Goal: Transaction & Acquisition: Download file/media

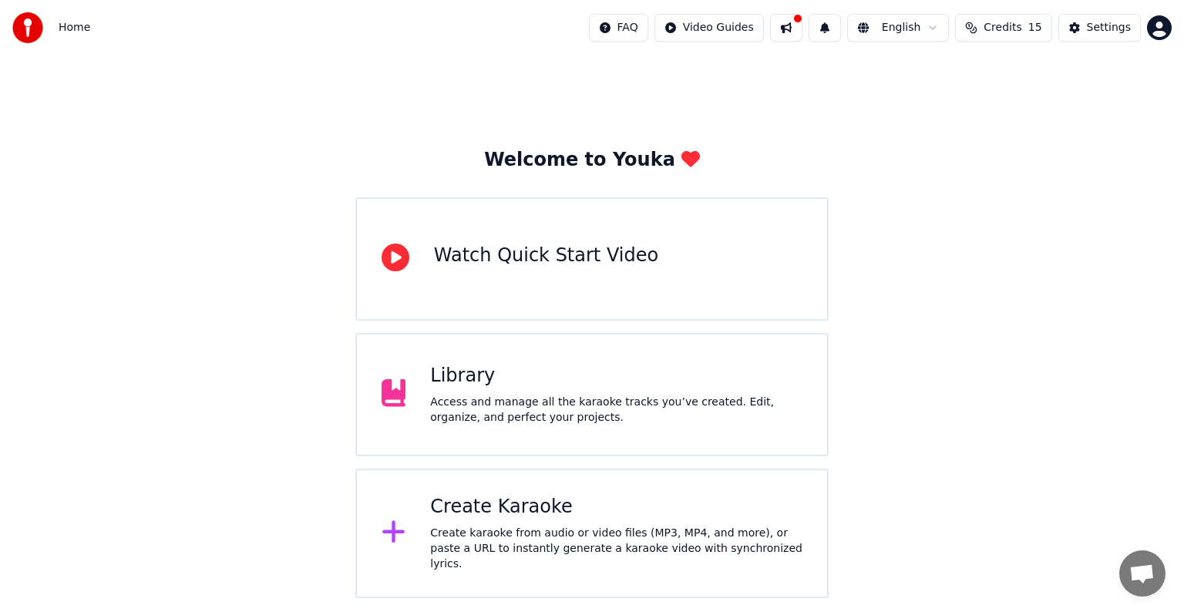
click at [565, 502] on div "Create Karaoke" at bounding box center [616, 507] width 372 height 25
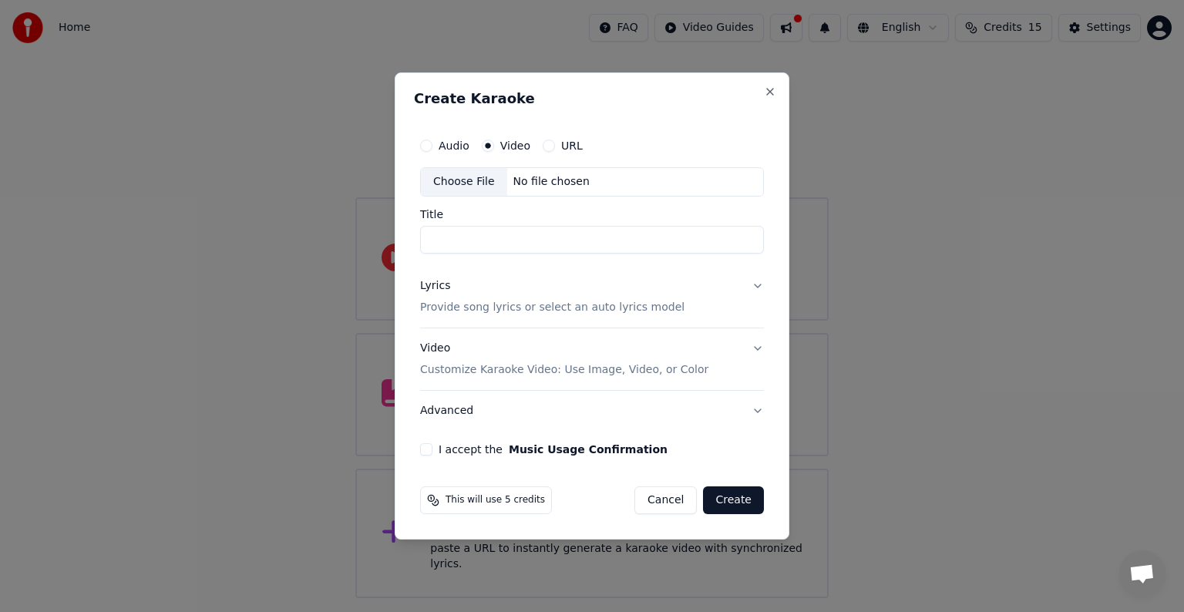
click at [529, 186] on div "No file chosen" at bounding box center [551, 181] width 89 height 15
type input "**********"
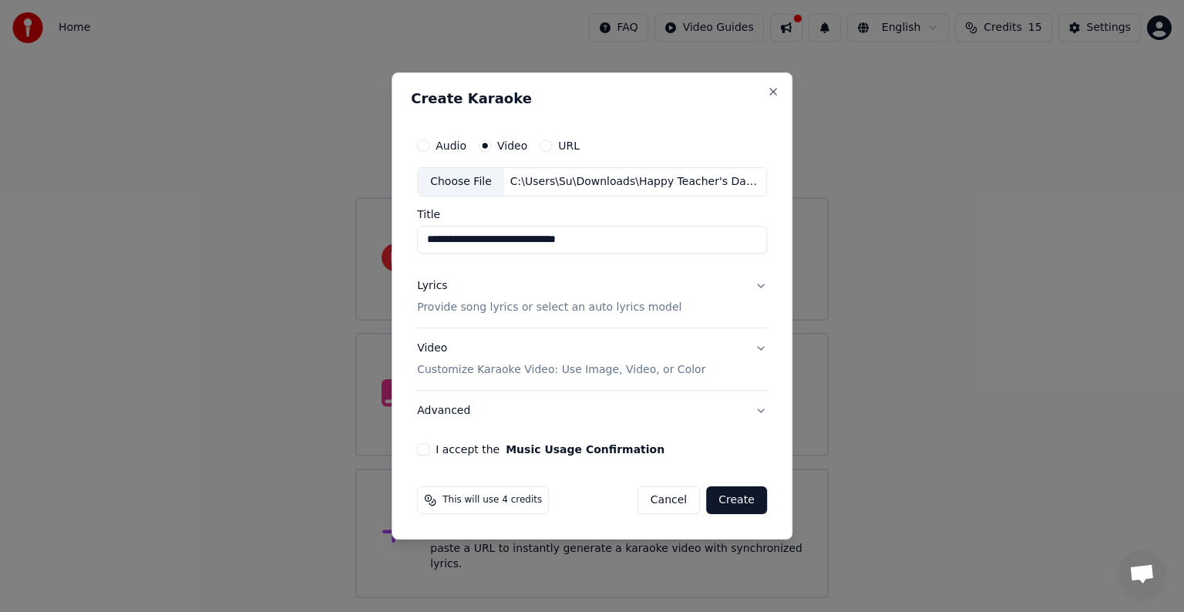
click at [576, 305] on p "Provide song lyrics or select an auto lyrics model" at bounding box center [549, 307] width 264 height 15
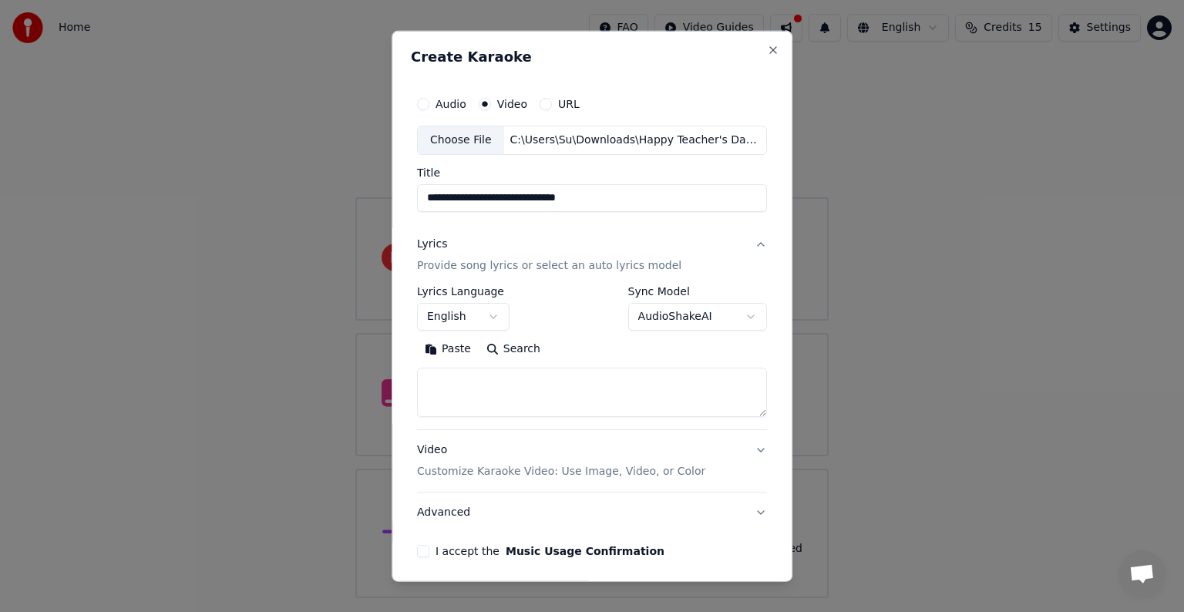
click at [556, 374] on textarea at bounding box center [592, 392] width 350 height 49
paste textarea "**********"
type textarea "**********"
drag, startPoint x: 609, startPoint y: 194, endPoint x: 384, endPoint y: 206, distance: 225.3
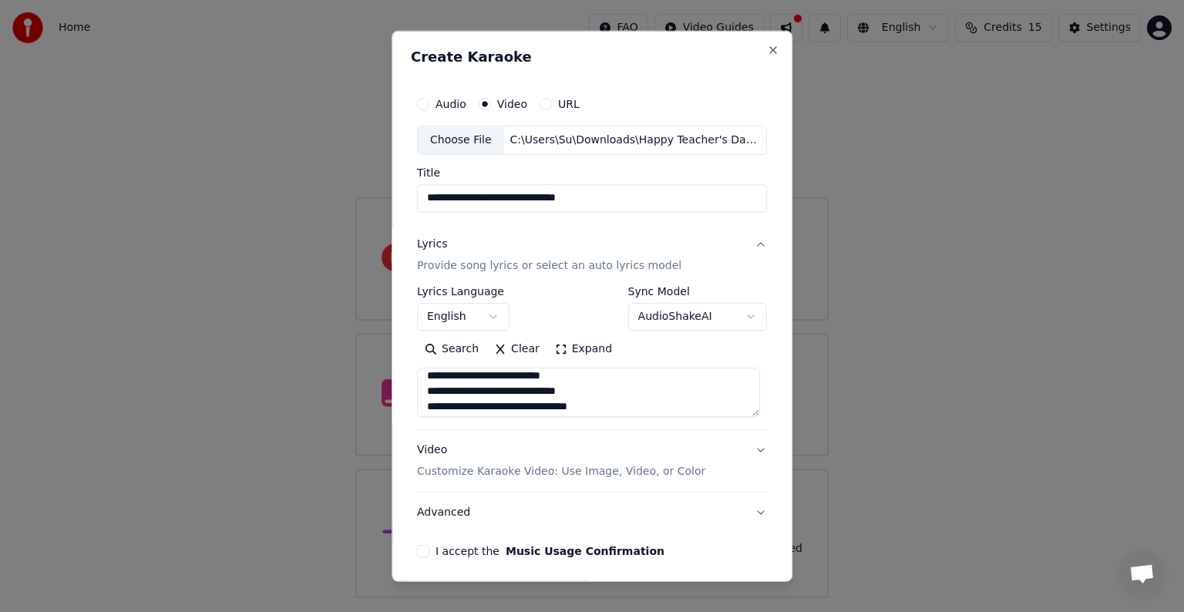
click at [384, 206] on body "**********" at bounding box center [592, 299] width 1184 height 598
click at [623, 465] on p "Customize Karaoke Video: Use Image, Video, or Color" at bounding box center [561, 471] width 288 height 15
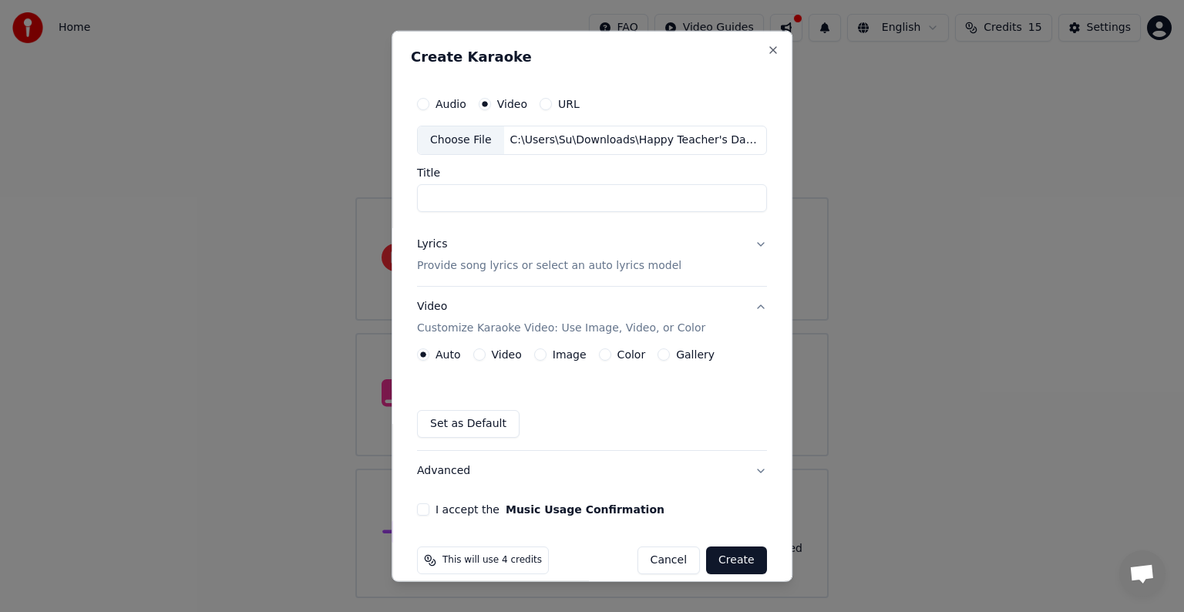
click at [495, 357] on label "Video" at bounding box center [507, 354] width 30 height 11
click at [485, 357] on button "Video" at bounding box center [479, 354] width 12 height 12
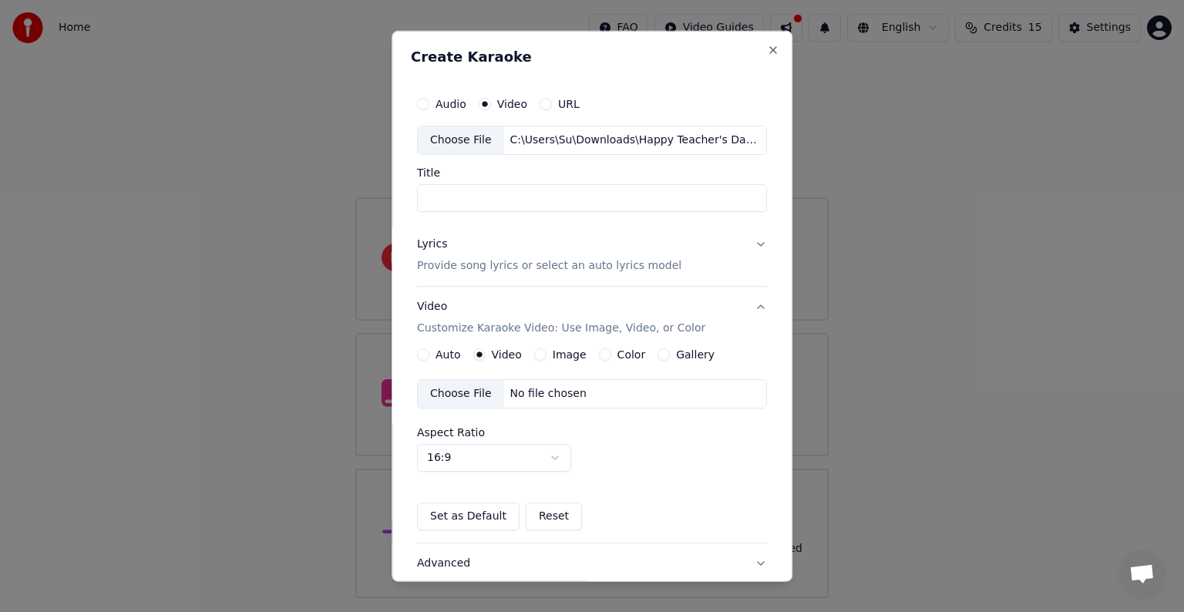
click at [533, 395] on div "No file chosen" at bounding box center [548, 393] width 89 height 15
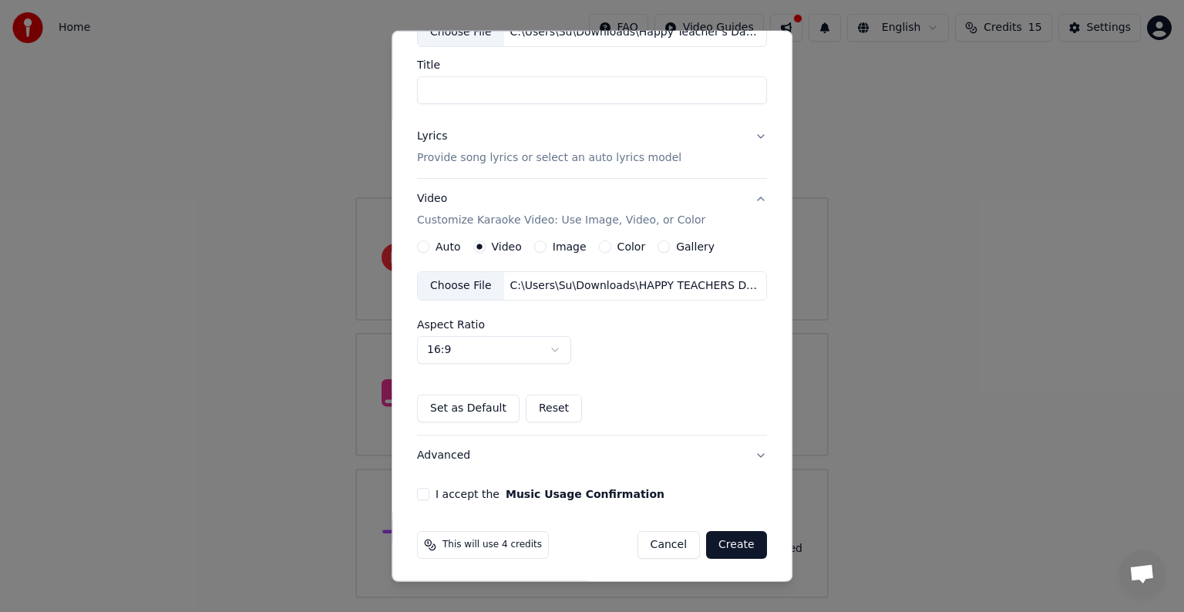
scroll to position [109, 0]
click at [419, 492] on button "I accept the Music Usage Confirmation" at bounding box center [423, 493] width 12 height 12
click at [716, 545] on button "Create" at bounding box center [736, 544] width 61 height 28
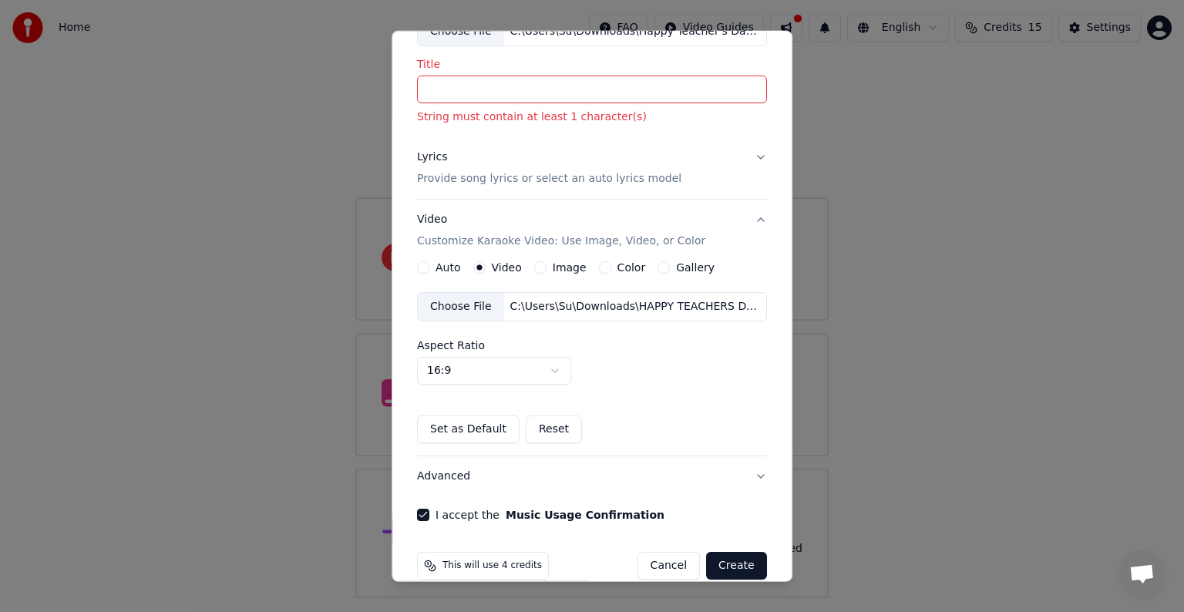
click at [502, 94] on input "Title" at bounding box center [592, 90] width 350 height 28
type input "*"
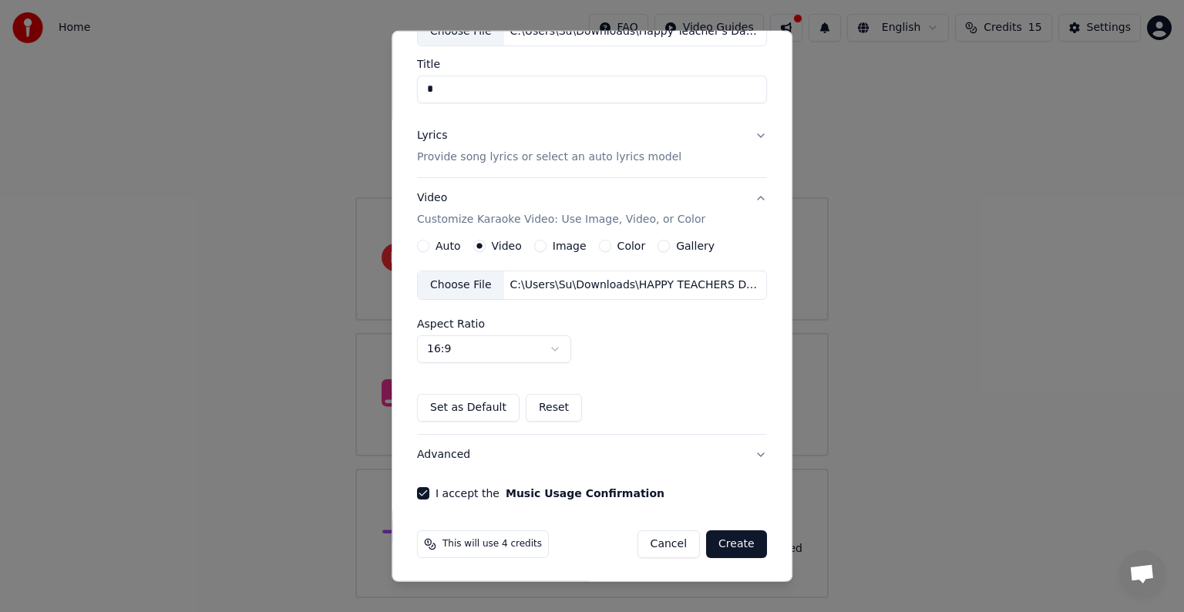
type input "*"
click at [714, 546] on button "Create" at bounding box center [736, 544] width 61 height 28
click at [736, 541] on button "Create" at bounding box center [736, 544] width 61 height 28
click at [459, 84] on input "*" at bounding box center [592, 90] width 350 height 28
type input "*"
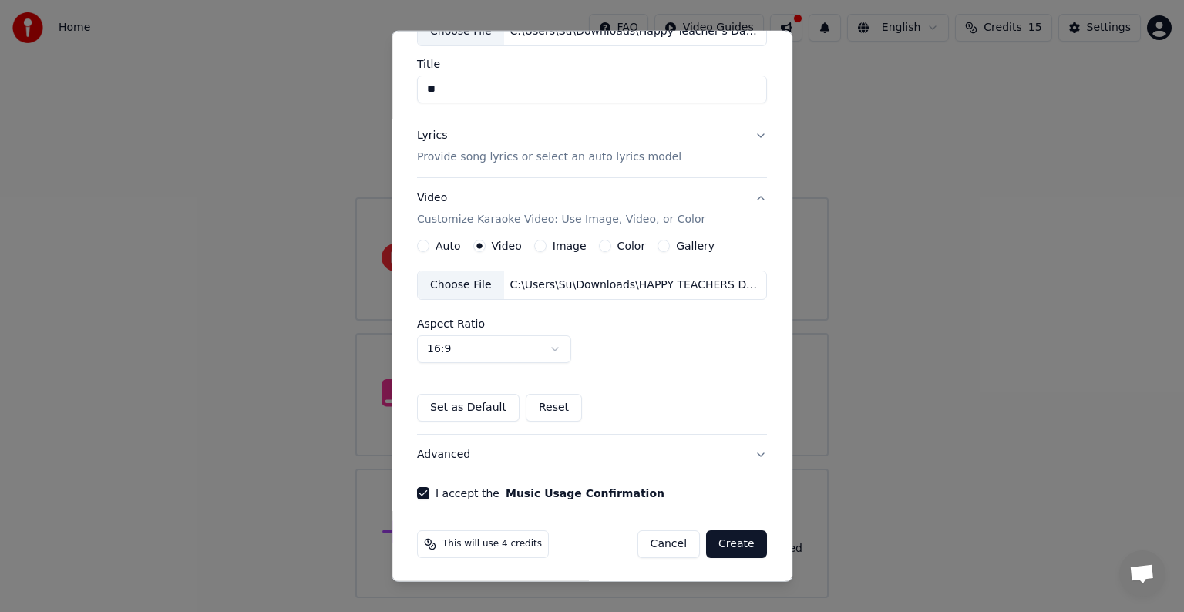
type input "*"
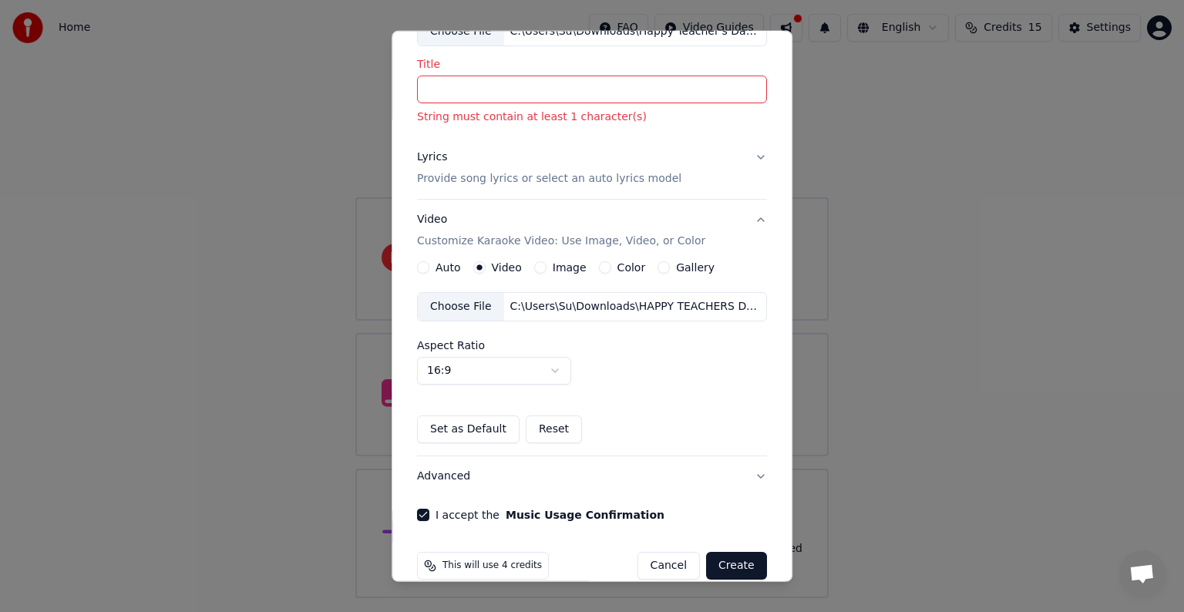
click at [453, 272] on label "Auto" at bounding box center [447, 267] width 25 height 11
click at [429, 272] on button "Auto" at bounding box center [423, 267] width 12 height 12
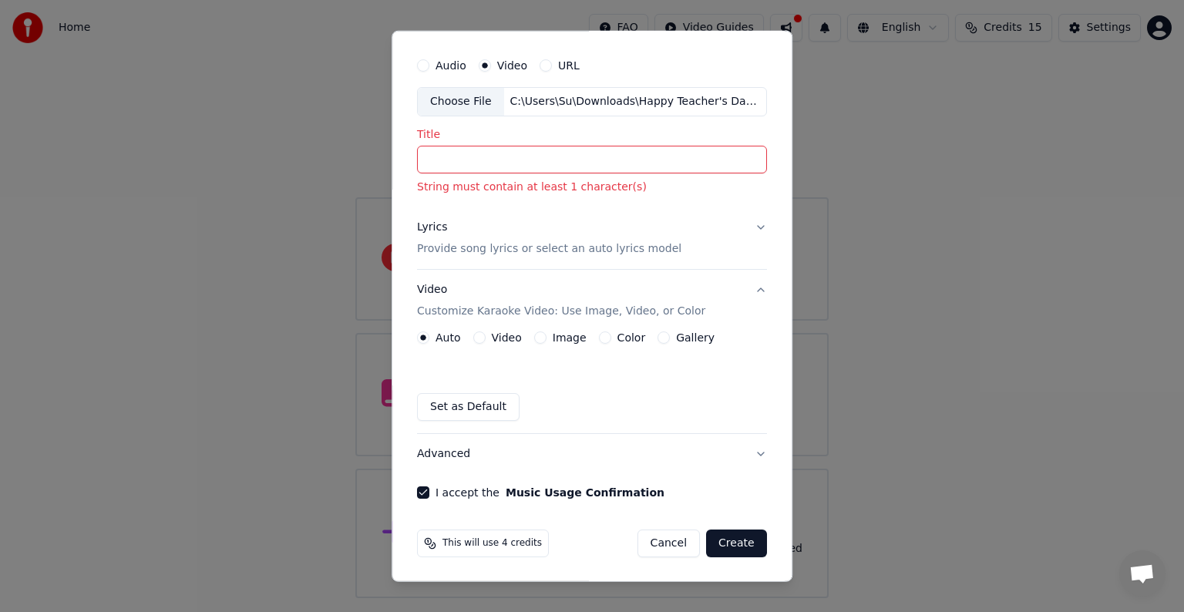
click at [499, 339] on label "Video" at bounding box center [507, 337] width 30 height 11
click at [485, 339] on button "Video" at bounding box center [479, 337] width 12 height 12
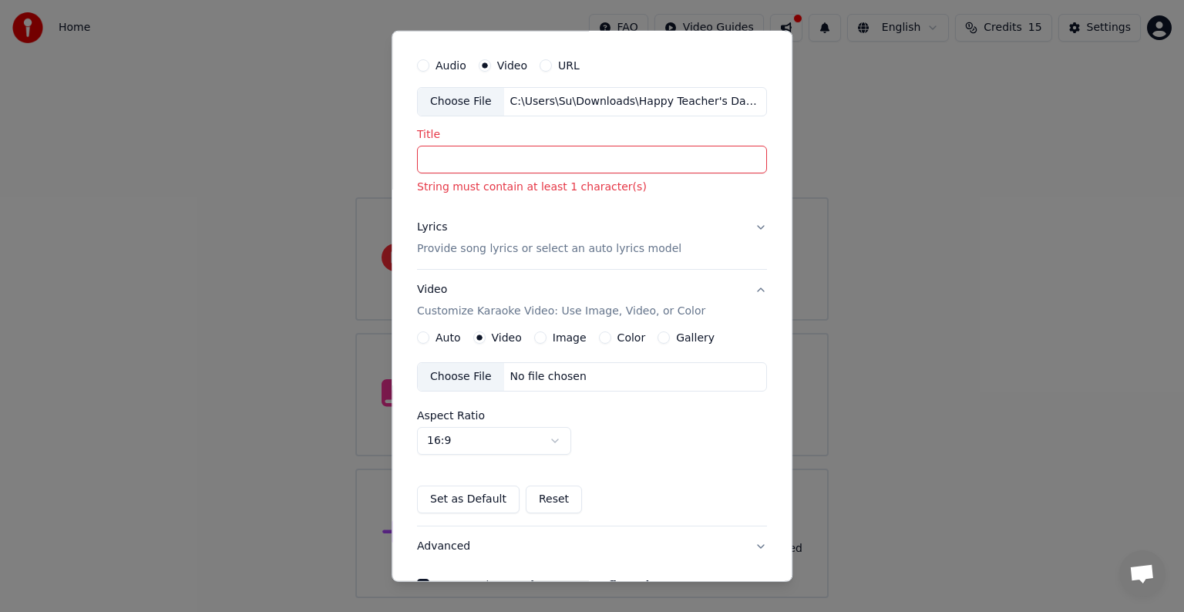
click at [472, 377] on div "Choose File" at bounding box center [461, 377] width 86 height 28
click at [620, 151] on input "Title" at bounding box center [592, 160] width 350 height 28
click at [669, 102] on div "C:\Users\Su\Downloads\Happy Teacher's Day Song for Kids.mp4" at bounding box center [635, 101] width 262 height 15
click at [532, 160] on input "Title" at bounding box center [592, 160] width 350 height 28
type input "*"
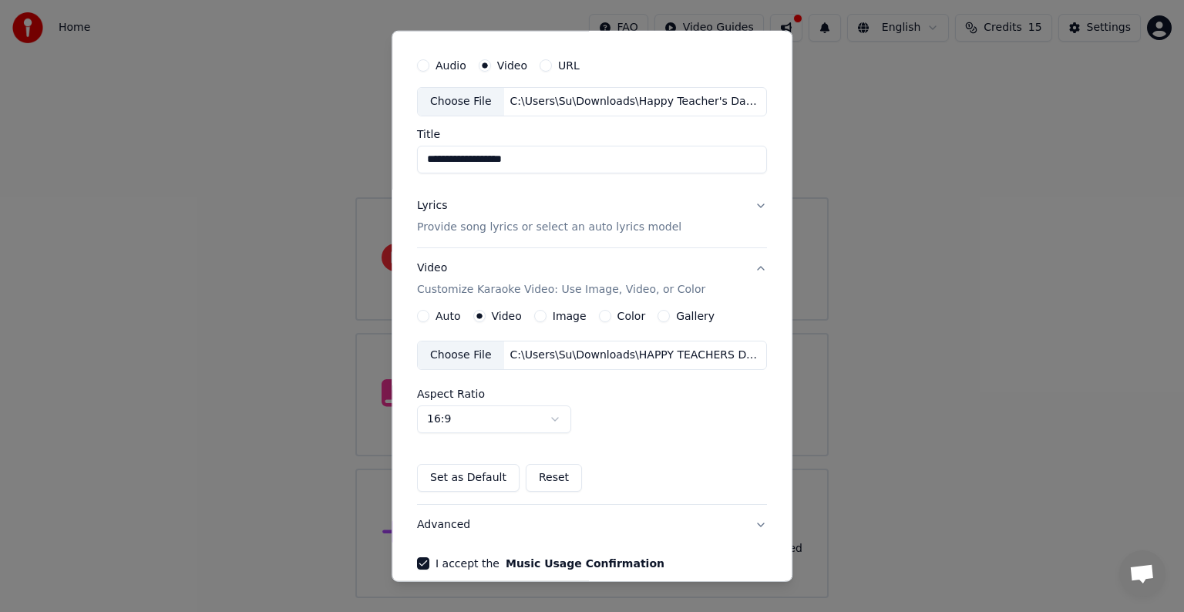
type input "**********"
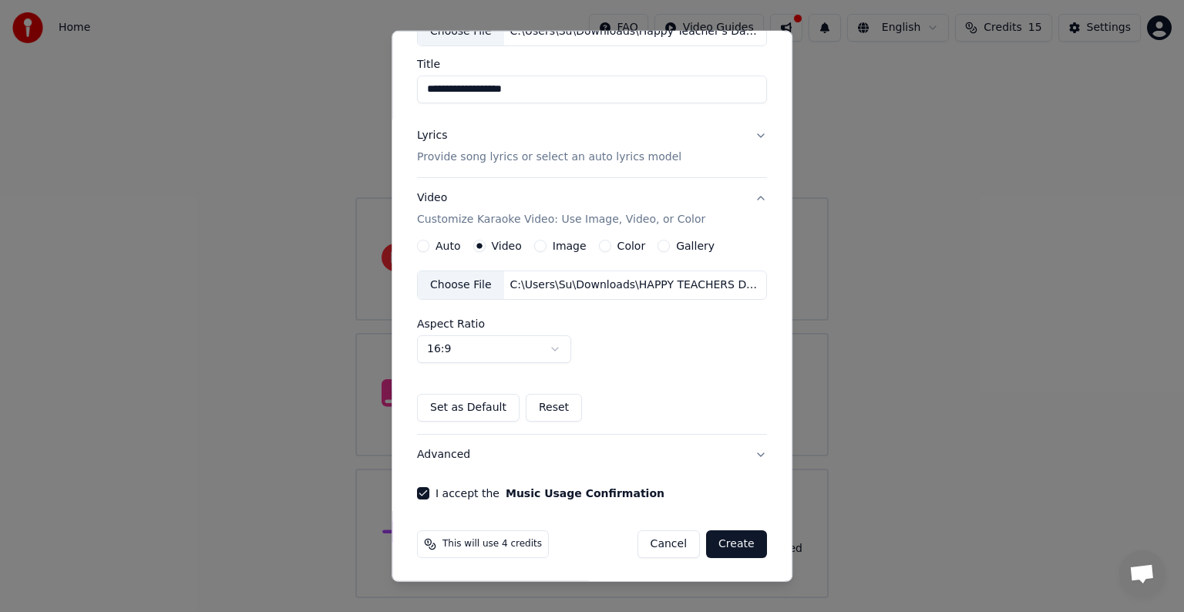
click at [730, 532] on button "Create" at bounding box center [736, 544] width 61 height 28
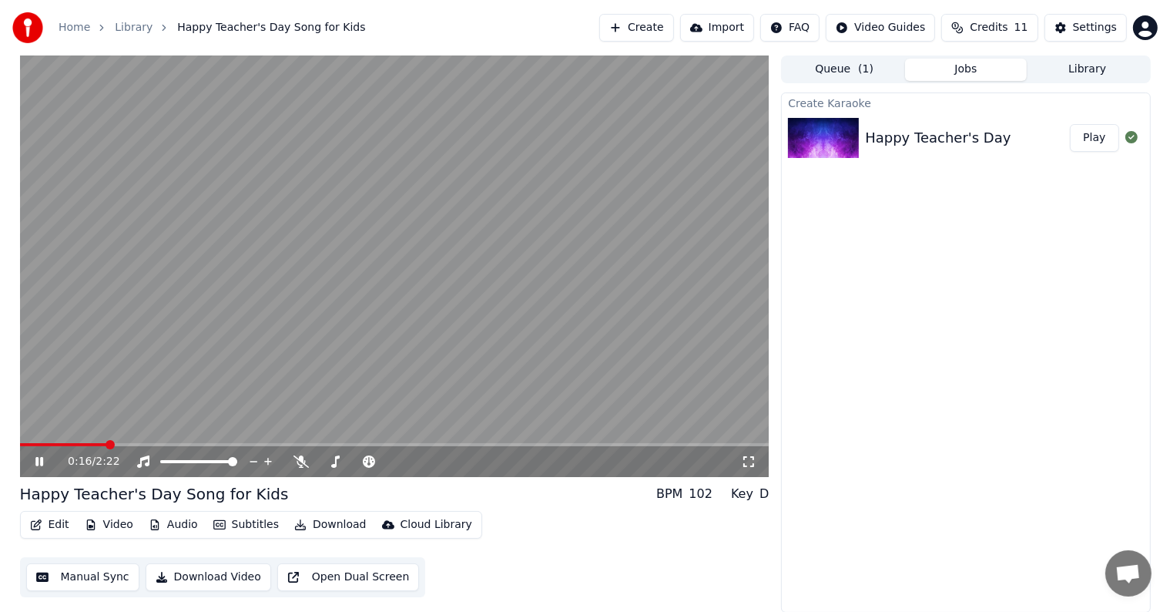
click at [186, 305] on video at bounding box center [395, 265] width 750 height 421
click at [57, 521] on button "Edit" at bounding box center [50, 525] width 52 height 22
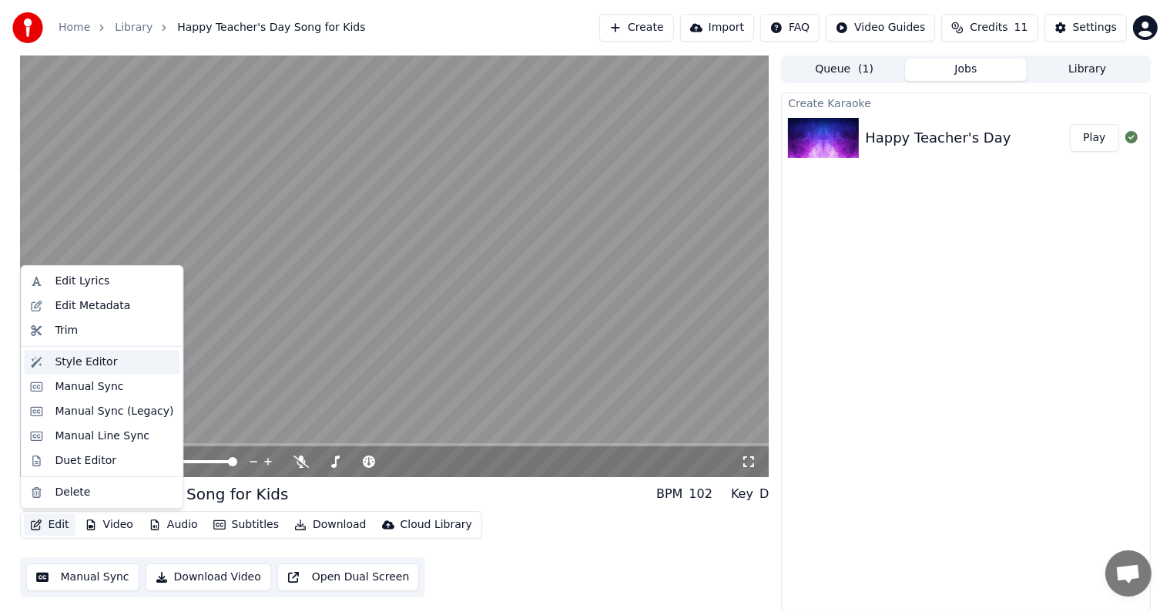
click at [65, 367] on div "Style Editor" at bounding box center [86, 361] width 62 height 15
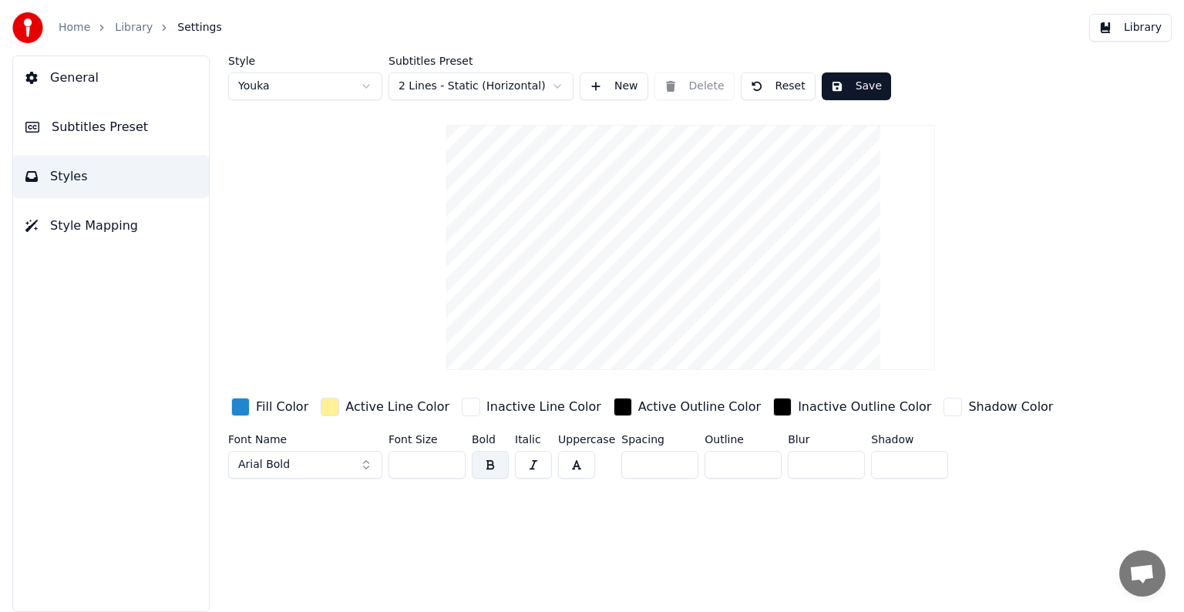
click at [143, 240] on button "Style Mapping" at bounding box center [111, 225] width 196 height 43
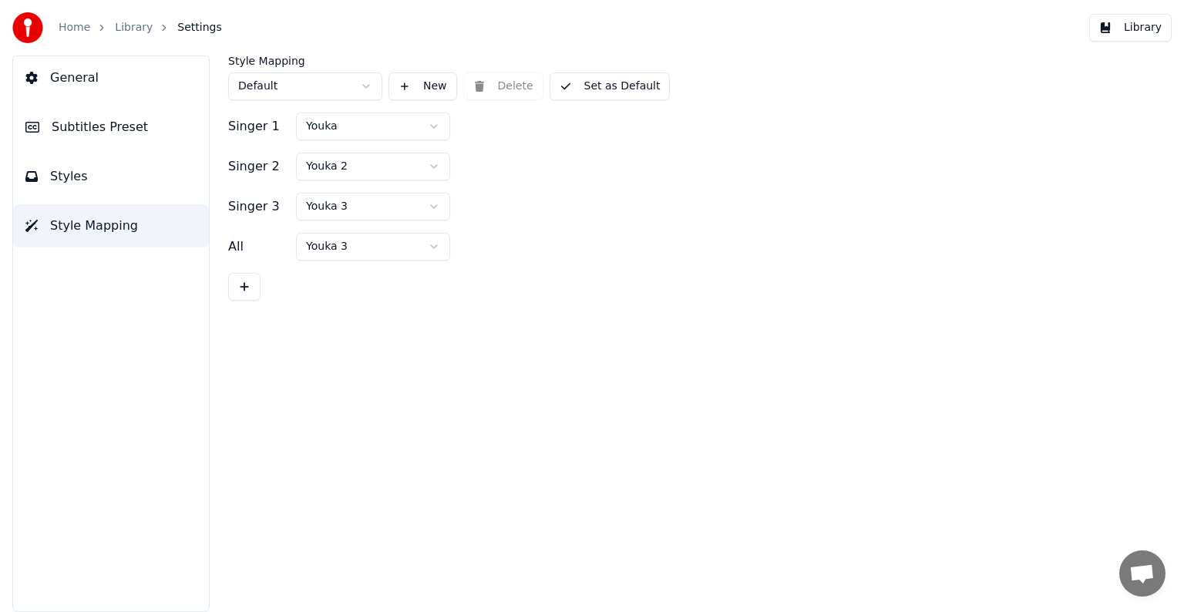
click at [101, 172] on button "Styles" at bounding box center [111, 176] width 196 height 43
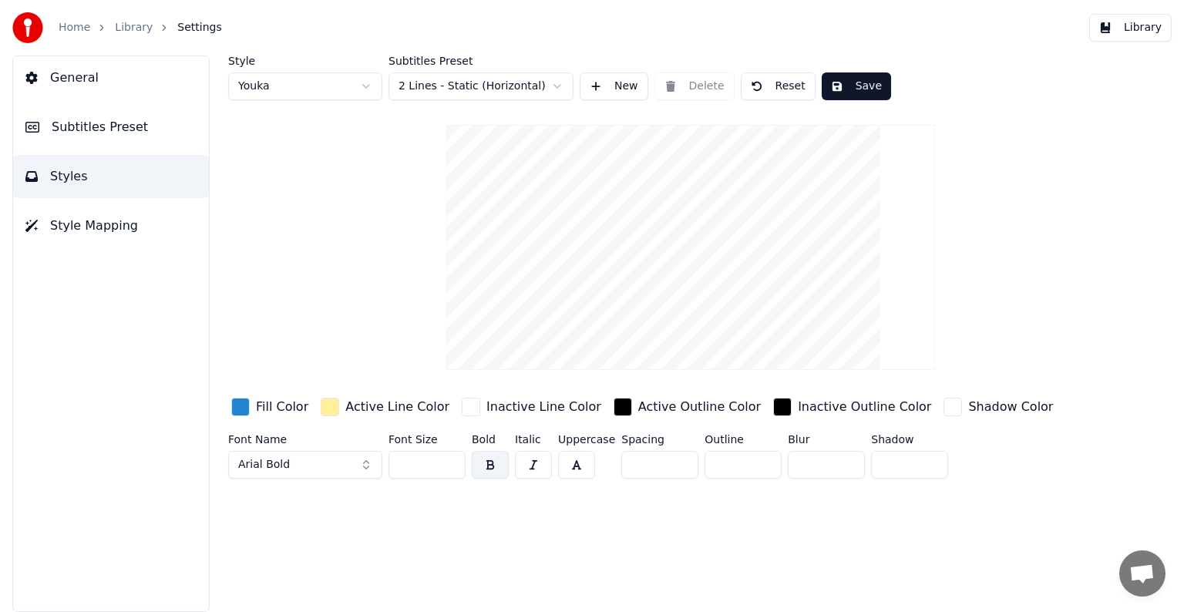
click at [89, 82] on span "General" at bounding box center [74, 78] width 49 height 18
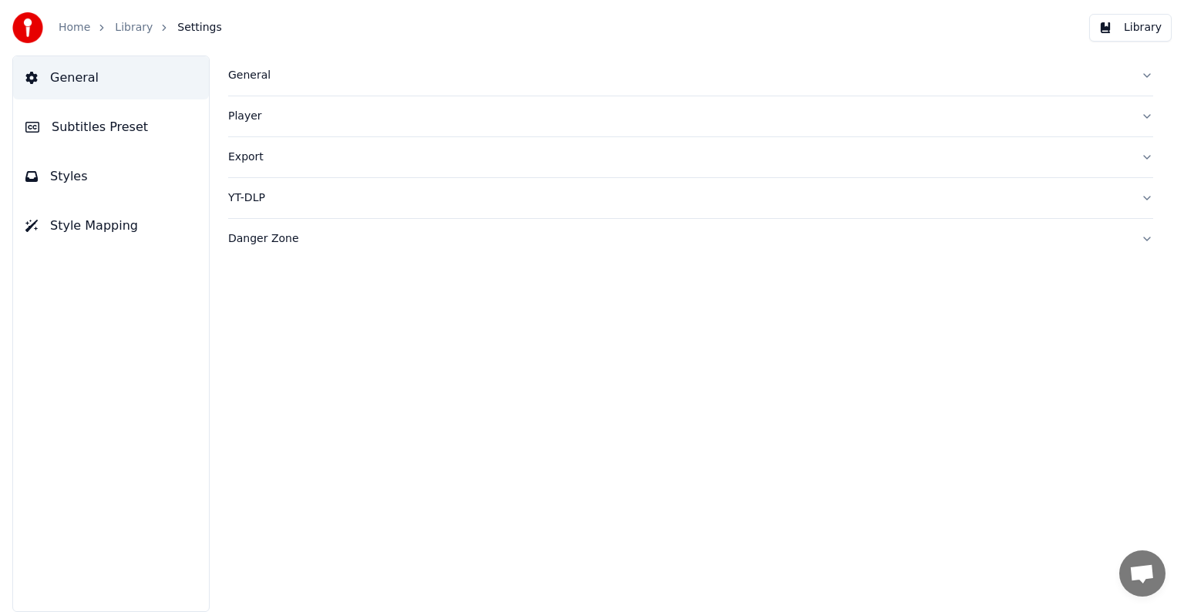
click at [89, 135] on span "Subtitles Preset" at bounding box center [100, 127] width 96 height 18
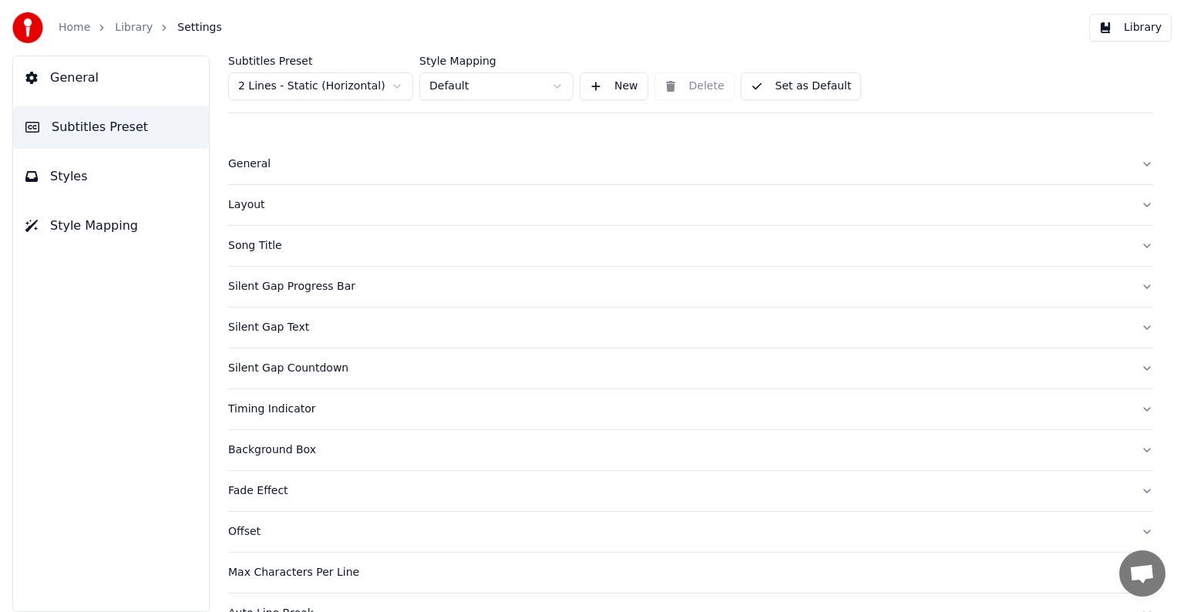
click at [125, 36] on div "Home Library Settings" at bounding box center [117, 27] width 210 height 31
click at [125, 34] on link "Library" at bounding box center [134, 27] width 38 height 15
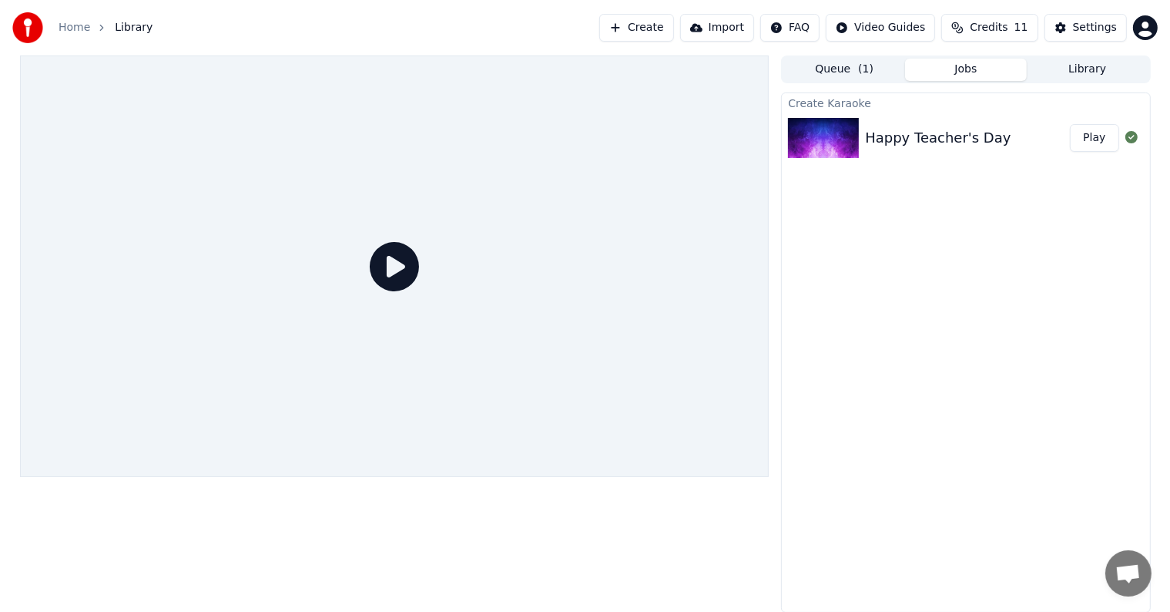
click at [673, 26] on button "Create" at bounding box center [636, 28] width 75 height 28
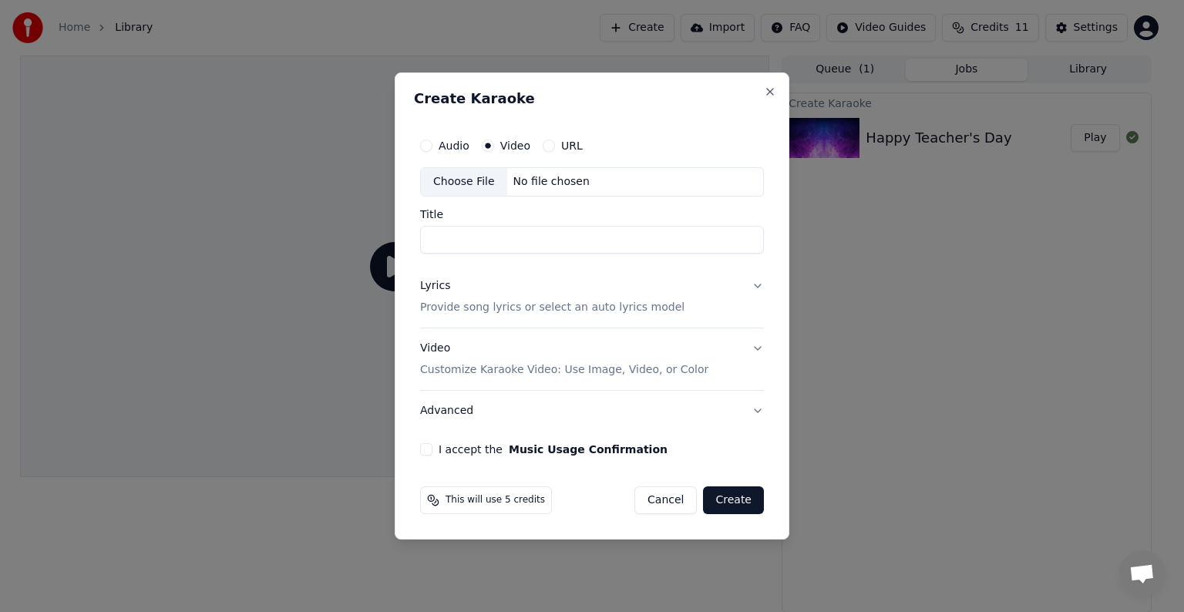
click at [523, 185] on div "No file chosen" at bounding box center [551, 181] width 89 height 15
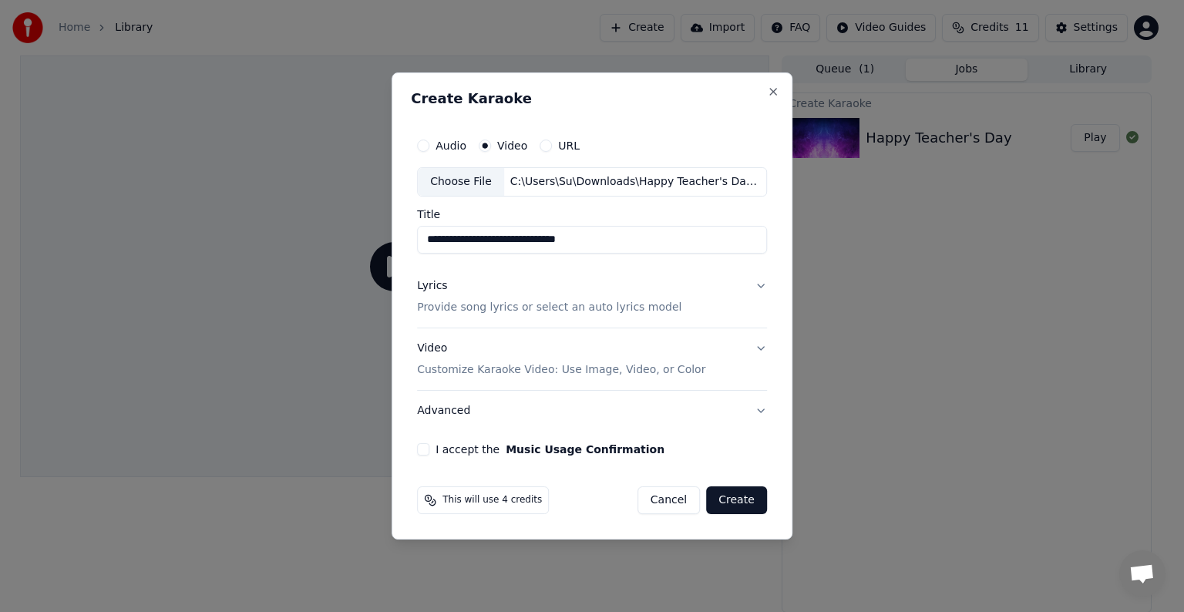
click at [609, 245] on input "**********" at bounding box center [592, 240] width 350 height 28
type input "**********"
click at [768, 92] on button "Close" at bounding box center [773, 92] width 12 height 12
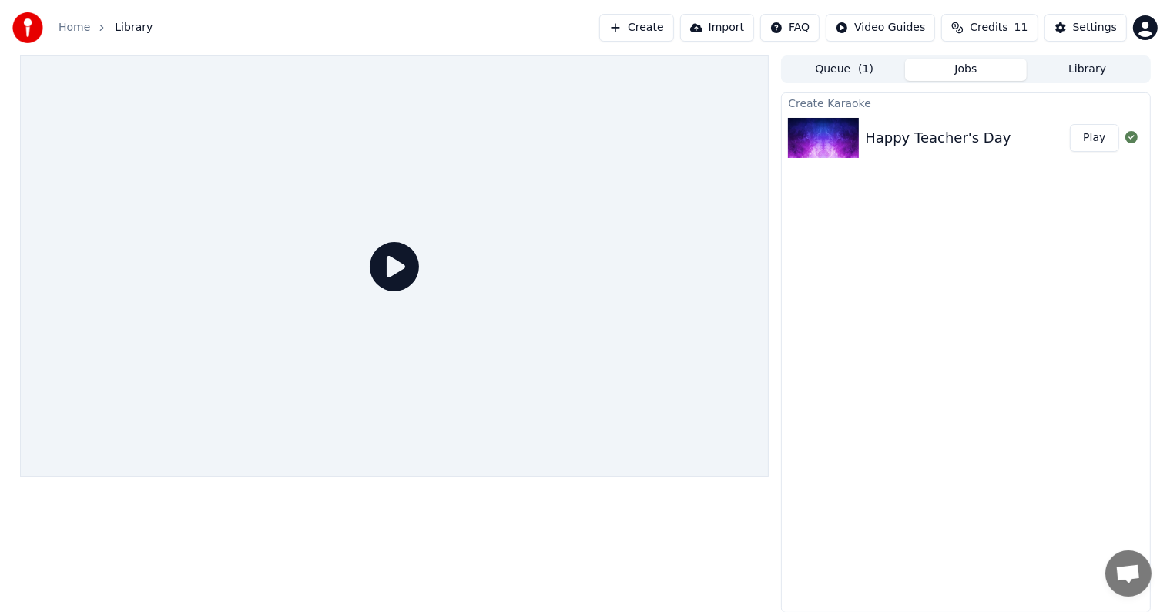
click at [650, 35] on button "Create" at bounding box center [636, 28] width 75 height 28
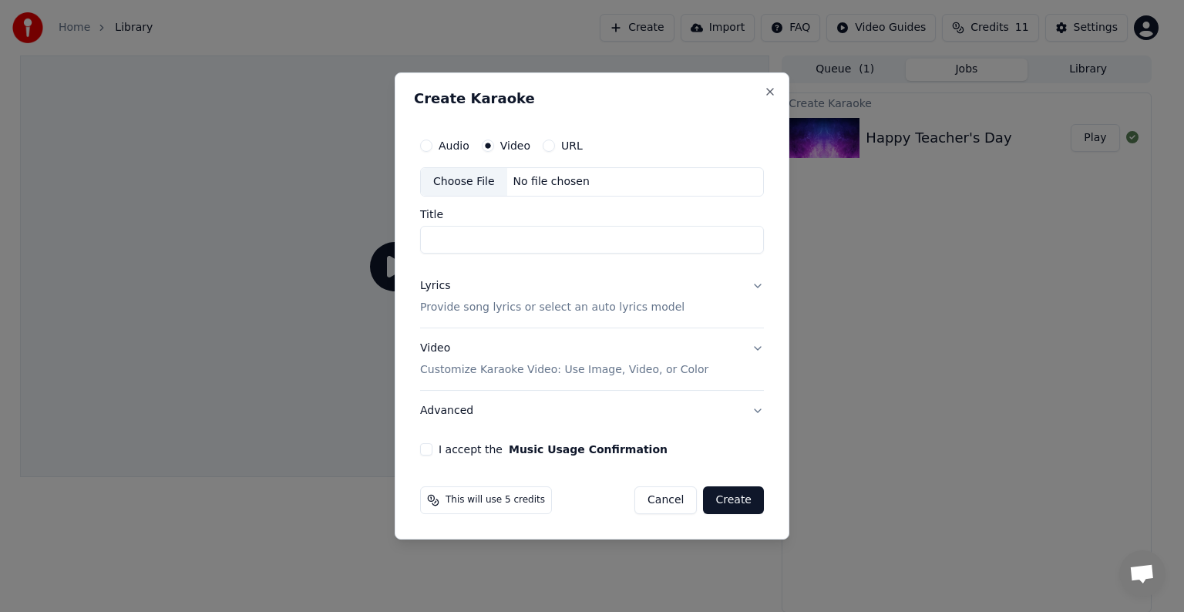
click at [509, 180] on div "No file chosen" at bounding box center [551, 181] width 89 height 15
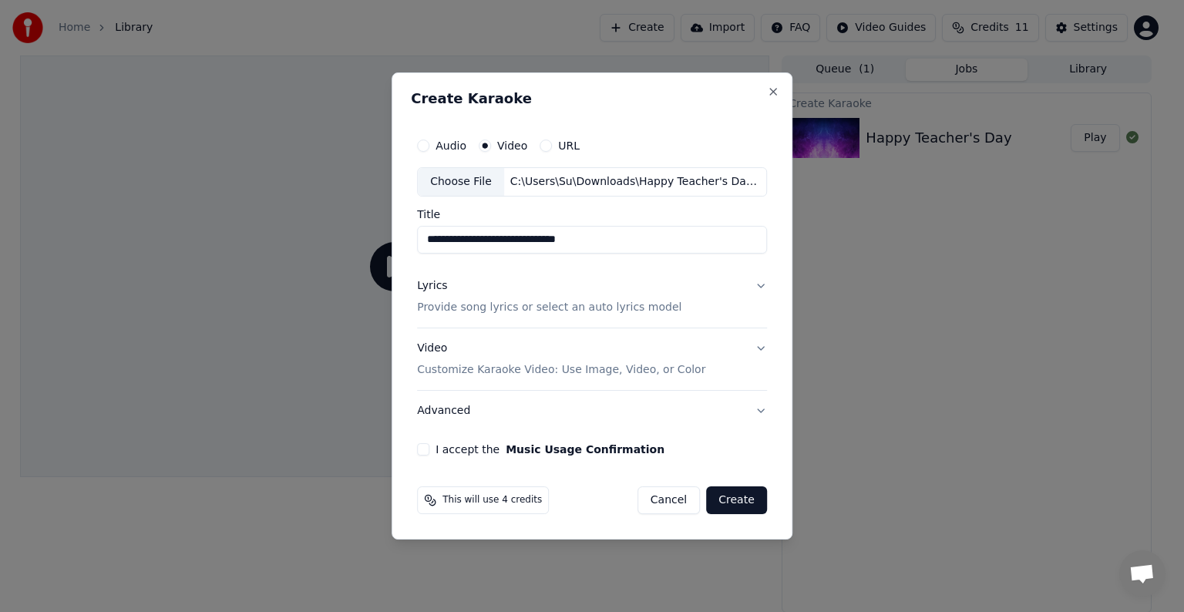
click at [608, 236] on input "**********" at bounding box center [592, 240] width 350 height 28
type input "**********"
click at [699, 310] on button "Lyrics Provide song lyrics or select an auto lyrics model" at bounding box center [592, 297] width 350 height 62
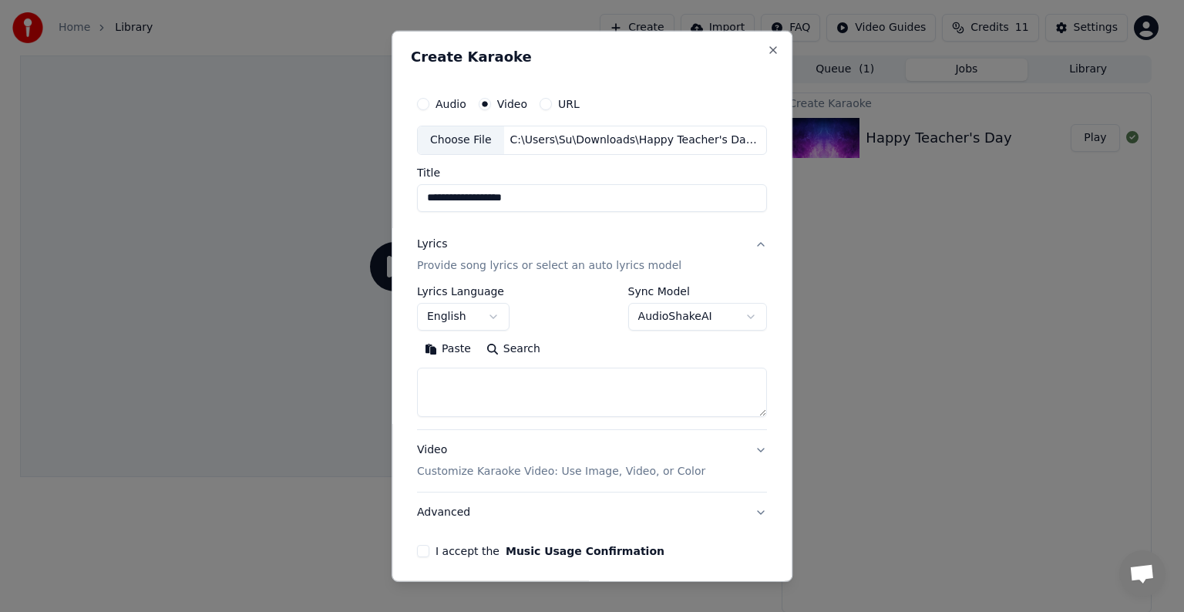
click at [531, 369] on textarea at bounding box center [592, 392] width 350 height 49
paste textarea "**********"
type textarea "**********"
click at [700, 438] on button "Video Customize Karaoke Video: Use Image, Video, or Color" at bounding box center [592, 461] width 350 height 62
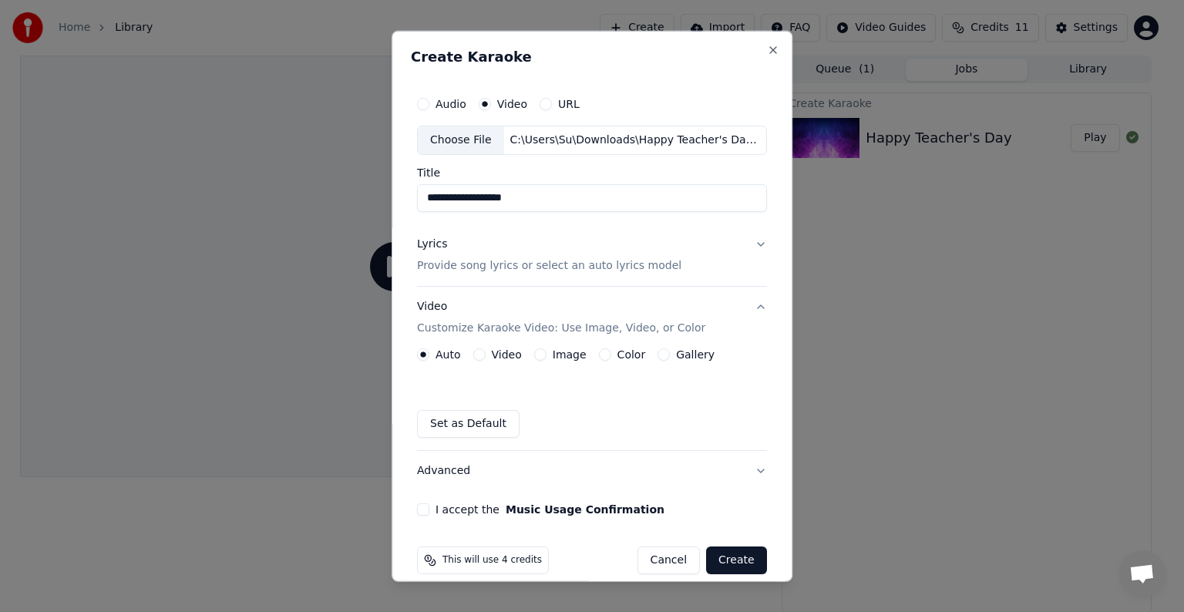
click at [485, 358] on div "Video" at bounding box center [497, 354] width 49 height 12
click at [477, 348] on button "Video" at bounding box center [479, 354] width 12 height 12
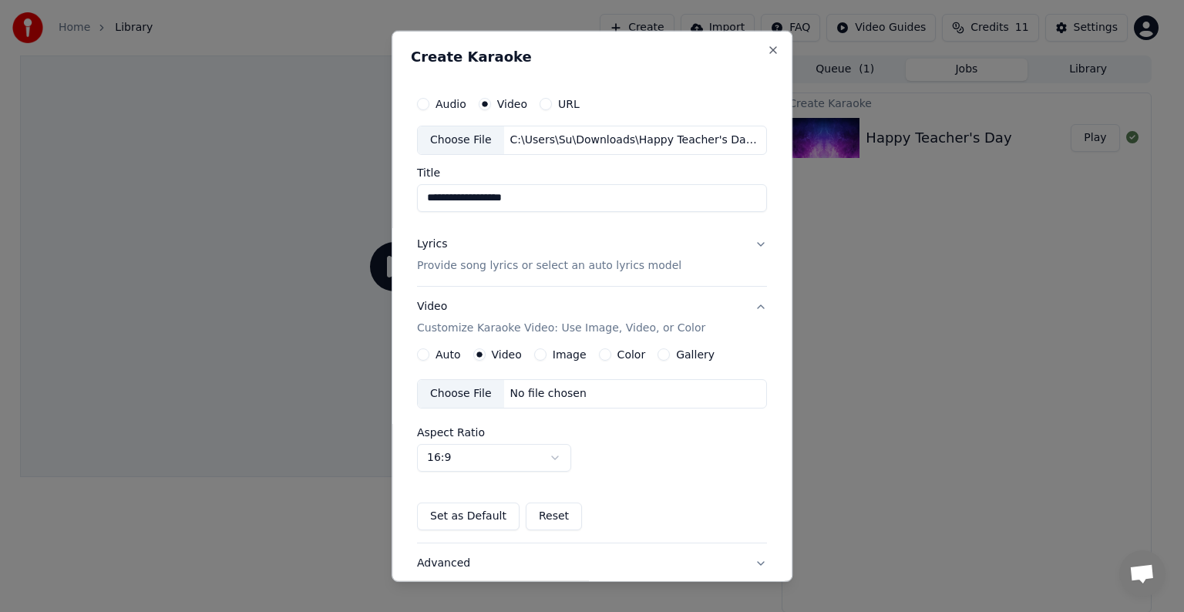
click at [564, 398] on div "No file chosen" at bounding box center [548, 393] width 89 height 15
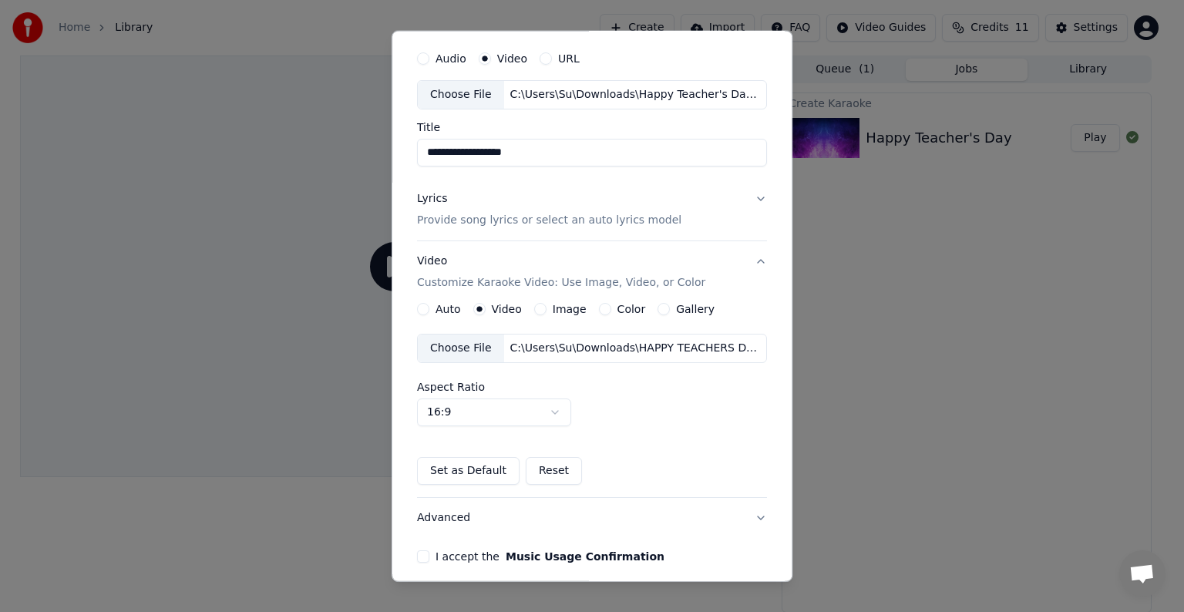
scroll to position [37, 0]
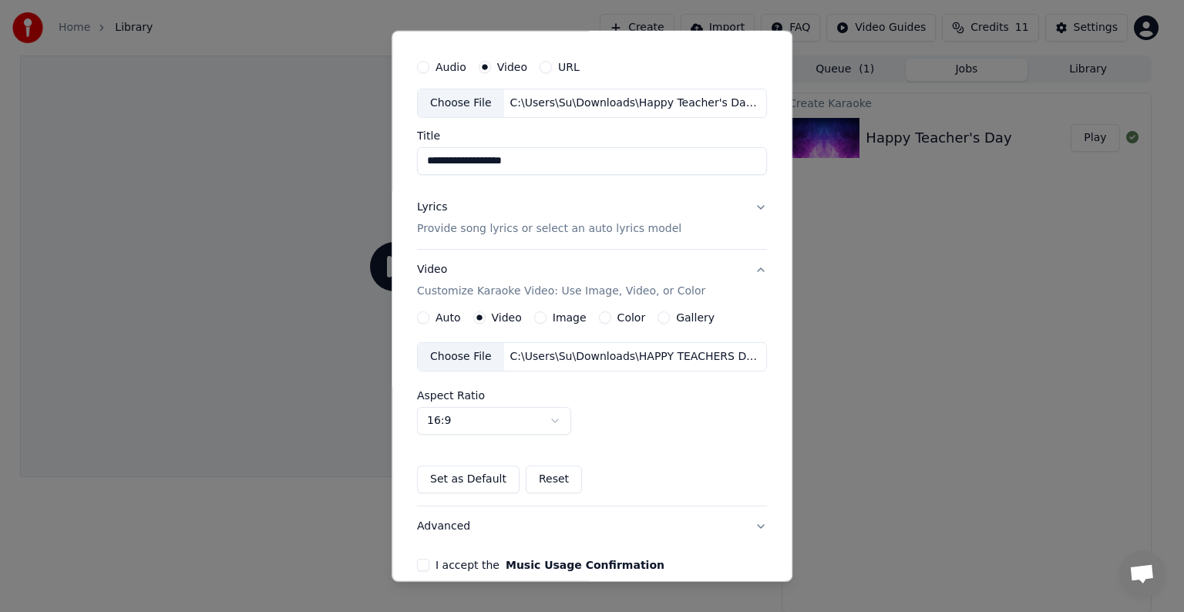
click at [710, 210] on button "Lyrics Provide song lyrics or select an auto lyrics model" at bounding box center [592, 218] width 350 height 62
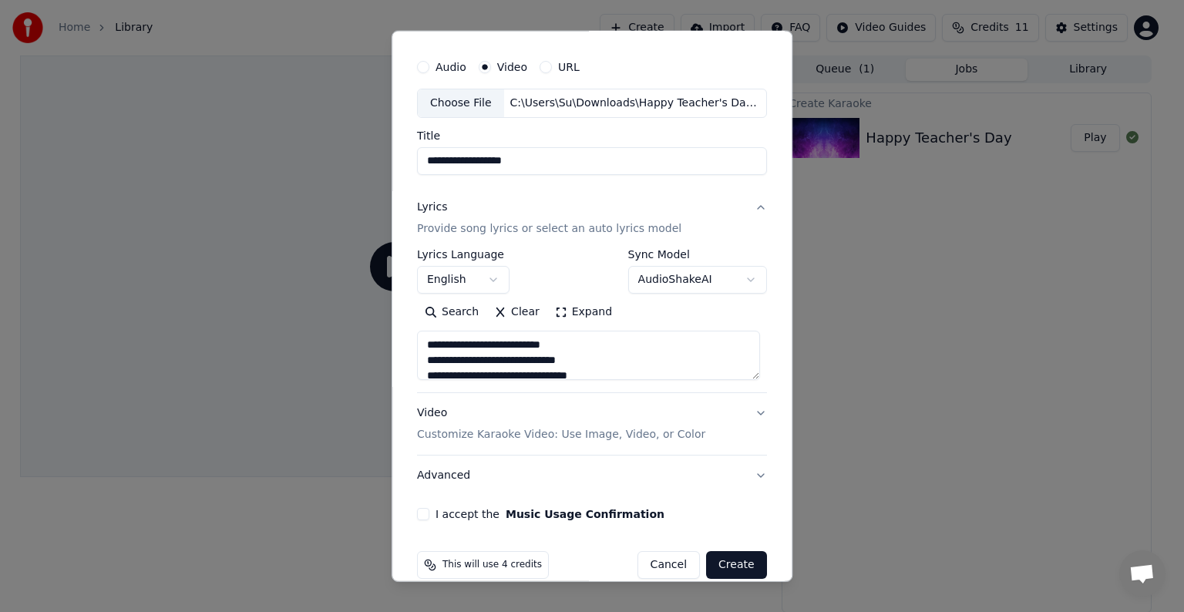
scroll to position [59, 0]
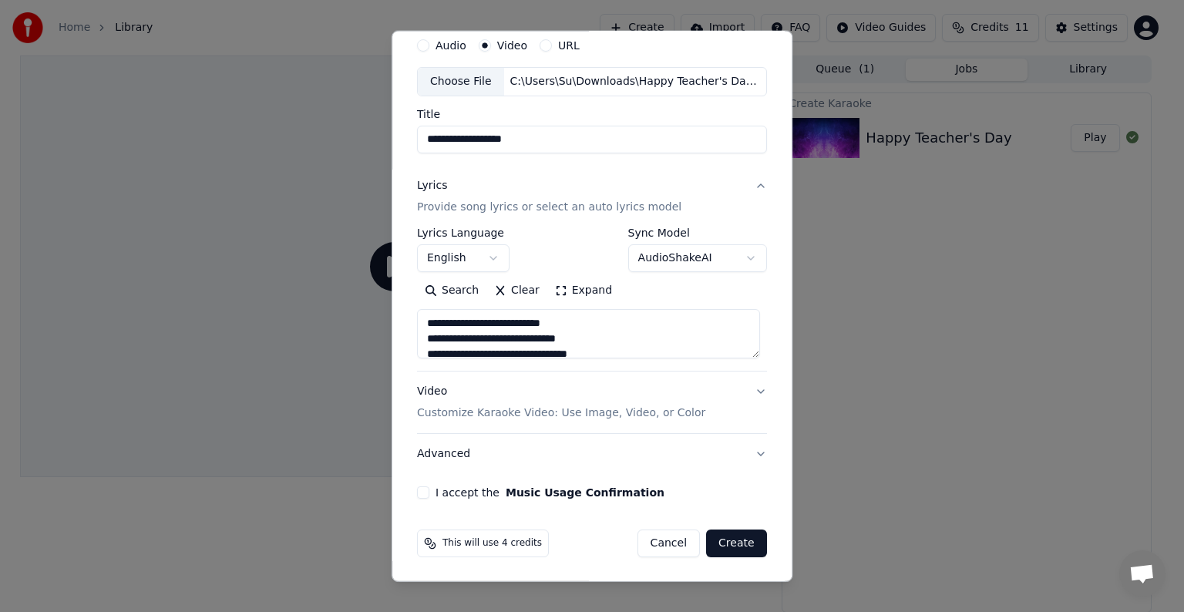
click at [421, 489] on button "I accept the Music Usage Confirmation" at bounding box center [423, 492] width 12 height 12
click at [731, 536] on button "Create" at bounding box center [736, 543] width 61 height 28
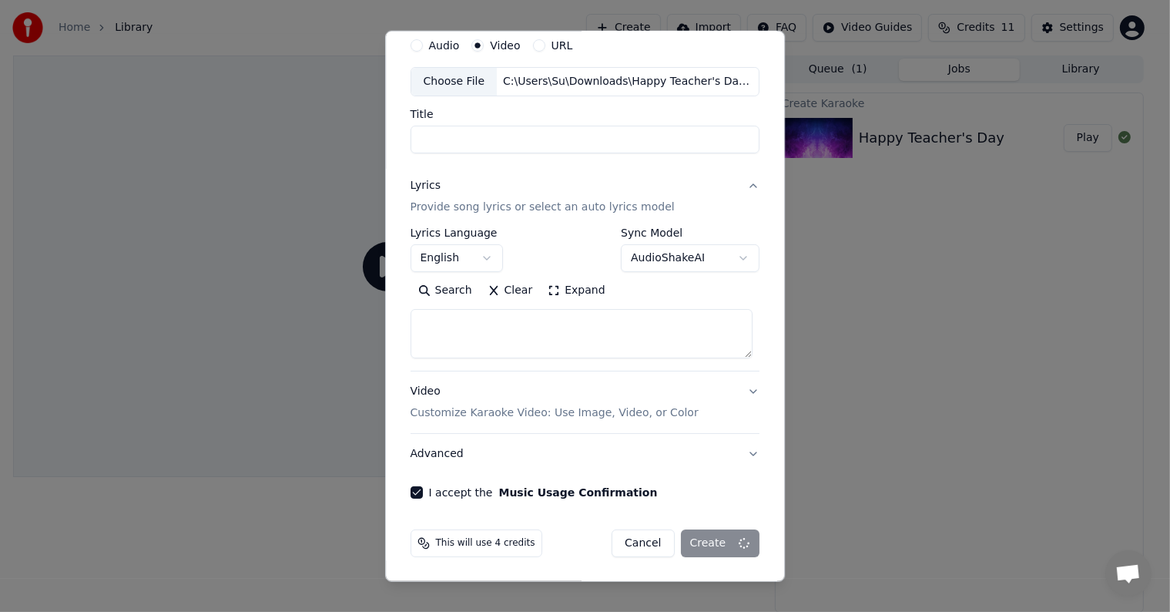
select select
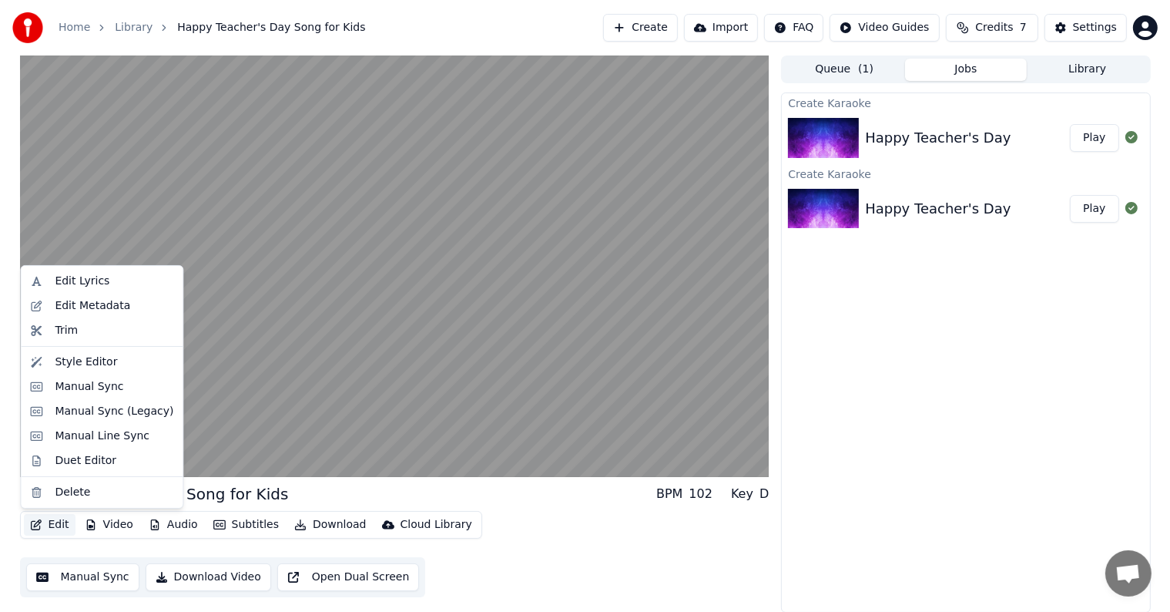
click at [60, 527] on button "Edit" at bounding box center [50, 525] width 52 height 22
click at [71, 330] on div "Trim" at bounding box center [66, 330] width 23 height 15
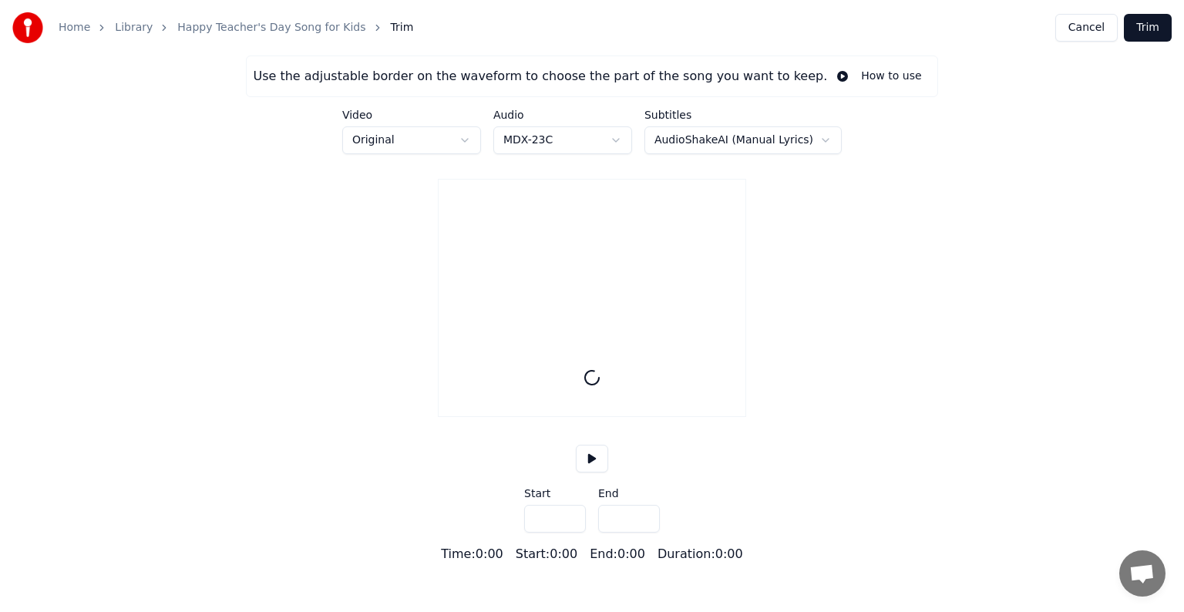
type input "*****"
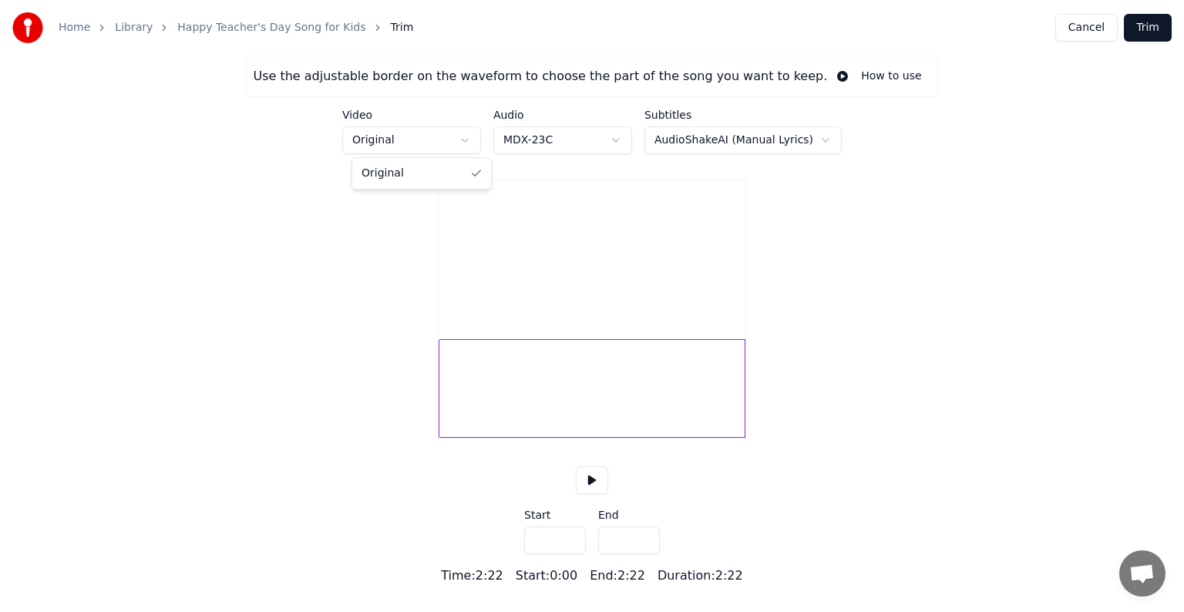
click at [411, 138] on html "Home Library Happy Teacher's Day Song for Kids Trim Cancel Trim Use the adjusta…" at bounding box center [592, 292] width 1184 height 585
click at [277, 33] on link "Happy Teacher's Day Song for Kids" at bounding box center [271, 27] width 188 height 15
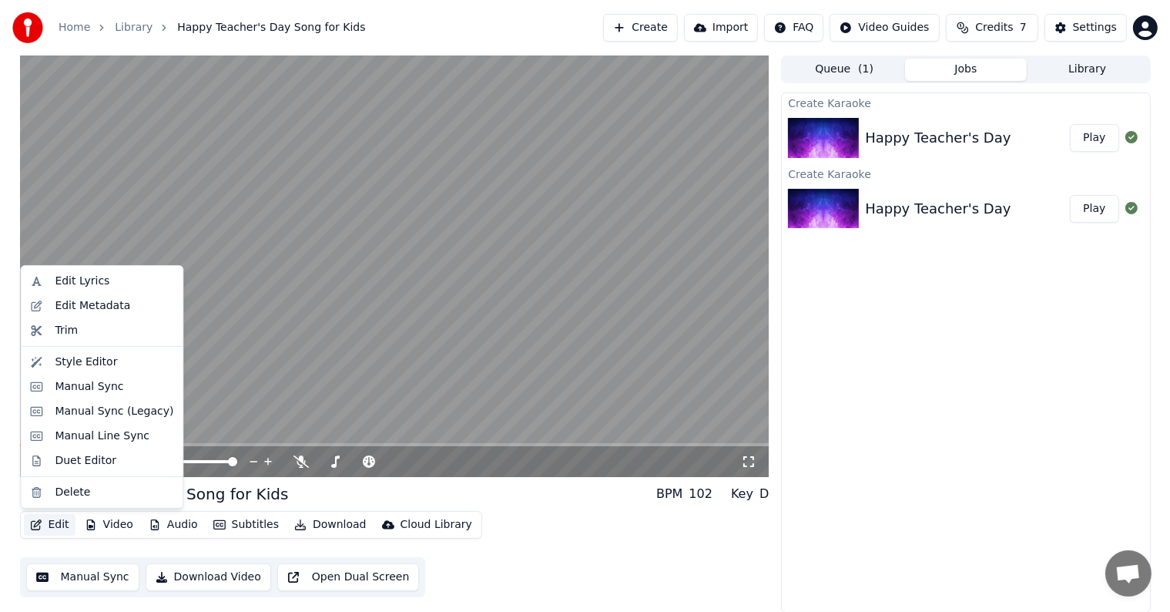
click at [38, 520] on icon "button" at bounding box center [36, 524] width 11 height 11
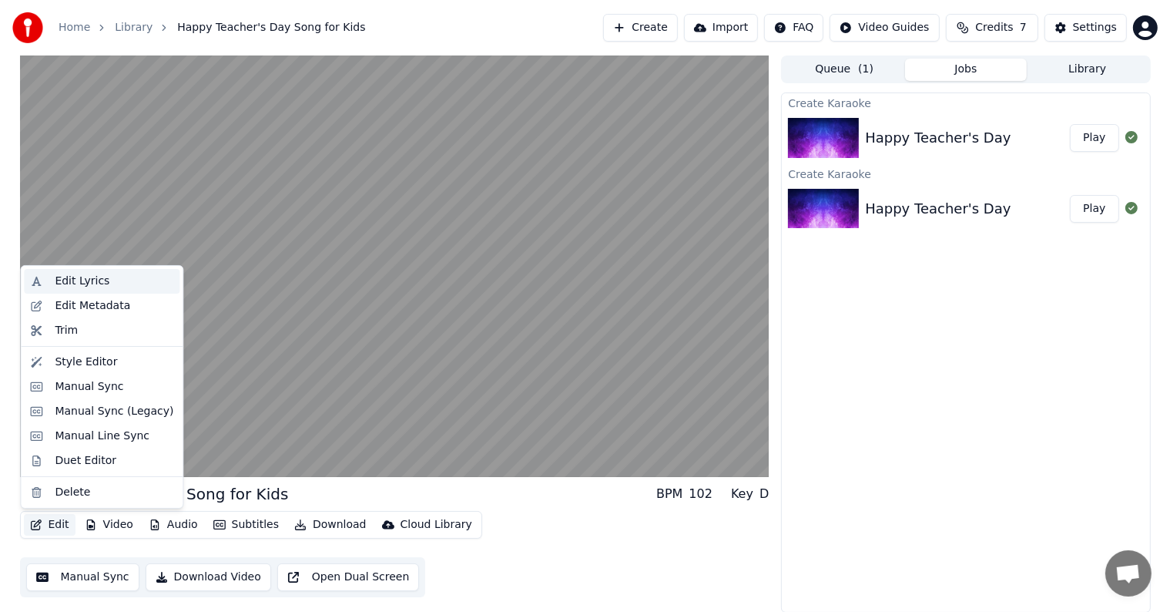
click at [77, 290] on div "Edit Lyrics" at bounding box center [102, 281] width 156 height 25
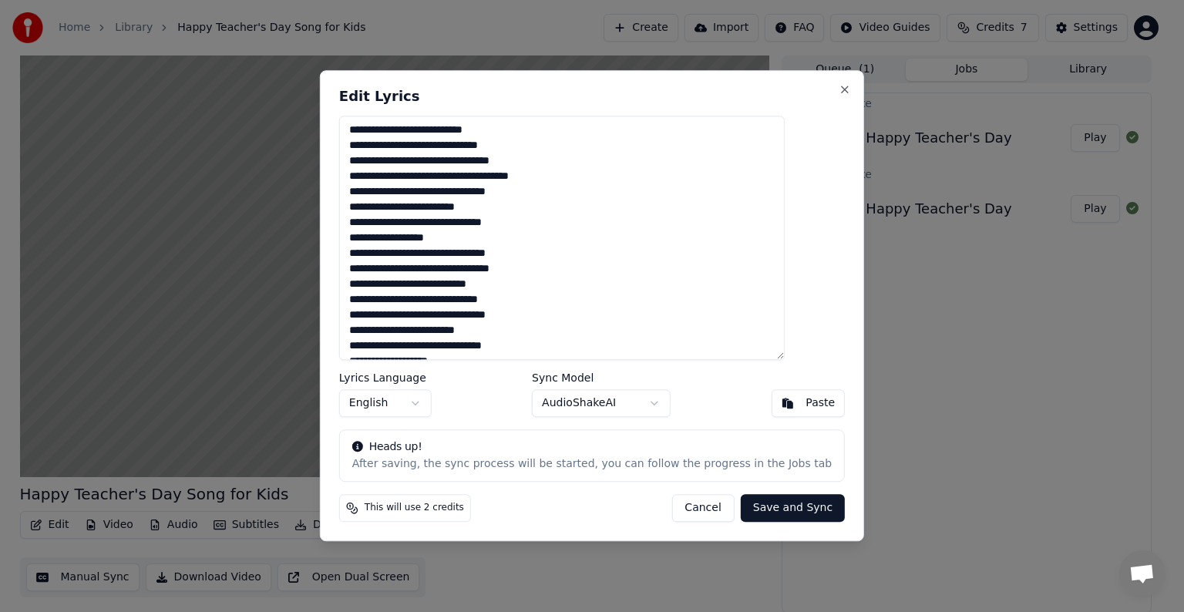
click at [626, 453] on div "Heads up!" at bounding box center [591, 447] width 479 height 15
click at [838, 89] on button "Close" at bounding box center [844, 89] width 12 height 12
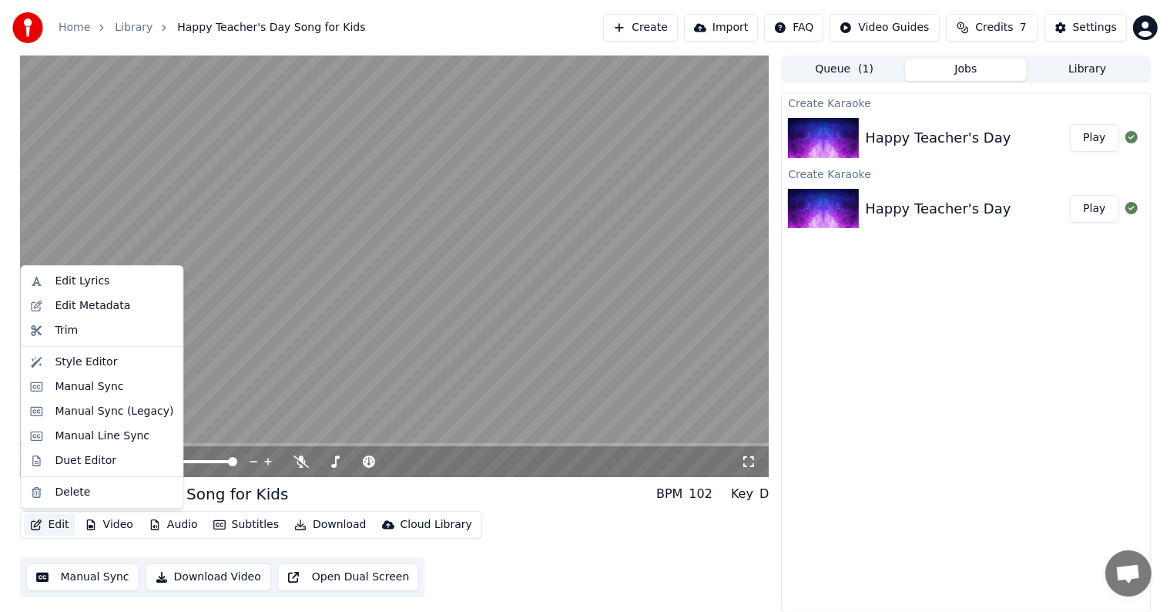
click at [52, 527] on button "Edit" at bounding box center [50, 525] width 52 height 22
click at [80, 305] on div "Edit Metadata" at bounding box center [93, 305] width 76 height 15
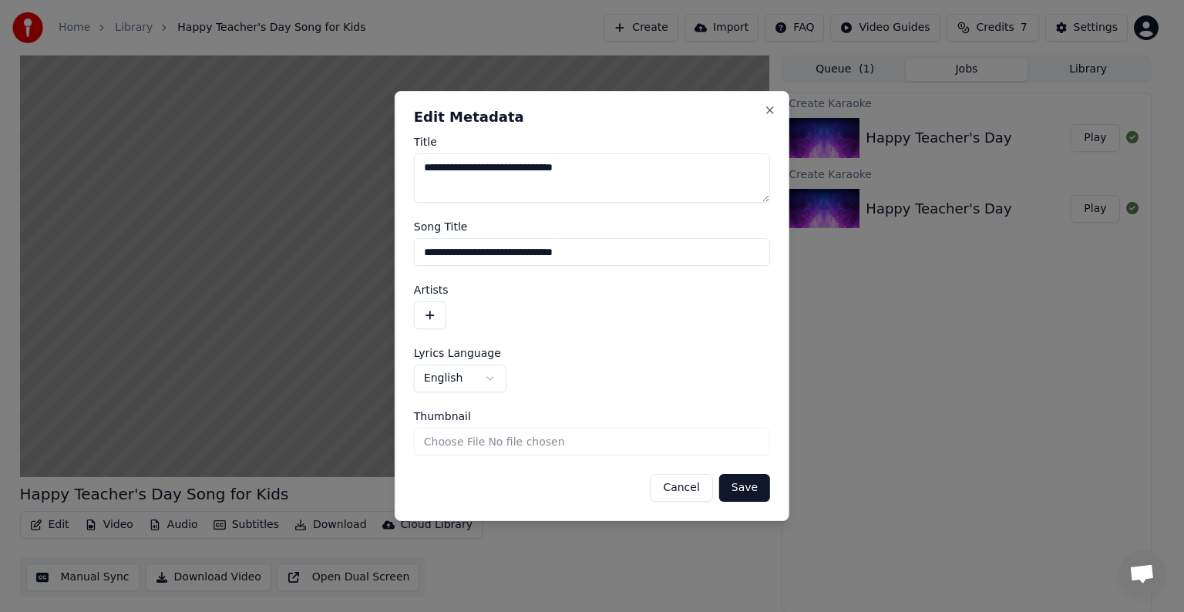
click at [602, 162] on textarea "**********" at bounding box center [592, 177] width 356 height 49
click at [609, 250] on input "**********" at bounding box center [592, 252] width 356 height 28
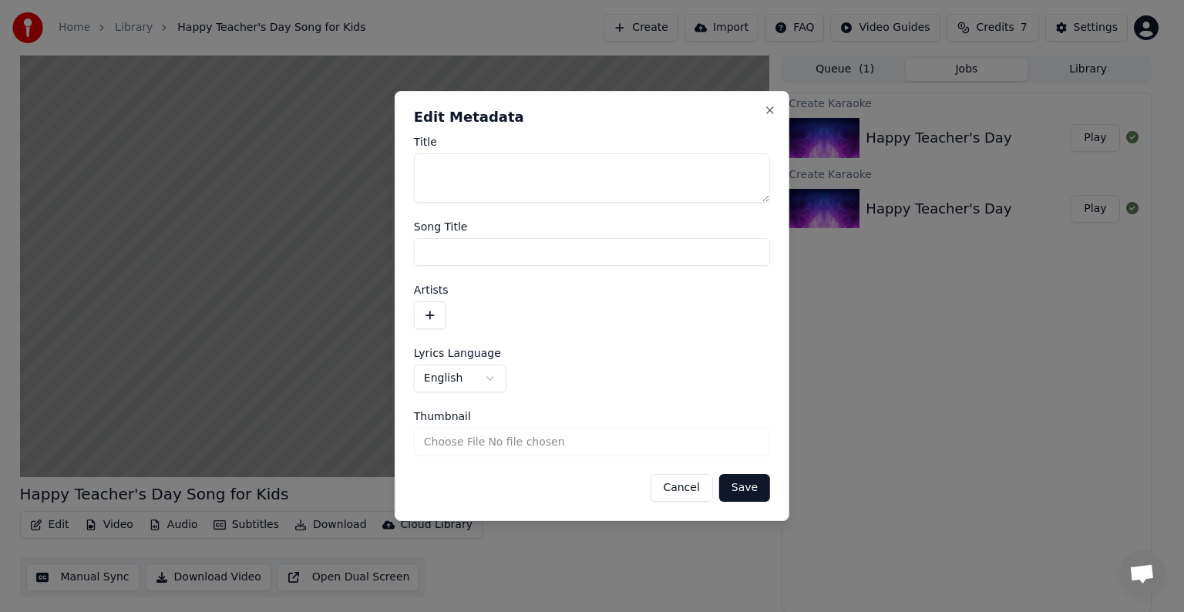
click at [730, 487] on button "Save" at bounding box center [744, 488] width 51 height 28
type textarea "**"
click at [533, 247] on input "Song Title" at bounding box center [592, 252] width 356 height 28
click at [733, 487] on button "Save" at bounding box center [744, 488] width 51 height 28
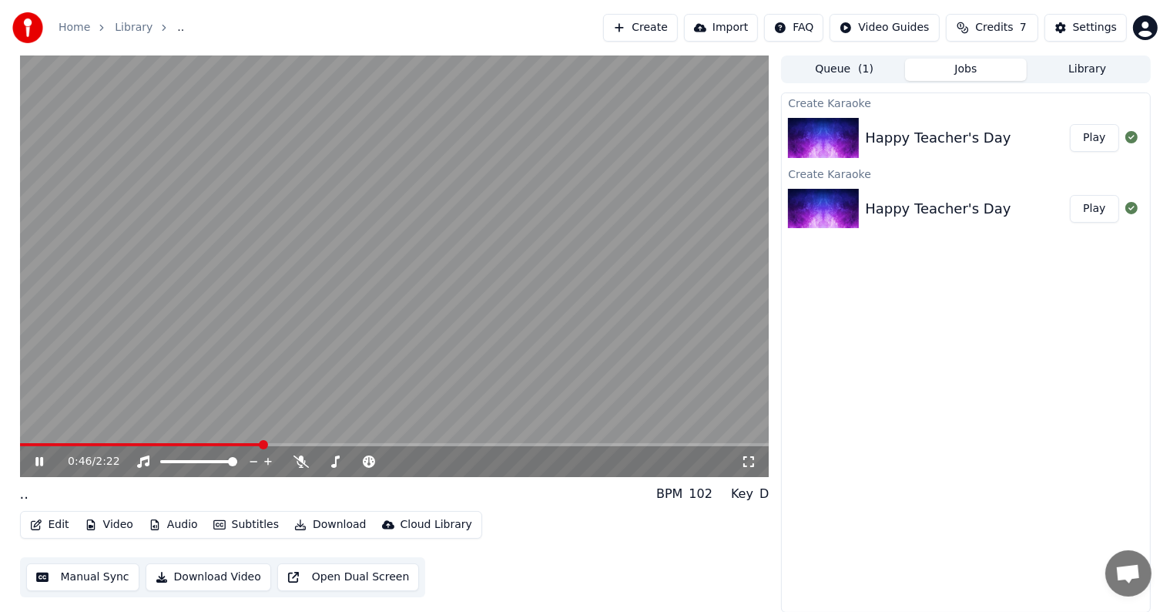
click at [24, 444] on div "0:46 / 2:22" at bounding box center [395, 460] width 750 height 34
click at [24, 444] on span at bounding box center [22, 444] width 5 height 3
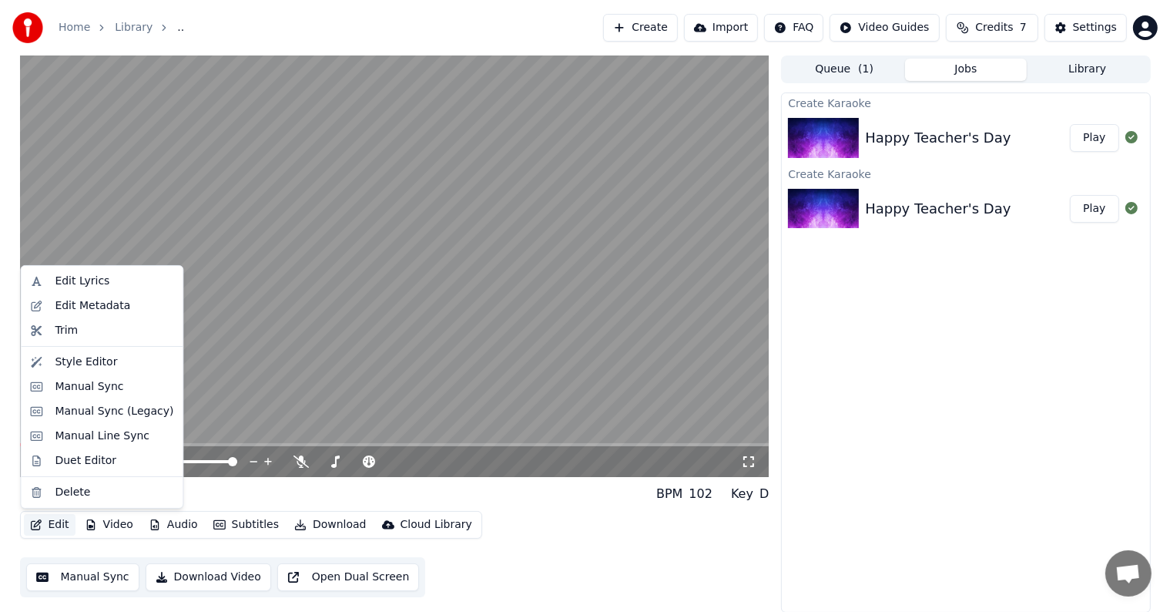
click at [49, 521] on button "Edit" at bounding box center [50, 525] width 52 height 22
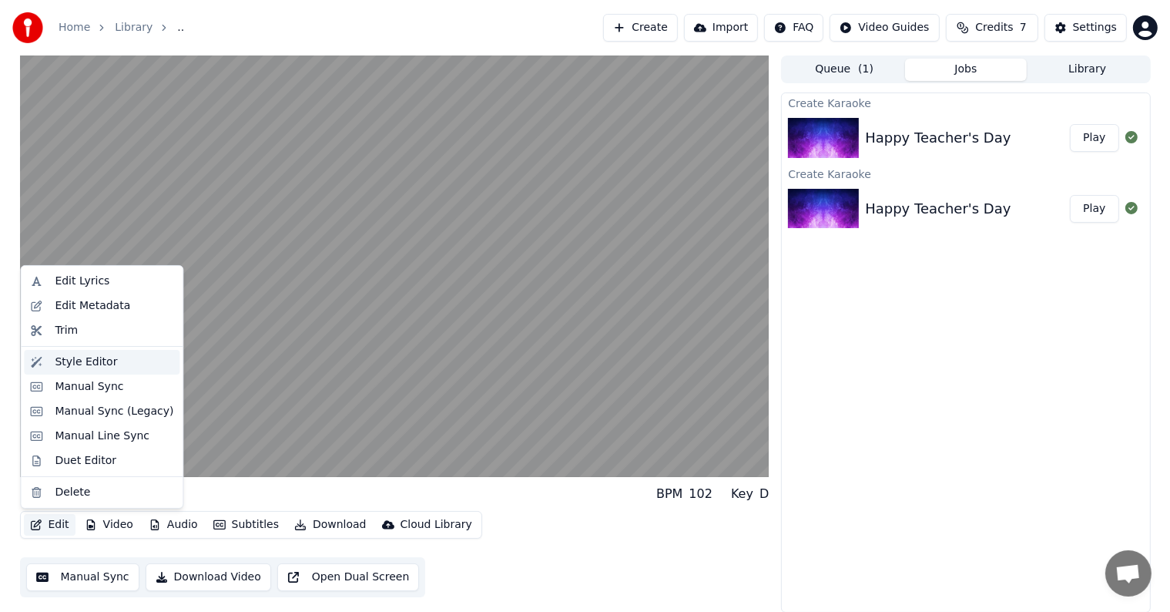
click at [74, 364] on div "Style Editor" at bounding box center [86, 361] width 62 height 15
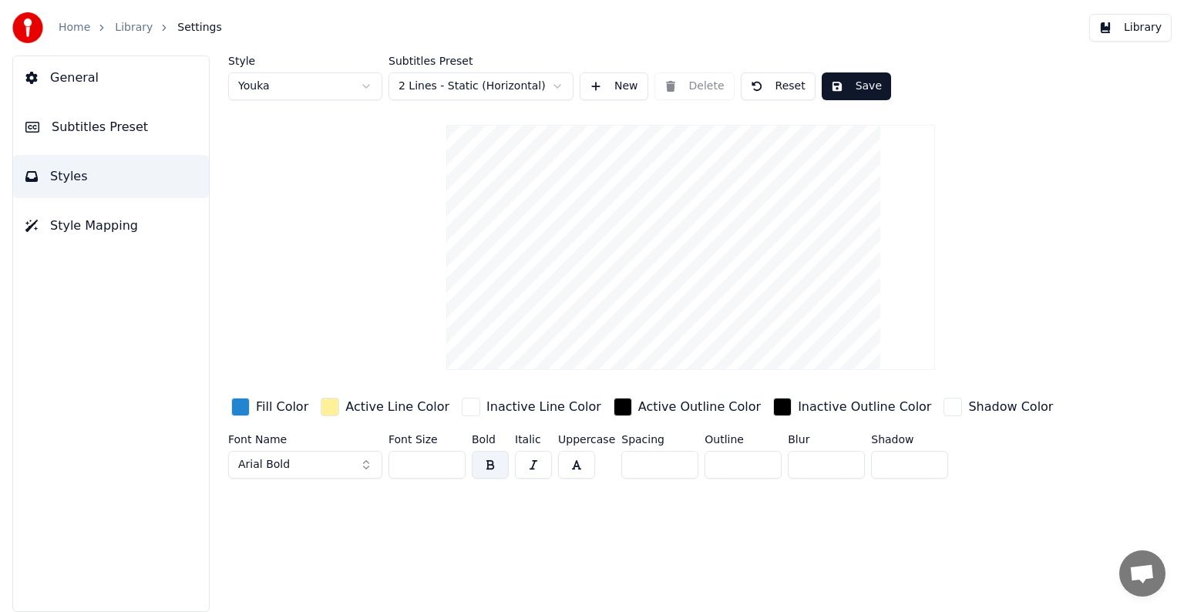
click at [243, 407] on div "button" at bounding box center [240, 407] width 18 height 18
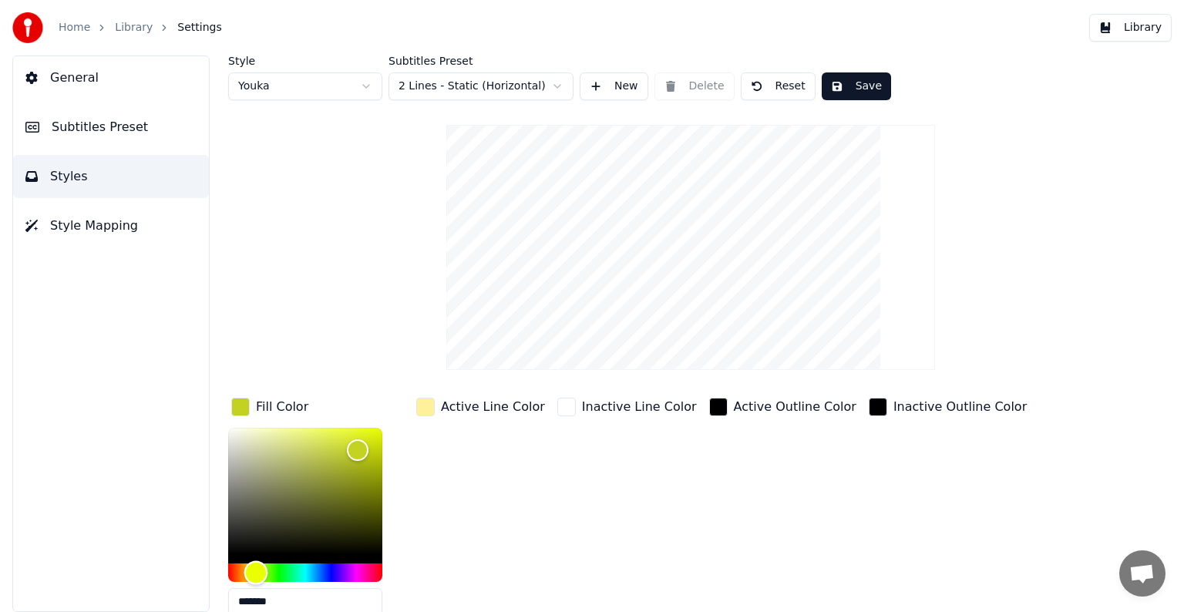
click at [256, 573] on div "Hue" at bounding box center [305, 572] width 154 height 18
click at [237, 575] on div "Hue" at bounding box center [305, 572] width 154 height 18
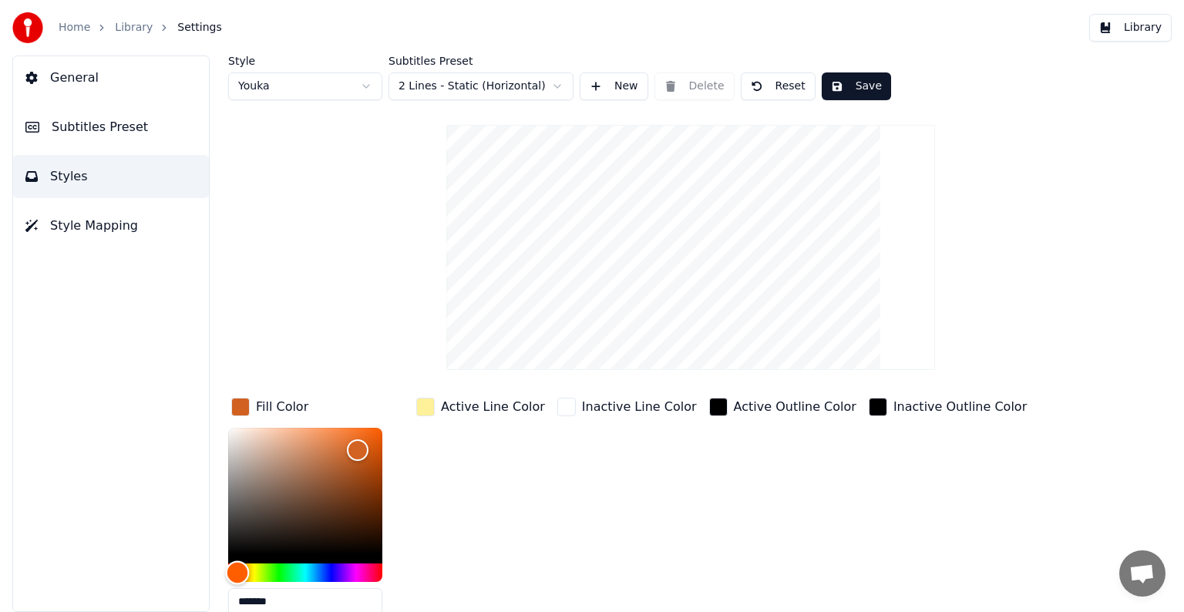
click at [237, 575] on div "Hue" at bounding box center [238, 572] width 24 height 24
type input "*******"
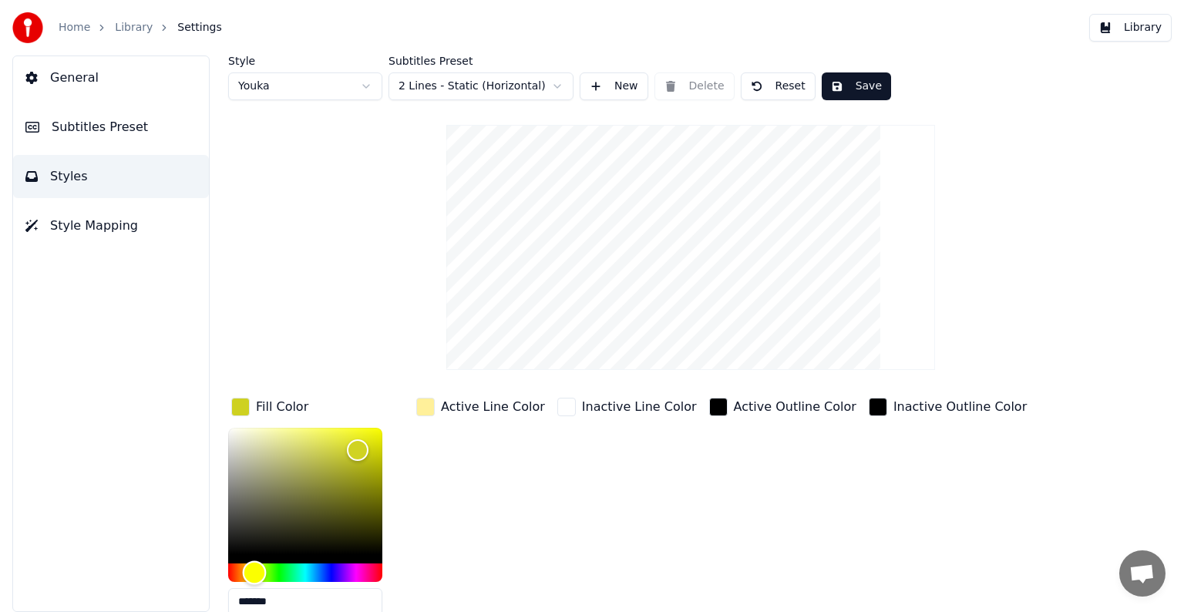
click at [254, 573] on div "Hue" at bounding box center [305, 572] width 154 height 18
click at [425, 409] on div "button" at bounding box center [425, 407] width 18 height 18
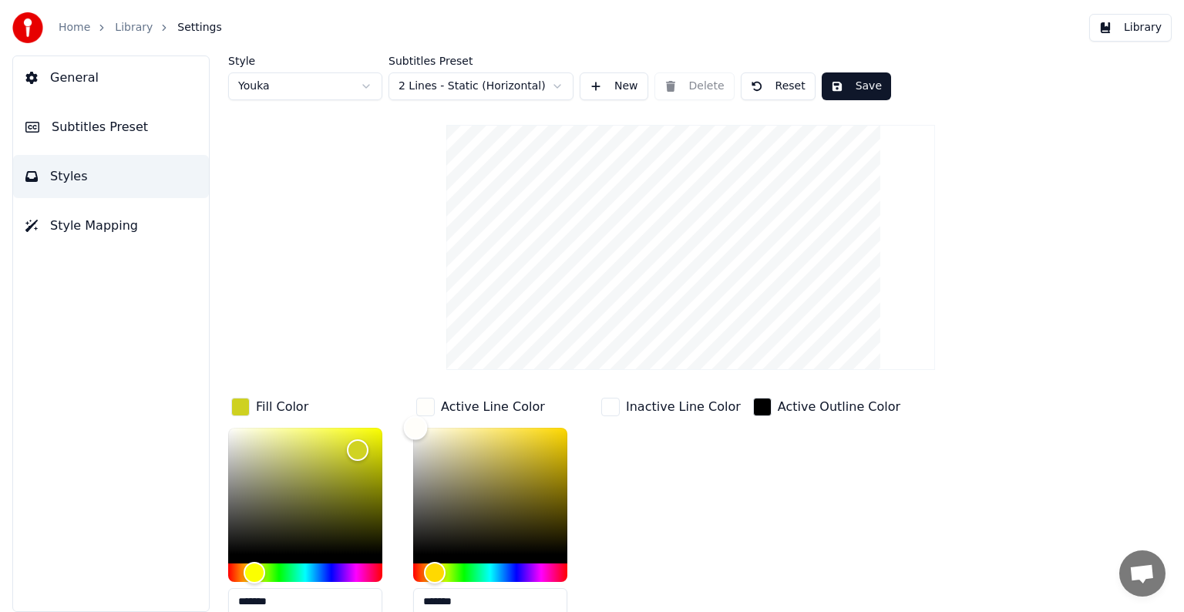
type input "*******"
drag, startPoint x: 482, startPoint y: 431, endPoint x: 412, endPoint y: 402, distance: 75.0
click at [412, 402] on div "Fill Color ******* Active Line Color ******* Inactive Line Color Active Outline…" at bounding box center [642, 528] width 828 height 267
drag, startPoint x: 259, startPoint y: 572, endPoint x: 246, endPoint y: 583, distance: 17.5
click at [246, 583] on div "*******" at bounding box center [305, 525] width 154 height 194
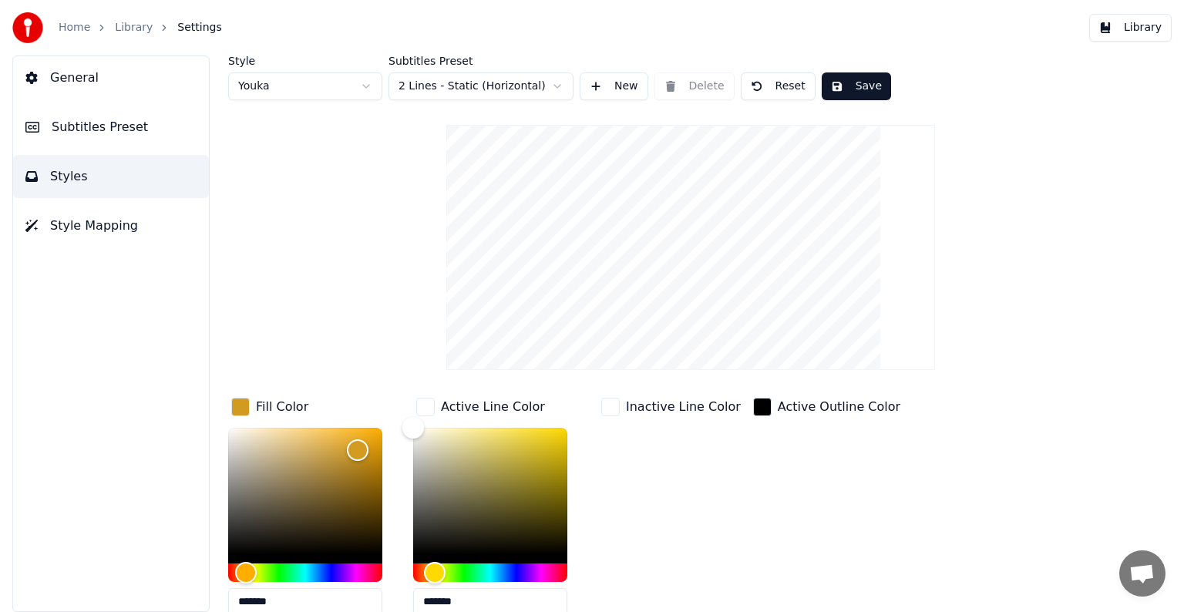
click at [246, 583] on div "*******" at bounding box center [305, 525] width 154 height 194
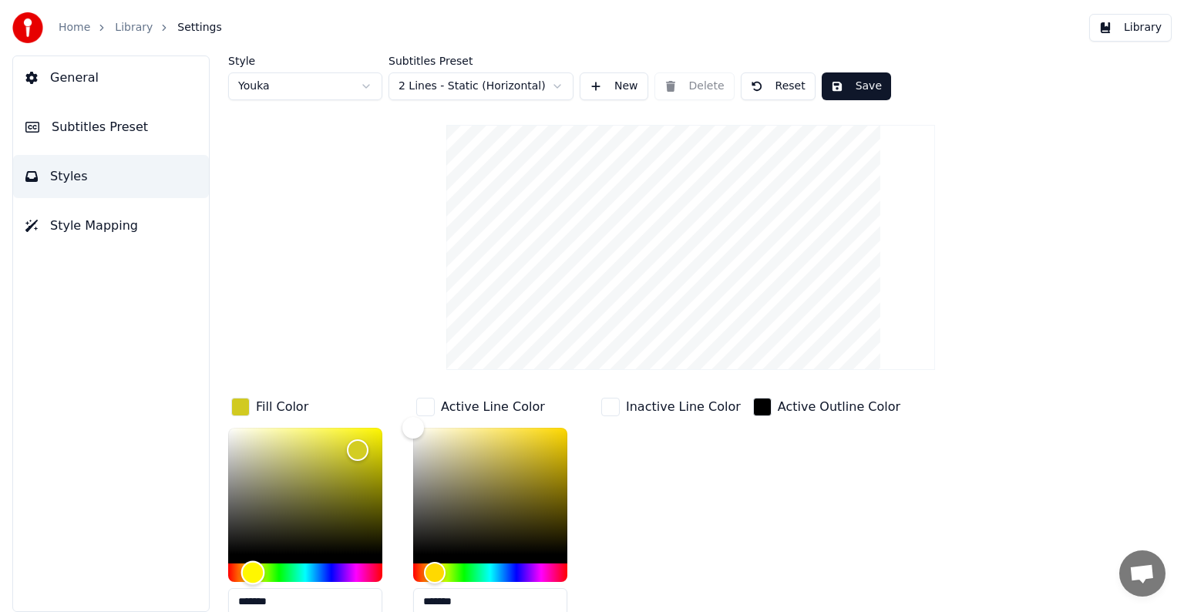
click at [253, 579] on div "Hue" at bounding box center [305, 572] width 154 height 18
click at [253, 579] on div "Hue" at bounding box center [253, 572] width 24 height 24
type input "*******"
drag, startPoint x: 363, startPoint y: 445, endPoint x: 403, endPoint y: 401, distance: 60.0
click at [403, 401] on div "Fill Color *******" at bounding box center [317, 511] width 179 height 233
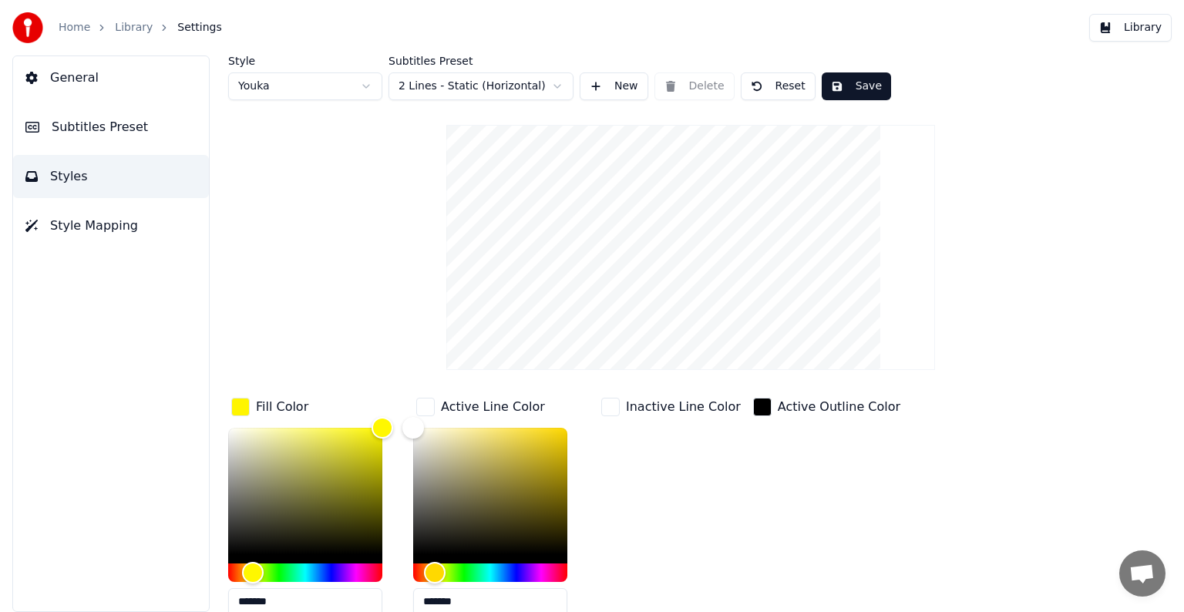
click at [357, 290] on div "Style Youka Subtitles Preset 2 Lines - Static (Horizontal) New Delete Reset Sav…" at bounding box center [690, 389] width 925 height 669
click at [692, 534] on div "Inactive Line Color" at bounding box center [671, 511] width 146 height 233
click at [838, 91] on button "Save" at bounding box center [855, 86] width 69 height 28
click at [838, 91] on button "Done" at bounding box center [857, 86] width 72 height 28
click at [708, 199] on video at bounding box center [690, 247] width 488 height 245
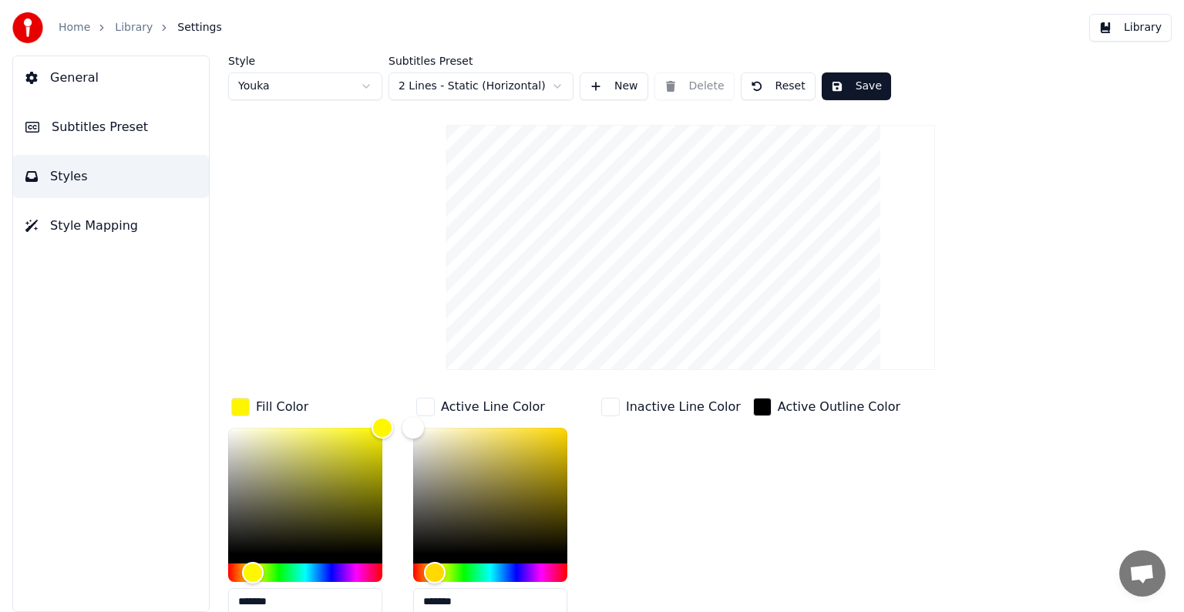
click at [708, 199] on video at bounding box center [690, 247] width 488 height 245
click at [697, 190] on video at bounding box center [690, 247] width 488 height 245
click at [621, 218] on video at bounding box center [690, 247] width 488 height 245
click at [626, 176] on video at bounding box center [690, 247] width 488 height 245
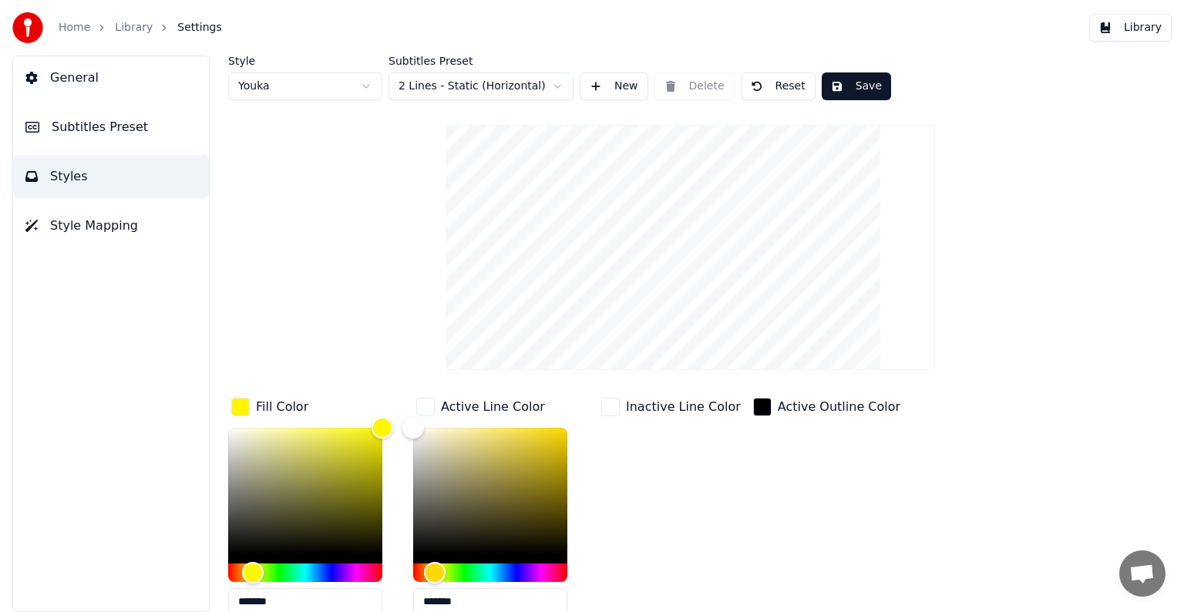
click at [626, 176] on video at bounding box center [690, 247] width 488 height 245
click at [680, 189] on video at bounding box center [690, 247] width 488 height 245
click at [129, 116] on button "Subtitles Preset" at bounding box center [111, 127] width 196 height 43
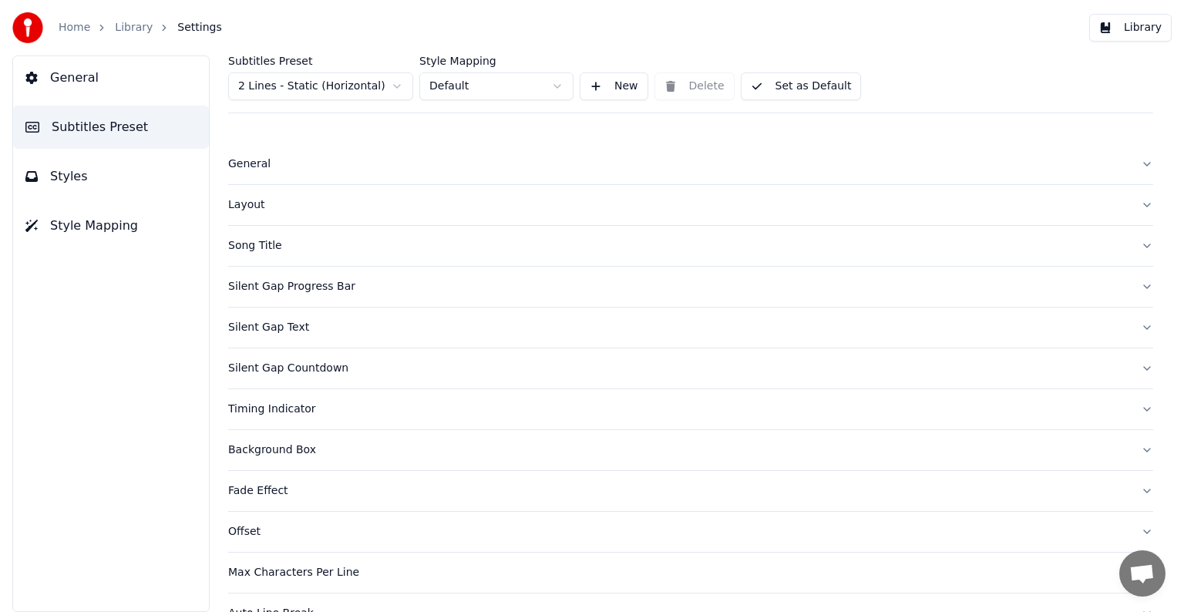
click at [131, 170] on button "Styles" at bounding box center [111, 176] width 196 height 43
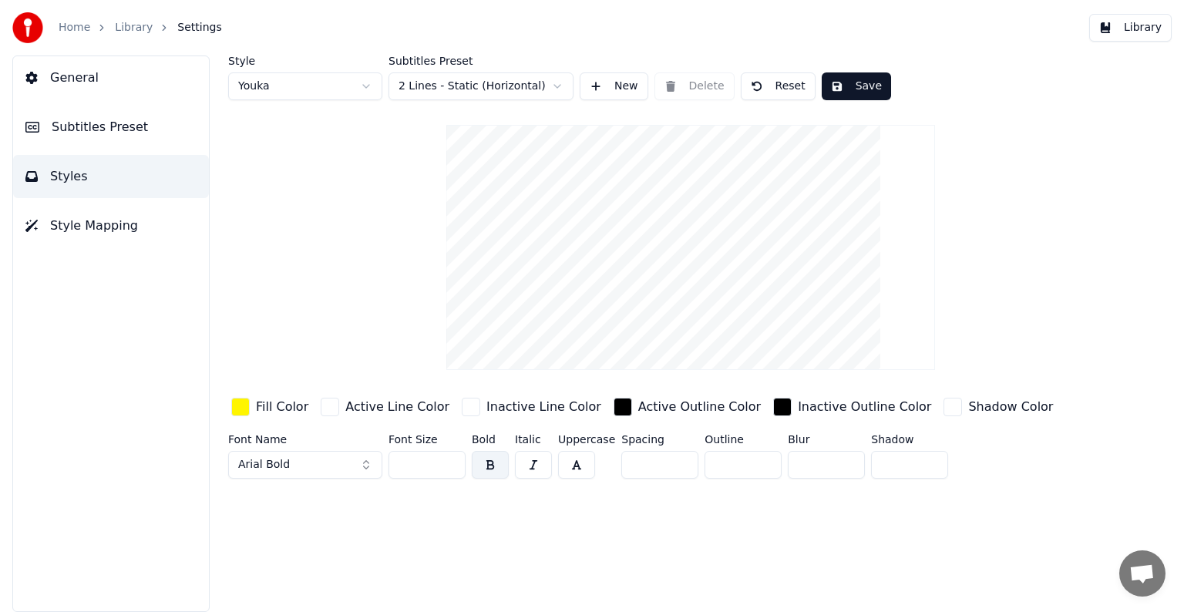
click at [127, 143] on button "Subtitles Preset" at bounding box center [111, 127] width 196 height 43
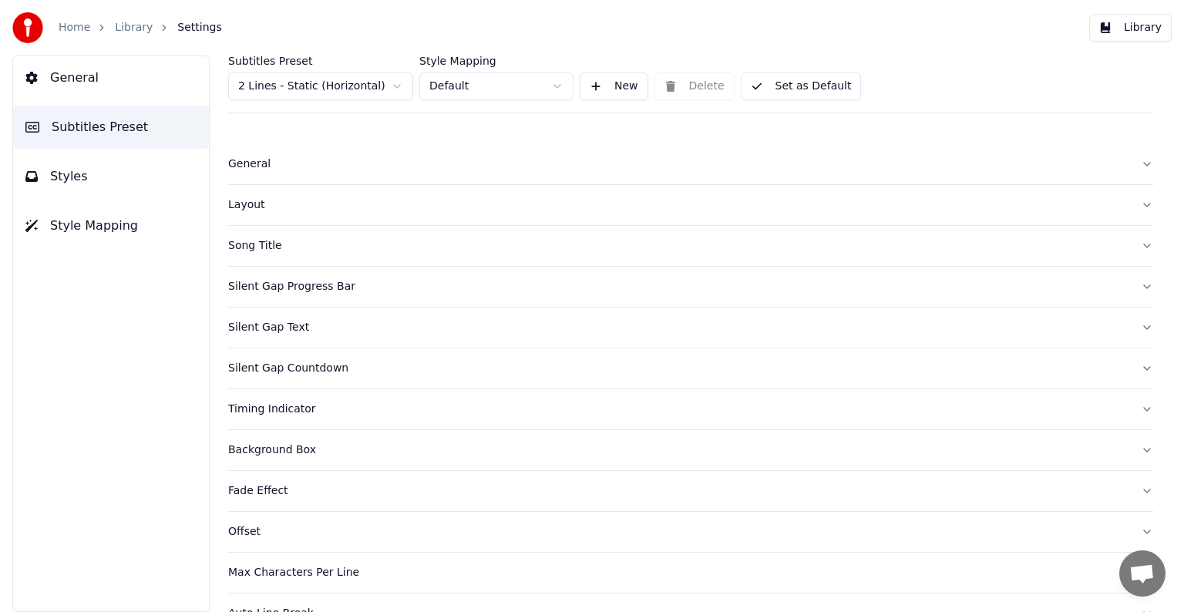
click at [250, 246] on div "Song Title" at bounding box center [678, 245] width 900 height 15
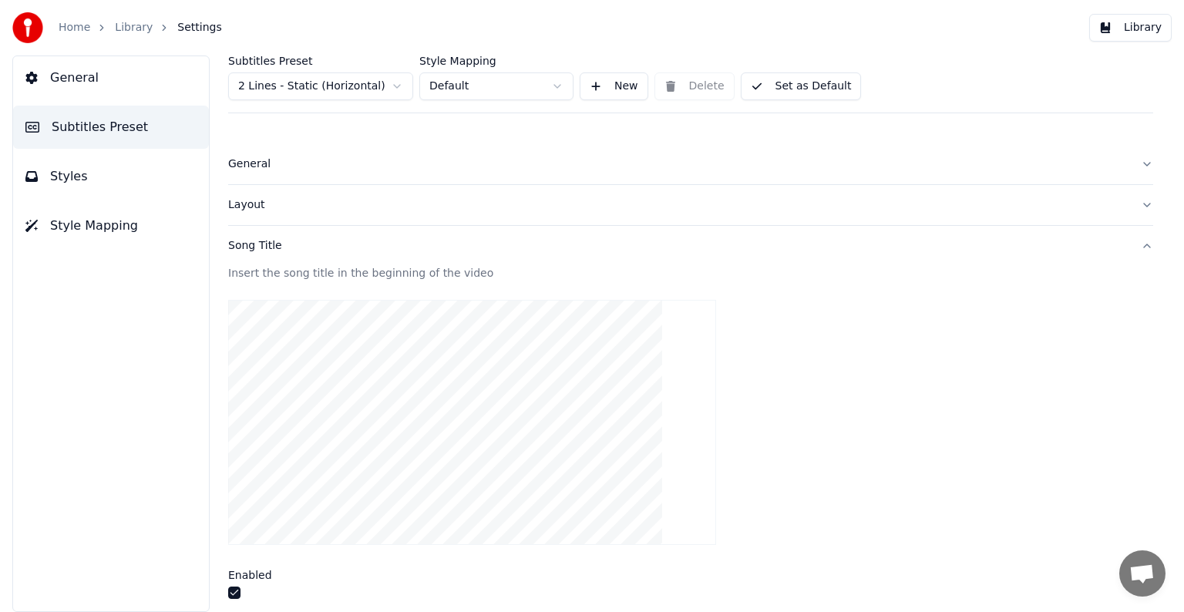
scroll to position [5, 0]
drag, startPoint x: 1106, startPoint y: 317, endPoint x: 1107, endPoint y: 331, distance: 13.1
click at [1107, 331] on div at bounding box center [690, 418] width 925 height 270
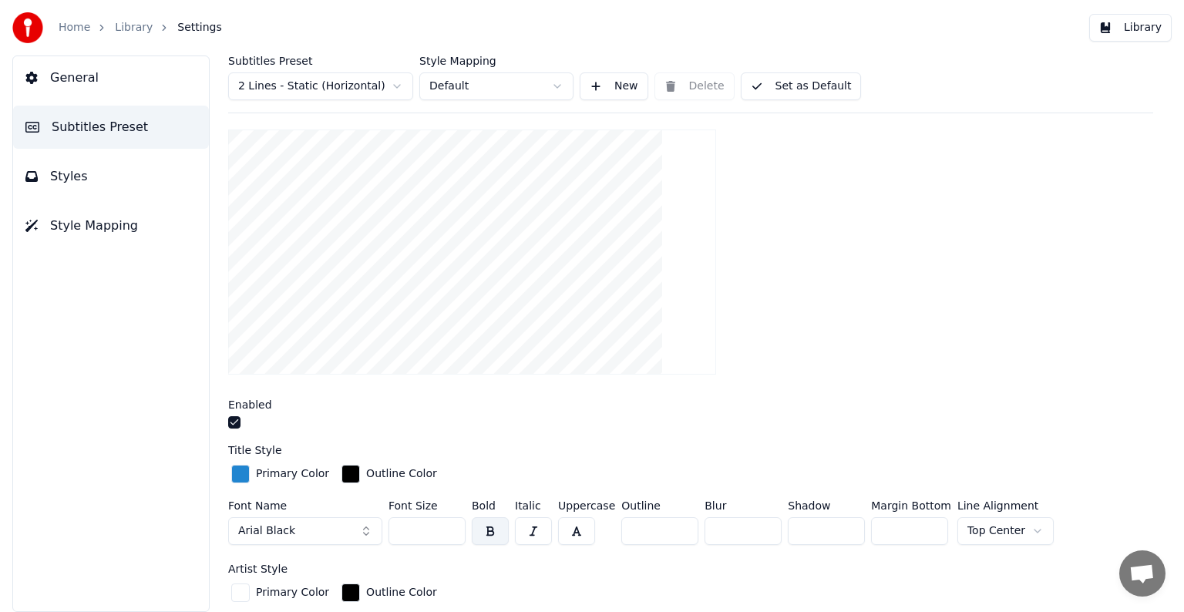
scroll to position [173, 0]
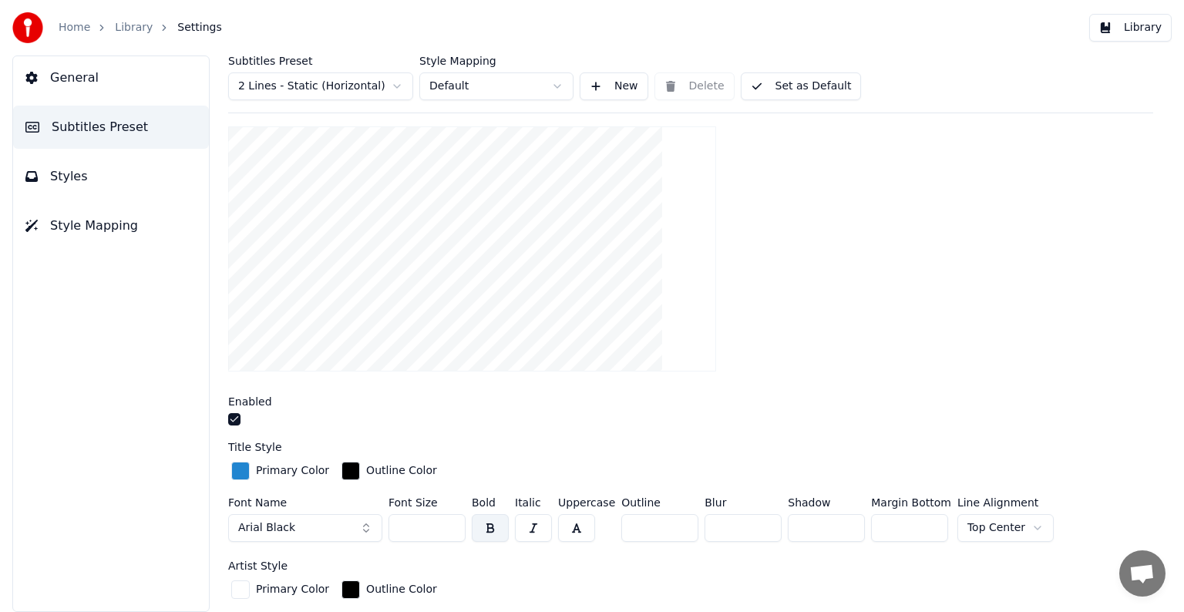
click at [240, 418] on div at bounding box center [690, 421] width 925 height 16
click at [237, 419] on button "button" at bounding box center [234, 419] width 12 height 12
click at [801, 86] on button "Set as Default" at bounding box center [800, 86] width 121 height 28
click at [785, 89] on button "Done" at bounding box center [776, 86] width 73 height 28
click at [138, 31] on link "Library" at bounding box center [134, 27] width 38 height 15
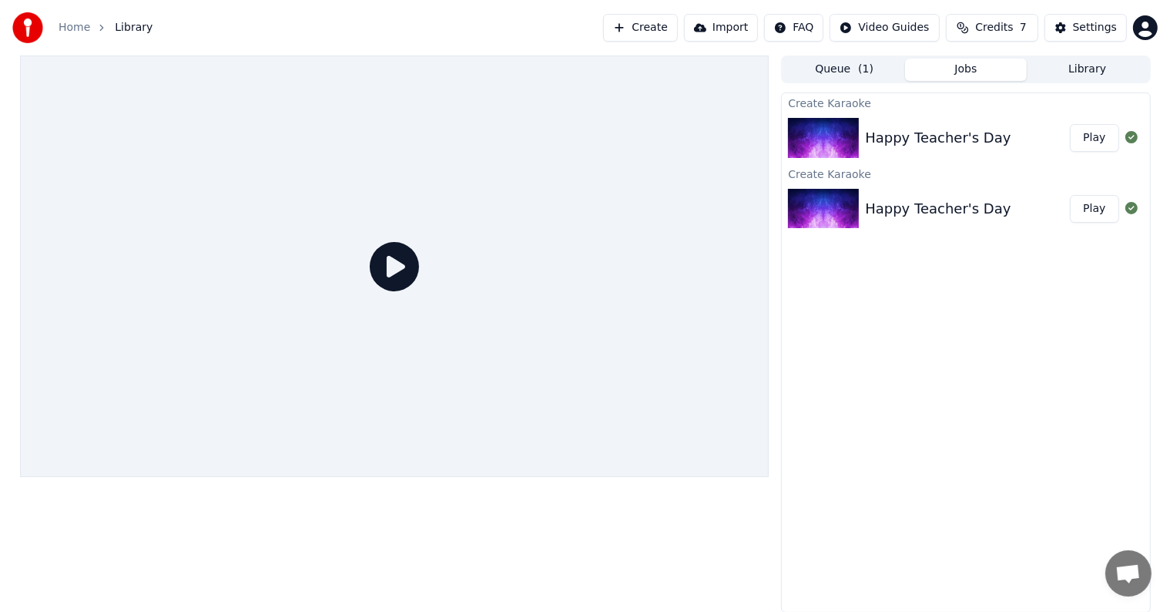
click at [398, 284] on icon at bounding box center [394, 266] width 49 height 49
drag, startPoint x: 398, startPoint y: 284, endPoint x: 404, endPoint y: 228, distance: 55.7
click at [404, 228] on div at bounding box center [395, 265] width 750 height 421
click at [845, 116] on div "Happy Teacher's Day Play" at bounding box center [966, 138] width 368 height 52
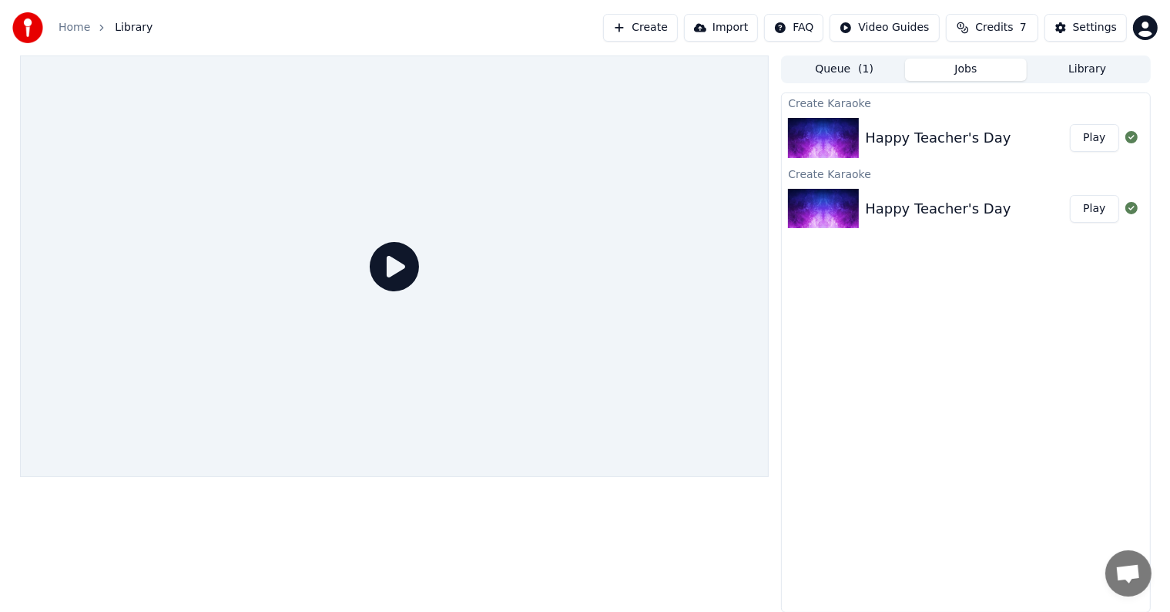
click at [398, 265] on icon at bounding box center [394, 266] width 49 height 49
click at [1113, 144] on button "Play" at bounding box center [1094, 138] width 49 height 28
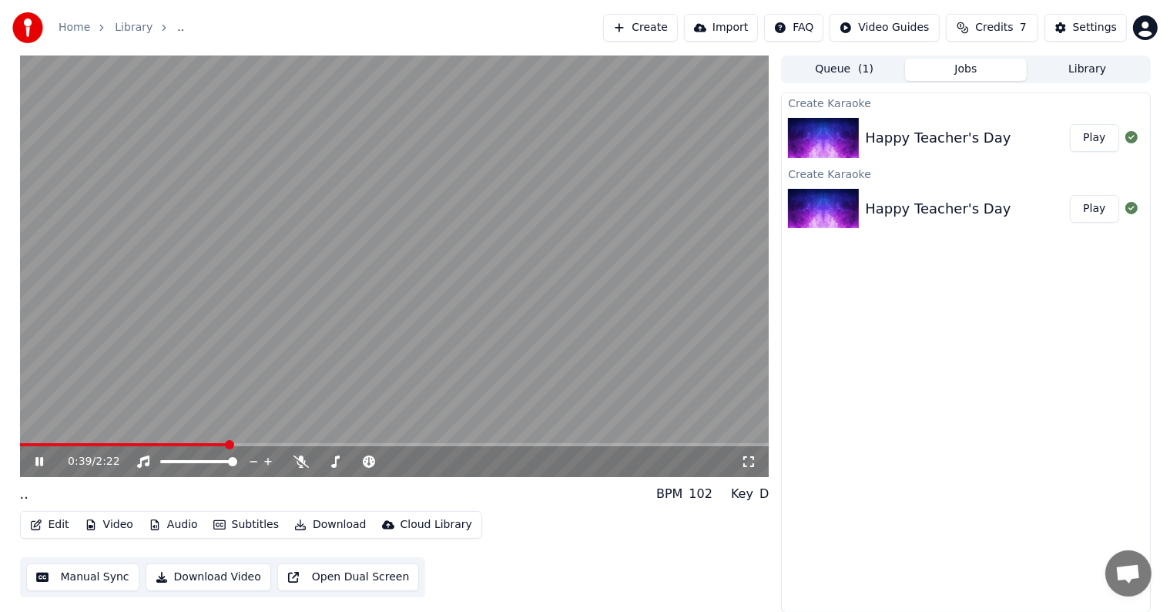
click at [1090, 145] on button "Play" at bounding box center [1094, 138] width 49 height 28
click at [730, 59] on video at bounding box center [395, 265] width 750 height 421
click at [660, 148] on video at bounding box center [395, 265] width 750 height 421
click at [579, 166] on video at bounding box center [395, 265] width 750 height 421
click at [448, 213] on video at bounding box center [395, 265] width 750 height 421
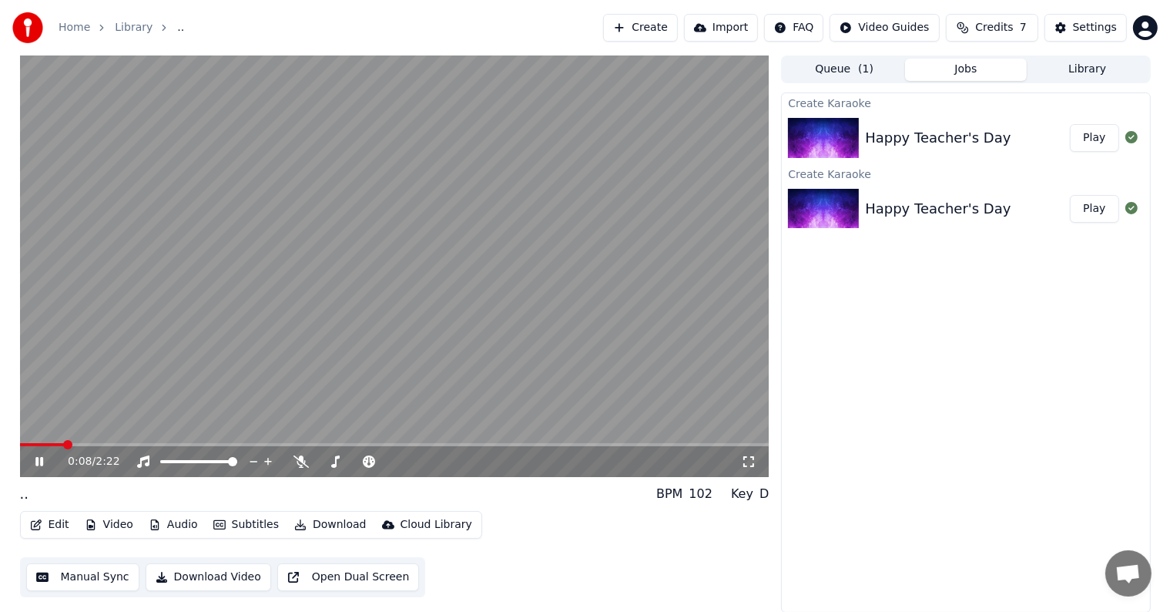
click at [448, 213] on video at bounding box center [395, 265] width 750 height 421
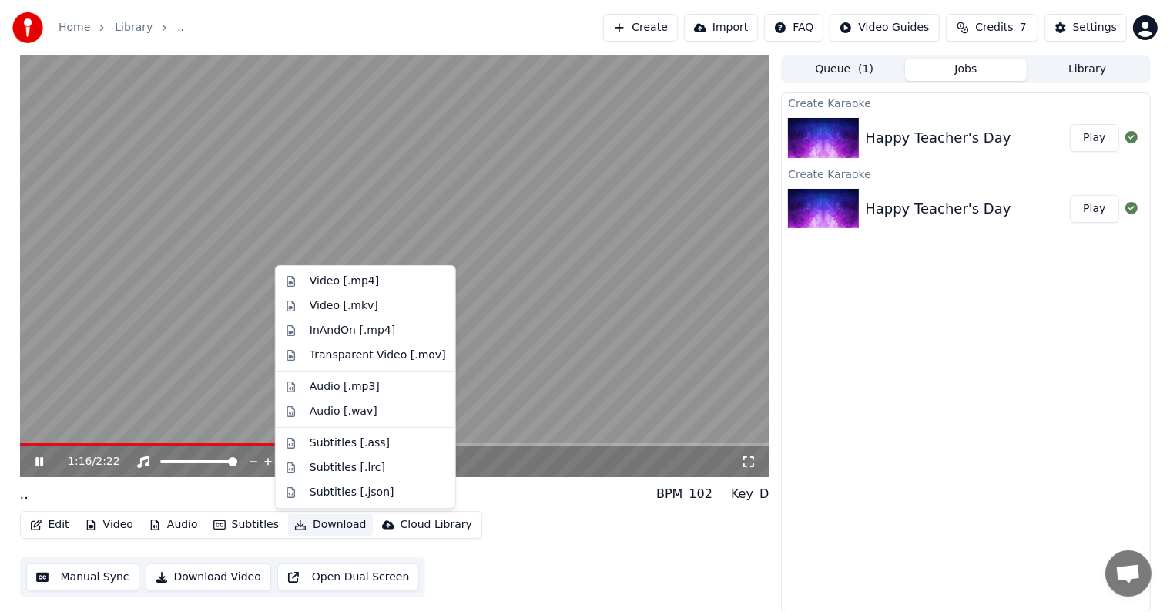
click at [327, 523] on button "Download" at bounding box center [330, 525] width 85 height 22
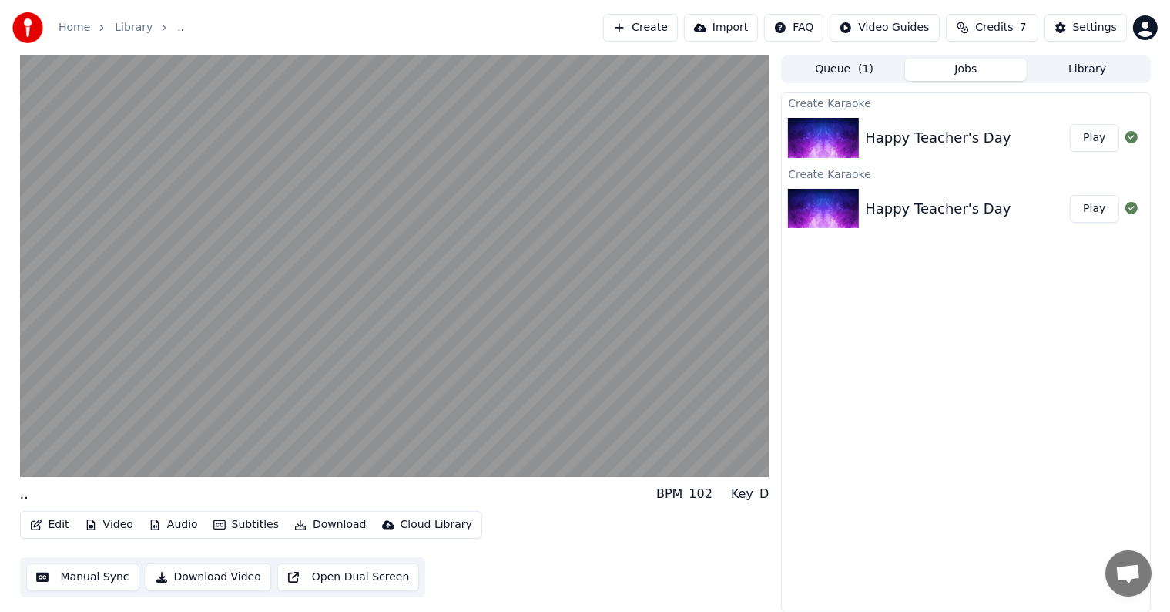
click at [507, 576] on div "Edit Video Audio Subtitles Download Cloud Library Manual Sync Download Video Op…" at bounding box center [395, 554] width 750 height 86
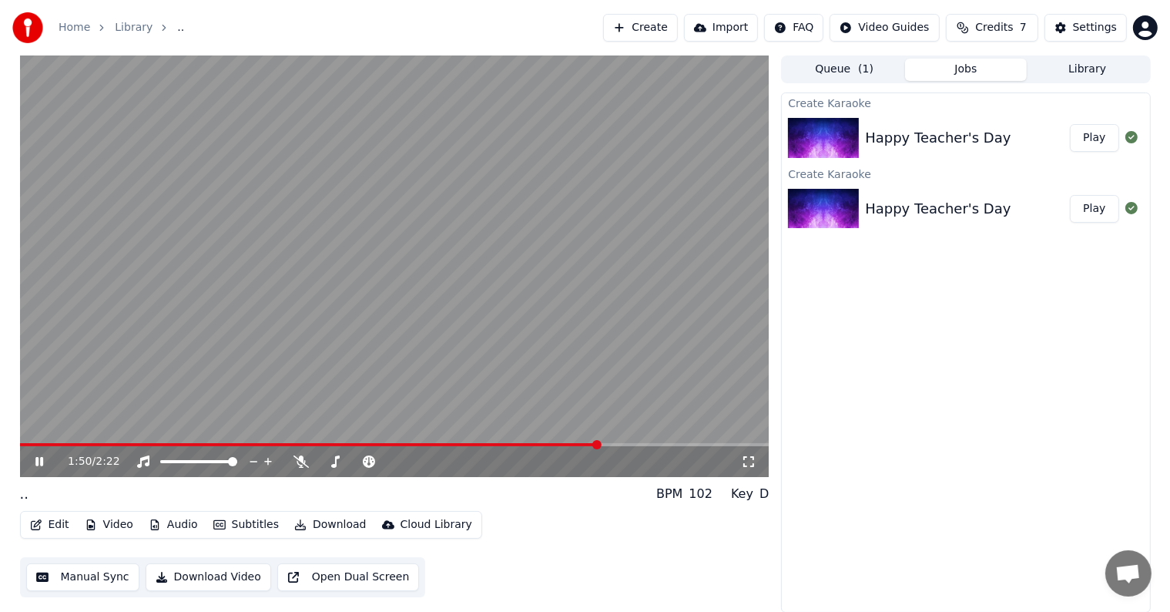
click at [472, 340] on video at bounding box center [395, 265] width 750 height 421
click at [43, 465] on icon at bounding box center [50, 461] width 36 height 12
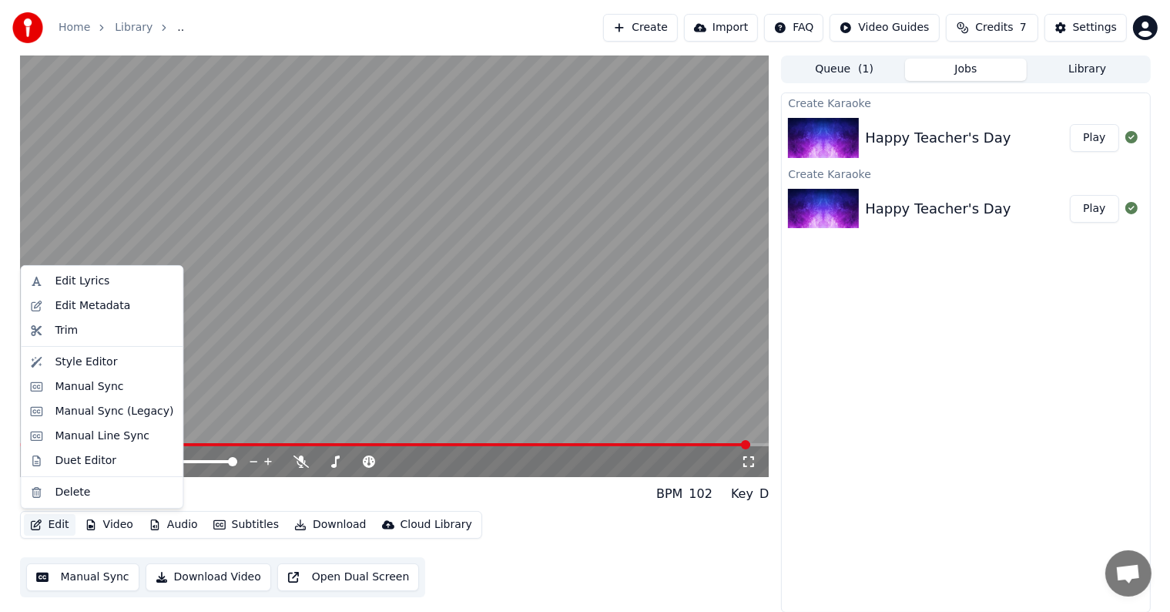
click at [55, 530] on button "Edit" at bounding box center [50, 525] width 52 height 22
click at [83, 280] on div "Edit Lyrics" at bounding box center [82, 281] width 55 height 15
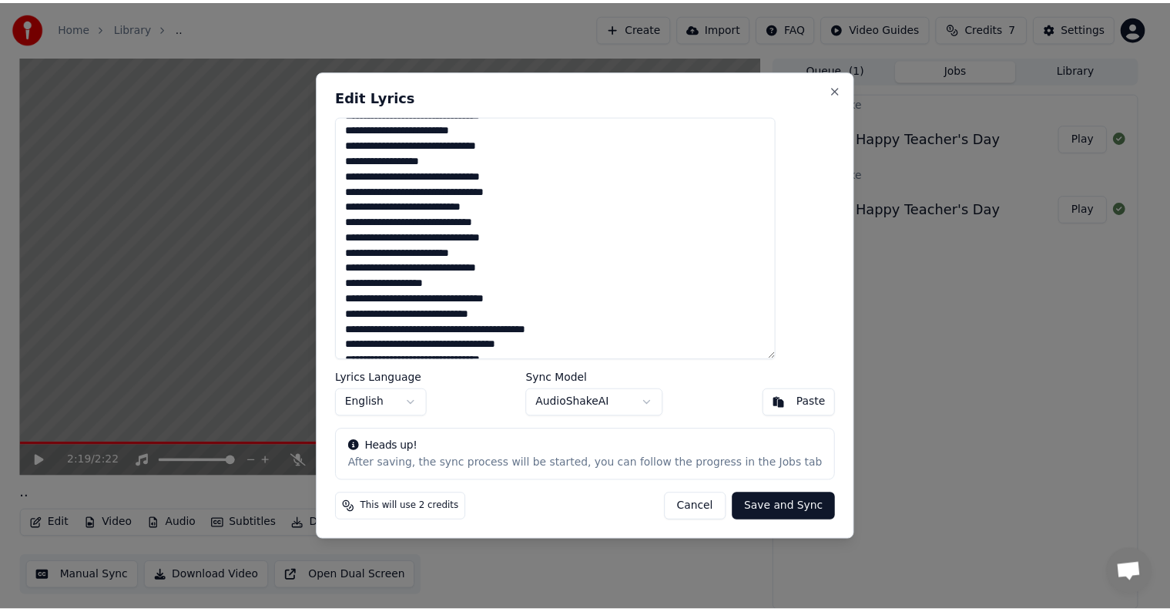
scroll to position [139, 0]
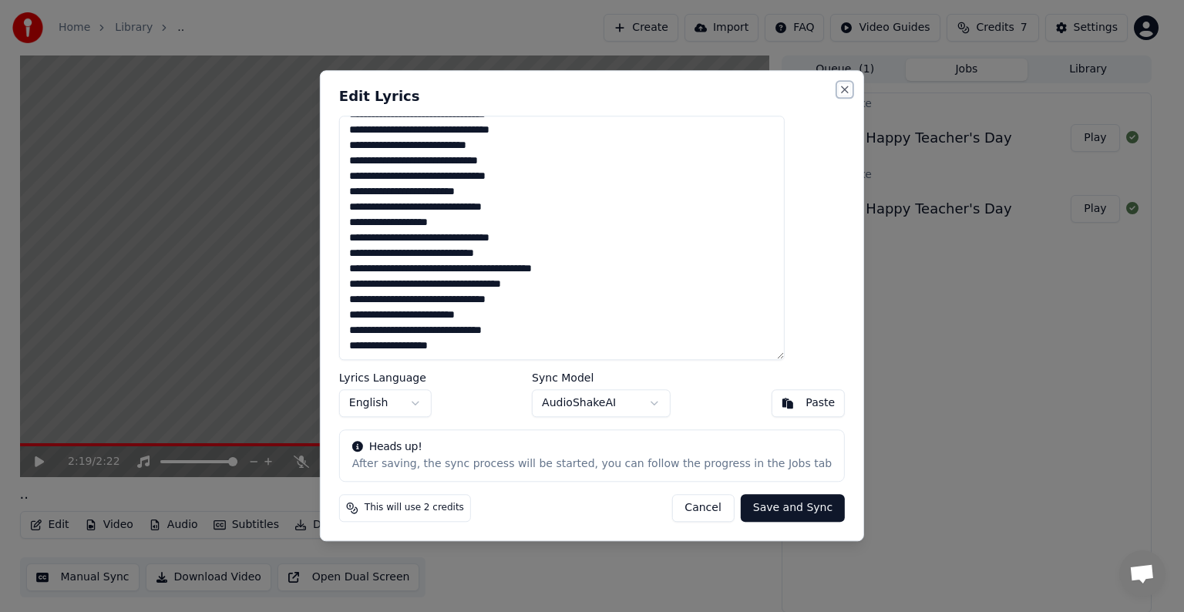
click at [838, 89] on button "Close" at bounding box center [844, 89] width 12 height 12
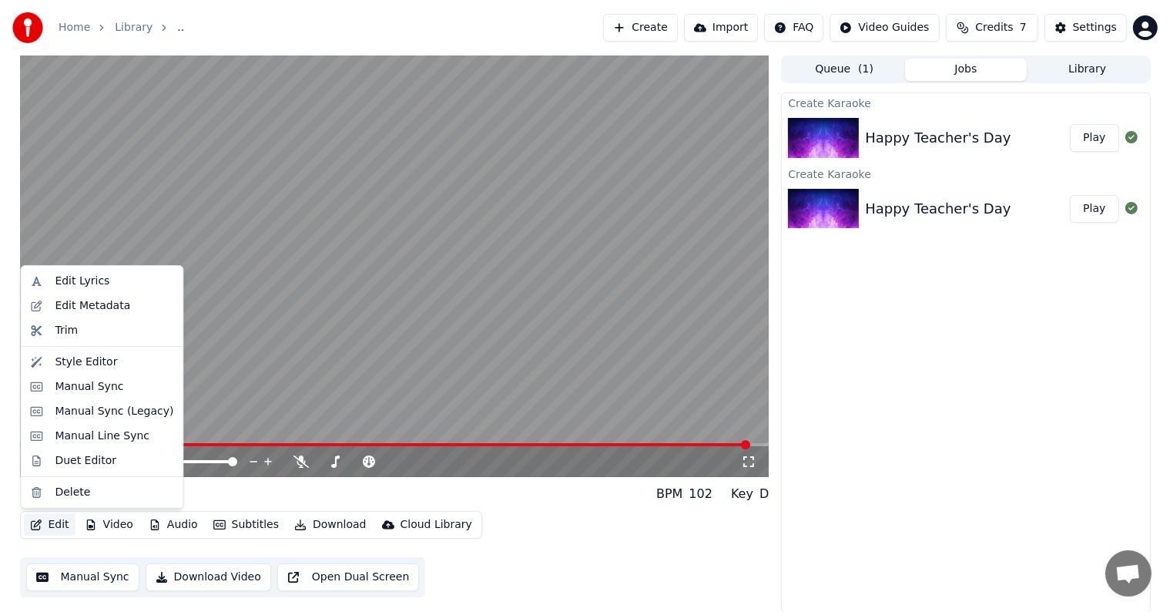
click at [51, 529] on button "Edit" at bounding box center [50, 525] width 52 height 22
click at [76, 389] on div "Manual Sync" at bounding box center [89, 386] width 69 height 15
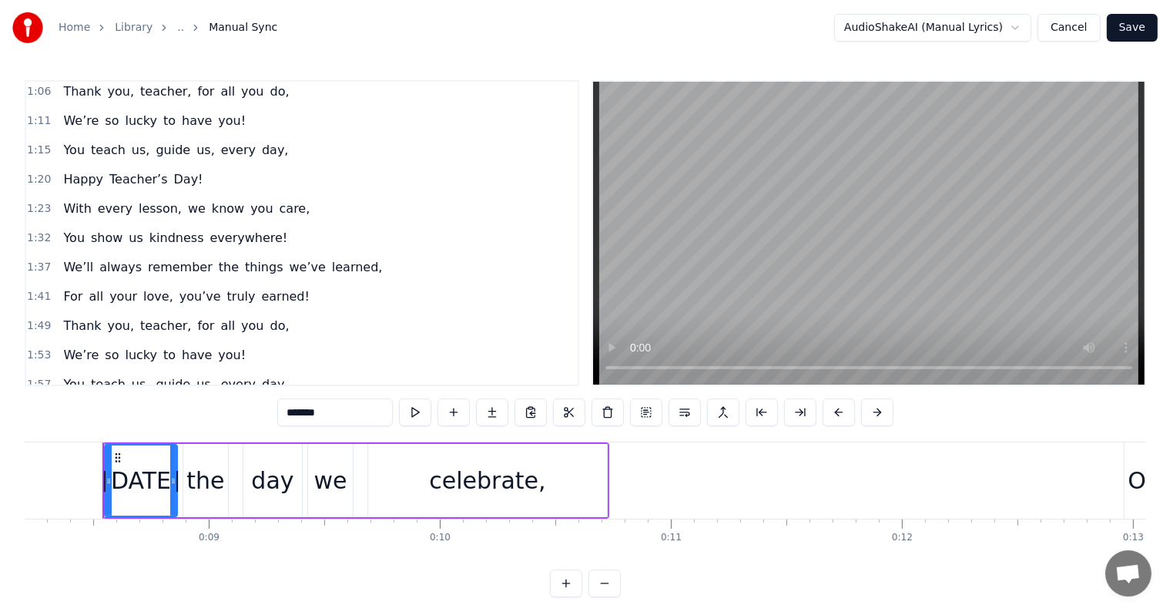
scroll to position [359, 0]
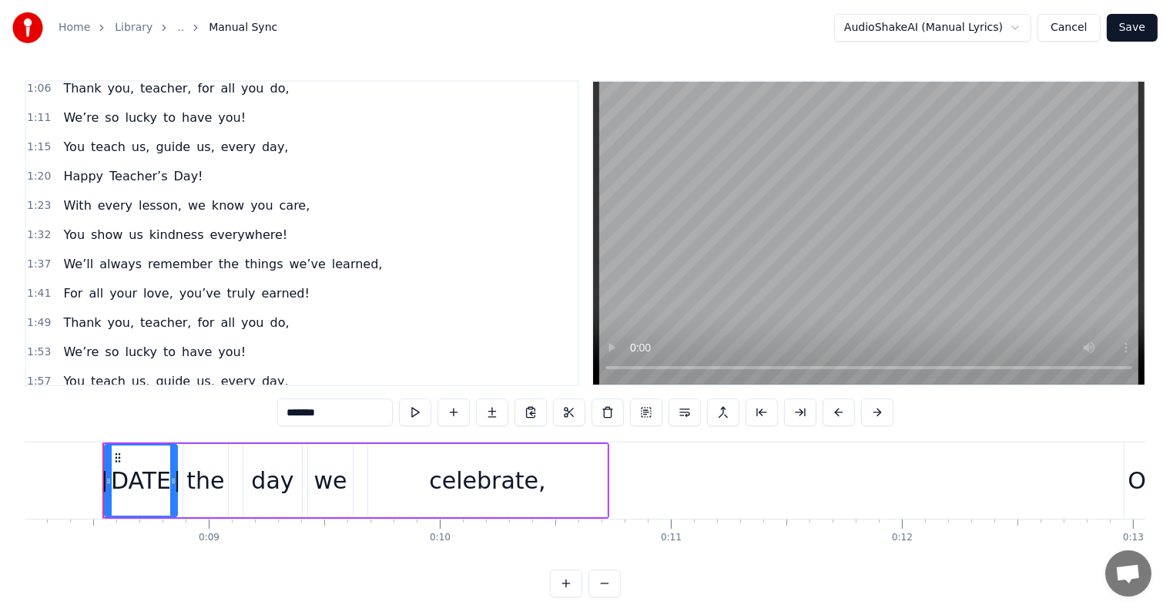
click at [35, 169] on span "1:20" at bounding box center [39, 176] width 24 height 15
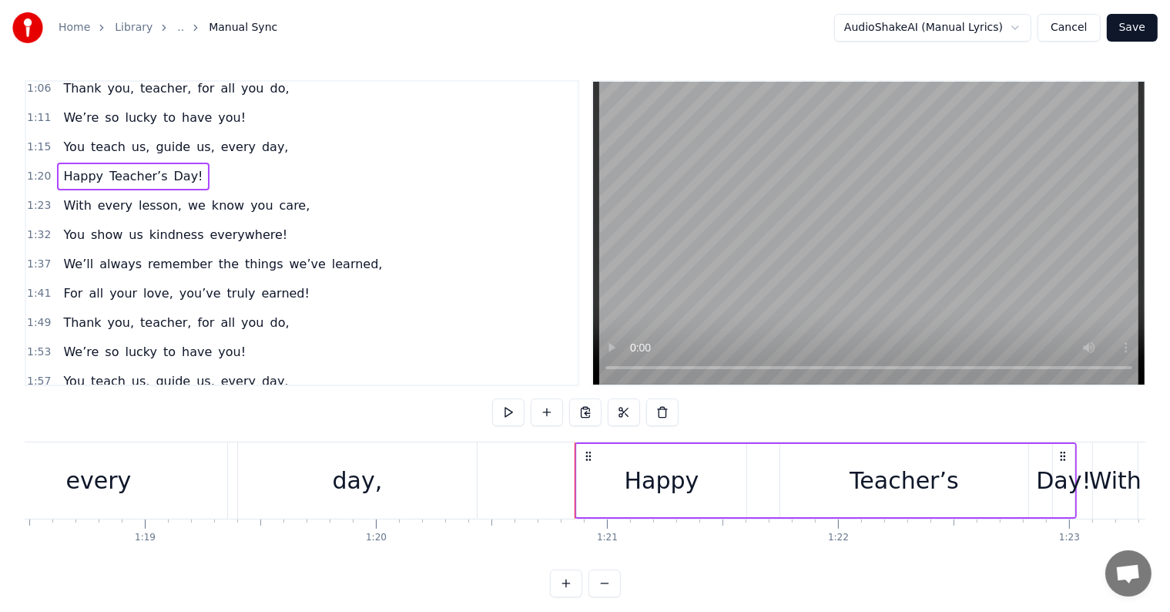
scroll to position [0, 18614]
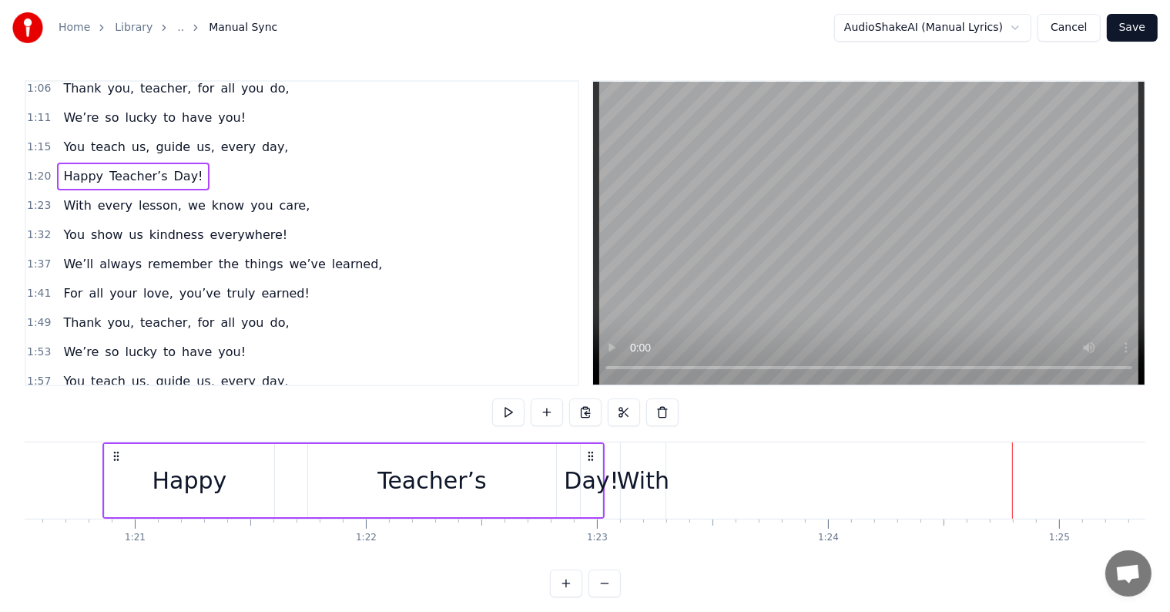
click at [57, 192] on div "With every lesson, we know you care," at bounding box center [186, 206] width 259 height 28
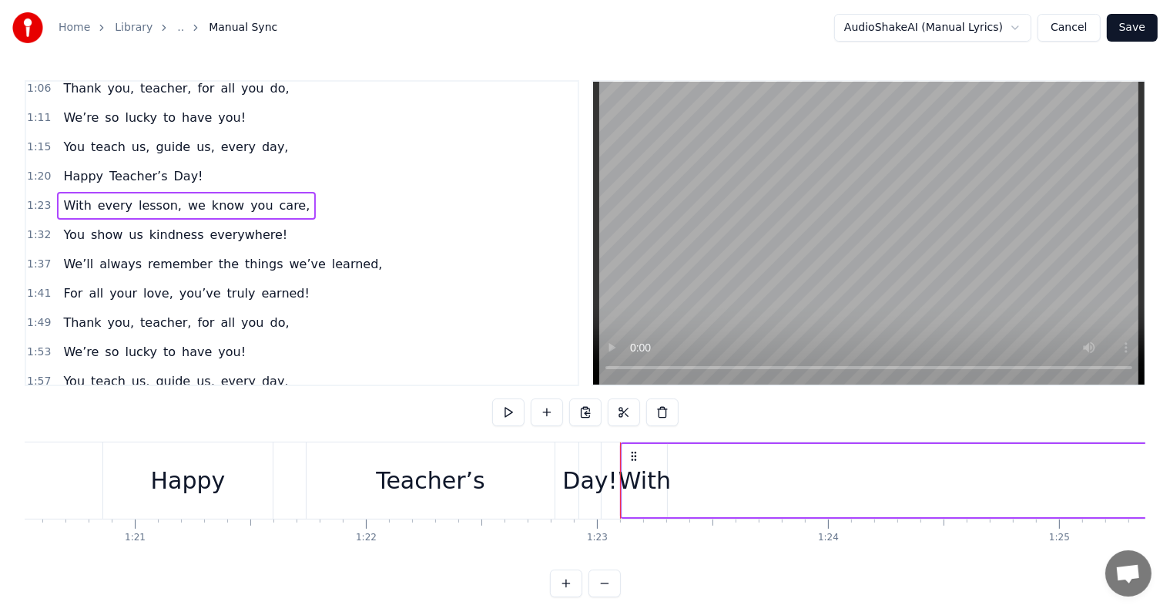
click at [45, 198] on span "1:23" at bounding box center [39, 205] width 24 height 15
click at [39, 198] on span "1:23" at bounding box center [39, 205] width 24 height 15
click at [630, 472] on div "With" at bounding box center [645, 480] width 52 height 35
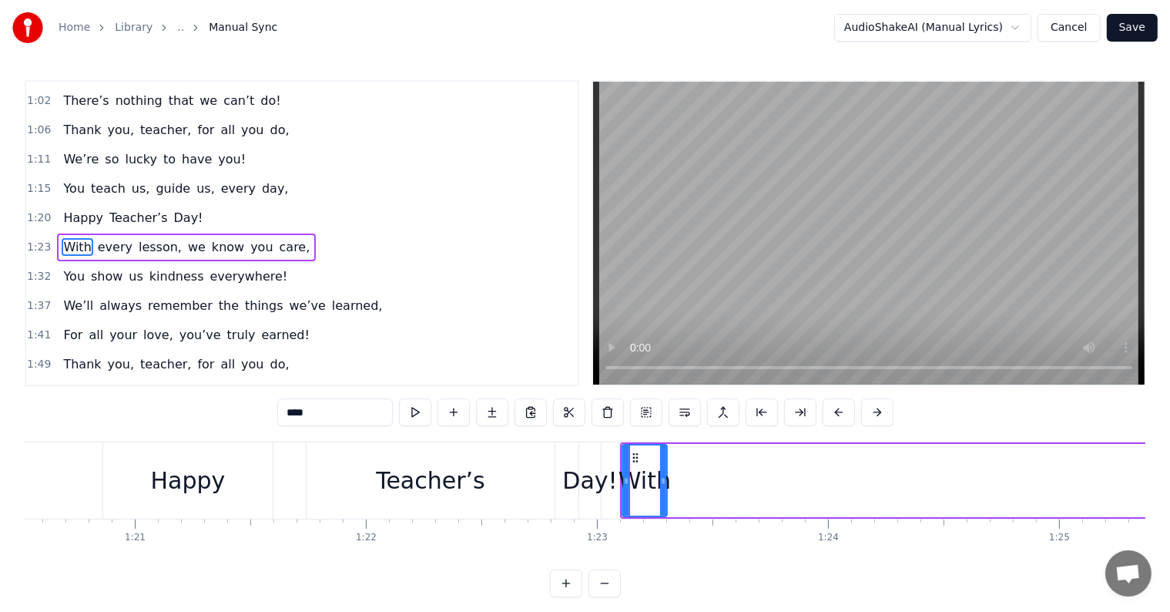
scroll to position [316, 0]
click at [648, 469] on div "With" at bounding box center [645, 480] width 52 height 35
drag, startPoint x: 635, startPoint y: 472, endPoint x: 660, endPoint y: 481, distance: 26.8
click at [660, 481] on div "With" at bounding box center [644, 480] width 43 height 70
drag, startPoint x: 624, startPoint y: 481, endPoint x: 639, endPoint y: 495, distance: 20.7
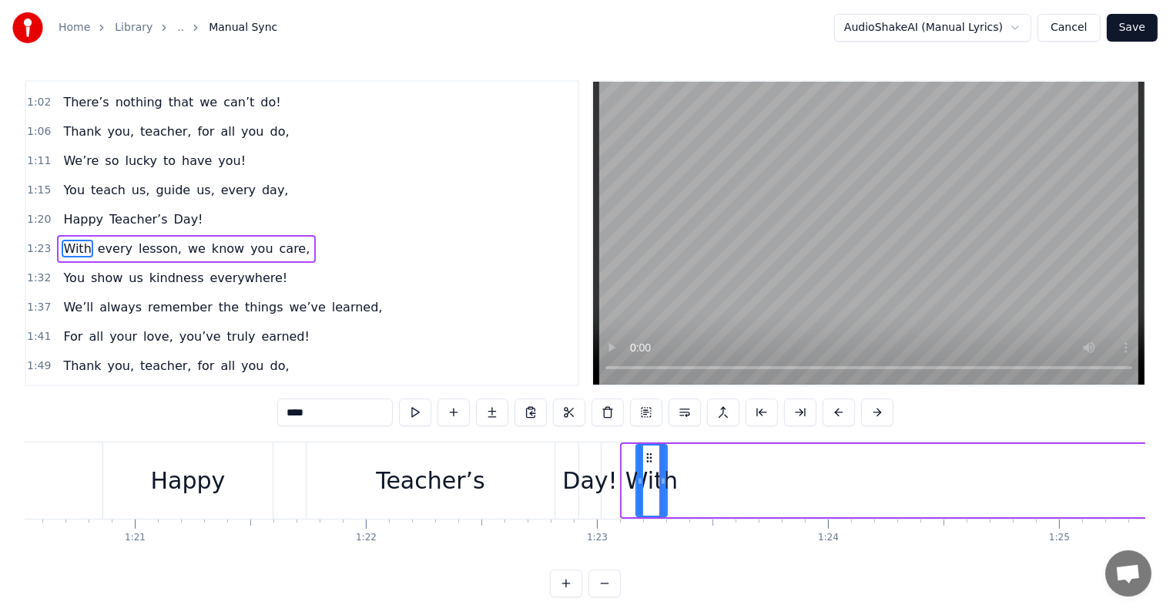
click at [639, 495] on div at bounding box center [640, 480] width 6 height 70
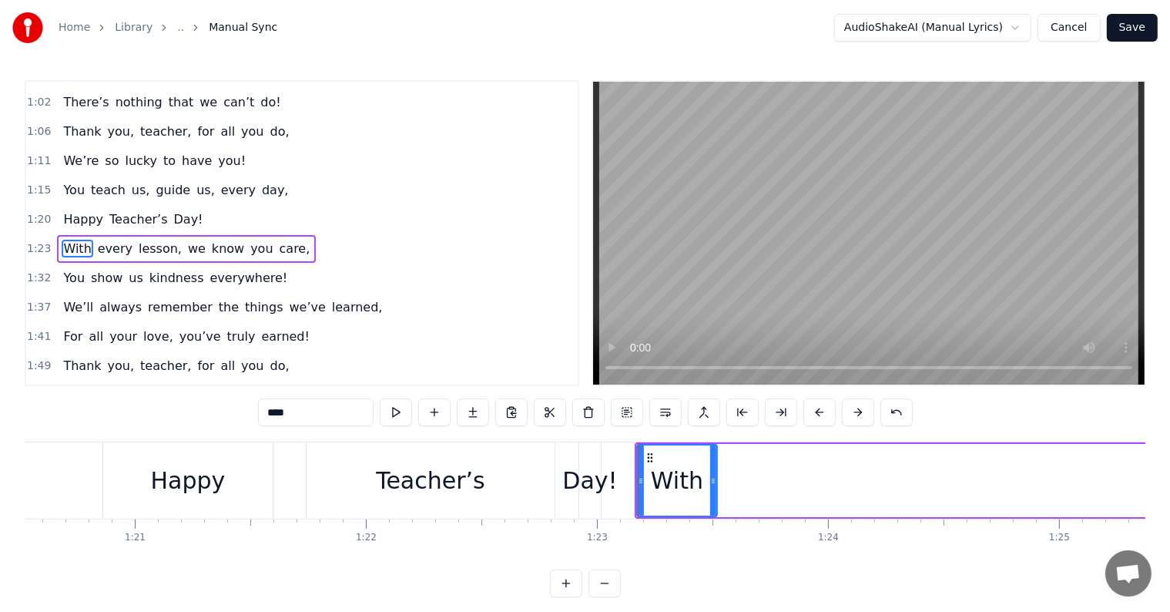
drag, startPoint x: 664, startPoint y: 492, endPoint x: 714, endPoint y: 498, distance: 50.4
click at [714, 498] on div at bounding box center [713, 480] width 6 height 70
click at [674, 503] on div "With" at bounding box center [677, 480] width 79 height 70
click at [639, 466] on div at bounding box center [641, 480] width 6 height 70
click at [675, 478] on div "With" at bounding box center [677, 480] width 52 height 35
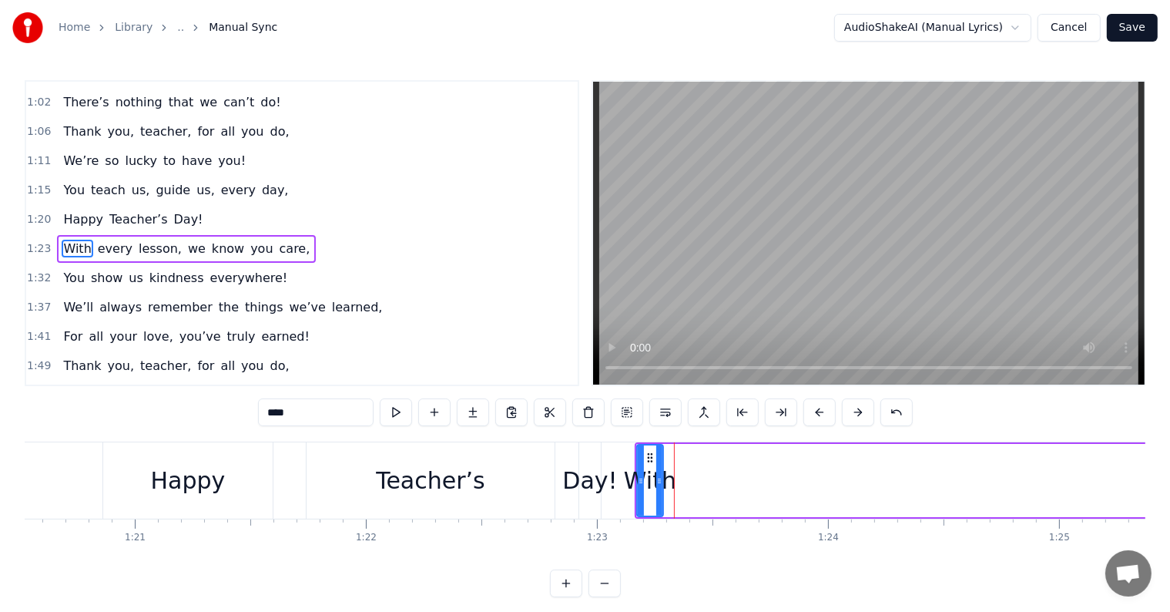
drag, startPoint x: 715, startPoint y: 484, endPoint x: 661, endPoint y: 483, distance: 53.9
click at [661, 483] on icon at bounding box center [660, 481] width 6 height 12
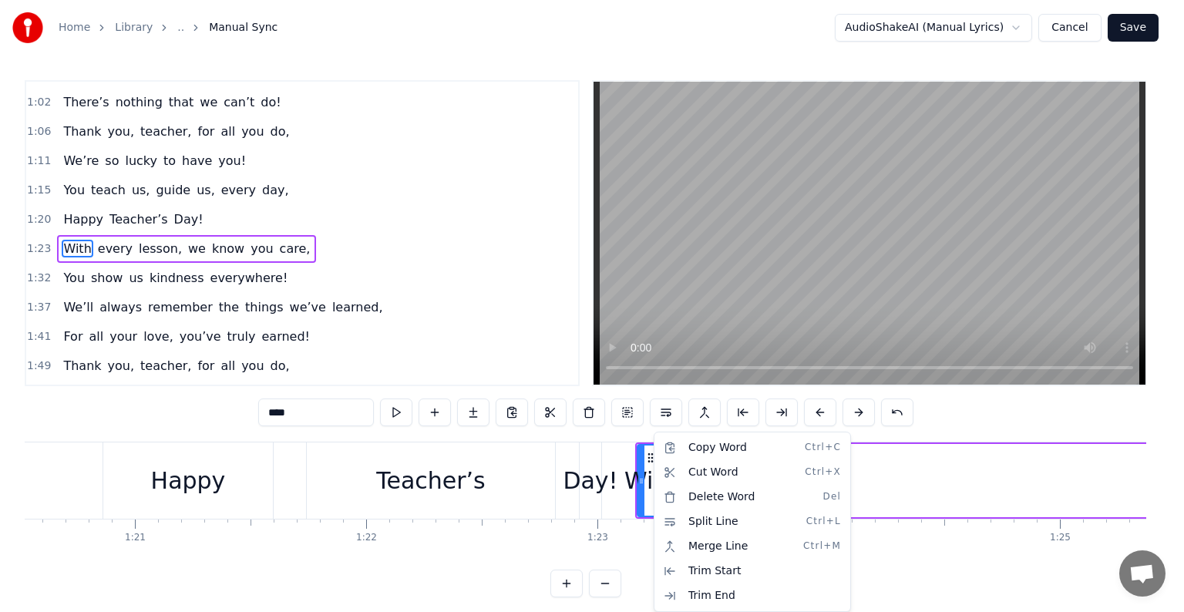
click at [652, 471] on html "Home Library .. Manual Sync AudioShakeAI (Manual Lyrics) Cancel Save 0:08 [DATE…" at bounding box center [592, 311] width 1184 height 622
click at [680, 470] on div "Cut Word Ctrl+X" at bounding box center [752, 472] width 190 height 25
click at [687, 472] on div "Cut Word Ctrl+X" at bounding box center [750, 472] width 190 height 25
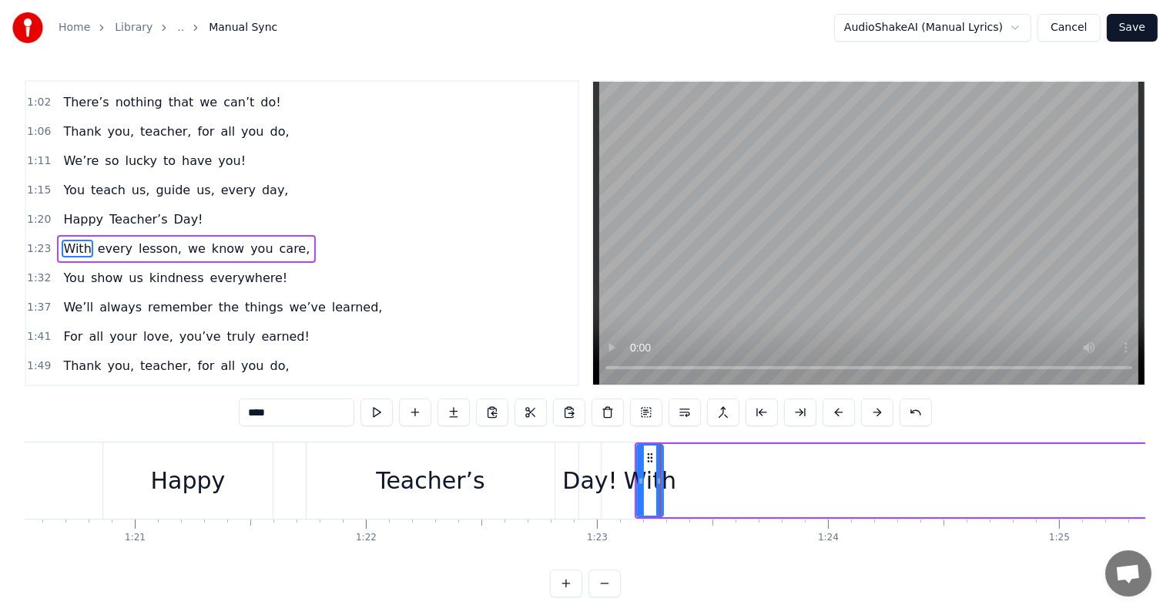
click at [193, 207] on div "1:20 Happy Teacher’s Day!" at bounding box center [302, 219] width 552 height 29
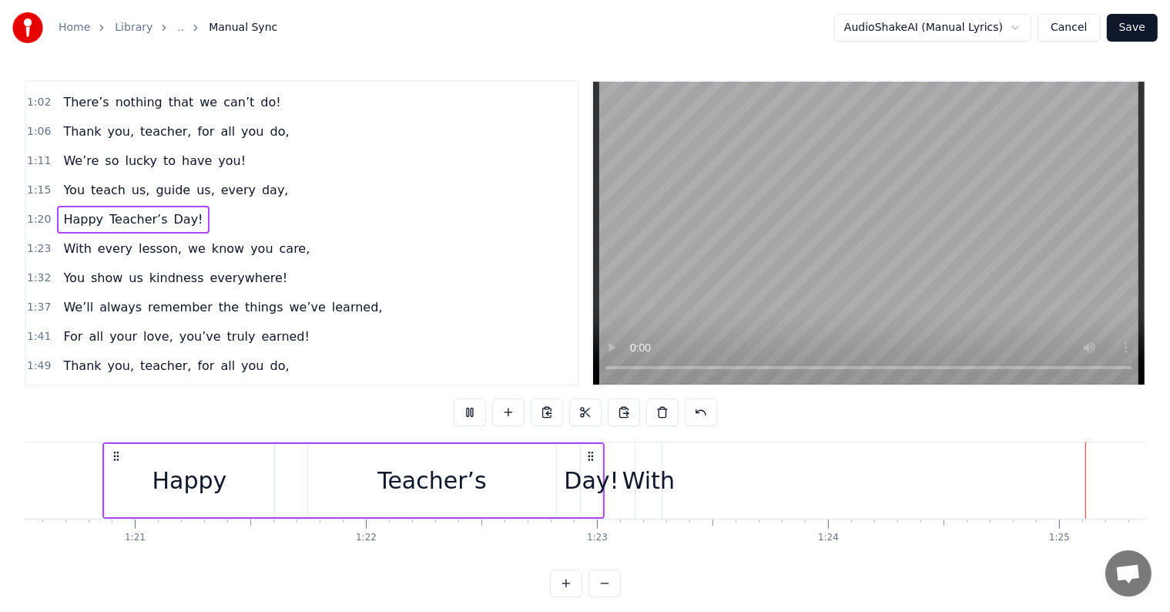
click at [650, 486] on div "With" at bounding box center [649, 480] width 52 height 35
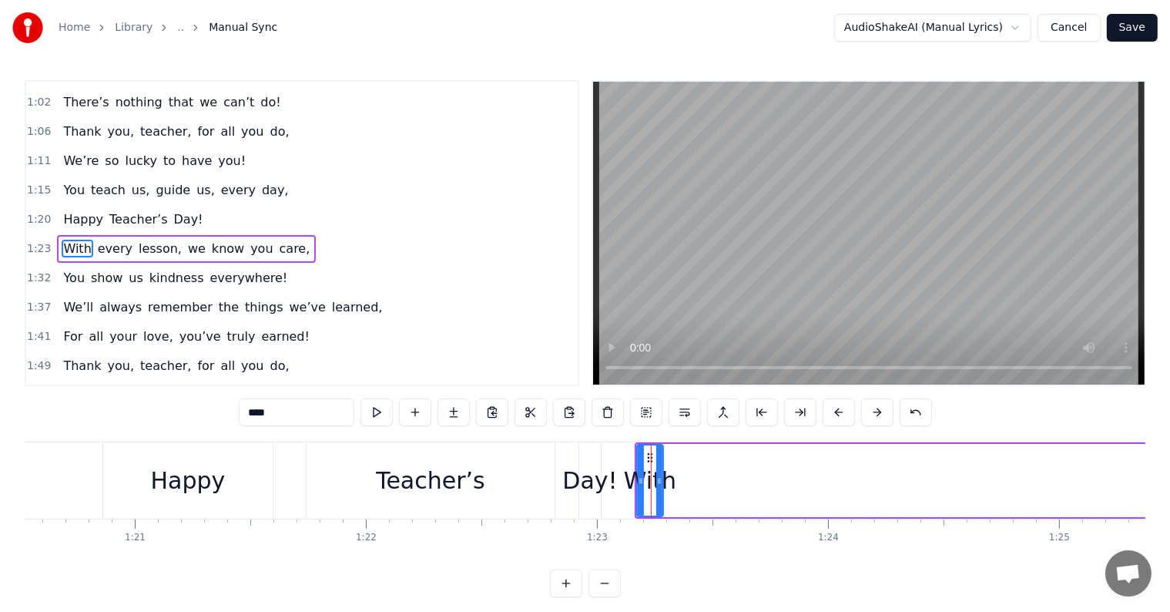
click at [101, 240] on span "every" at bounding box center [115, 249] width 38 height 18
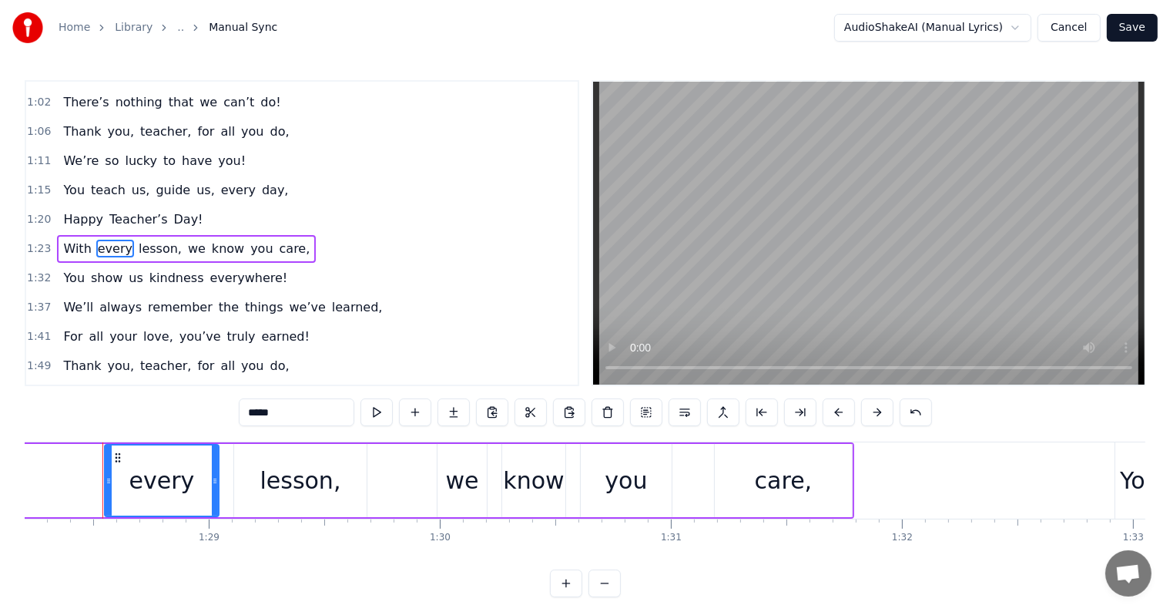
click at [78, 240] on span "With" at bounding box center [77, 249] width 31 height 18
type input "****"
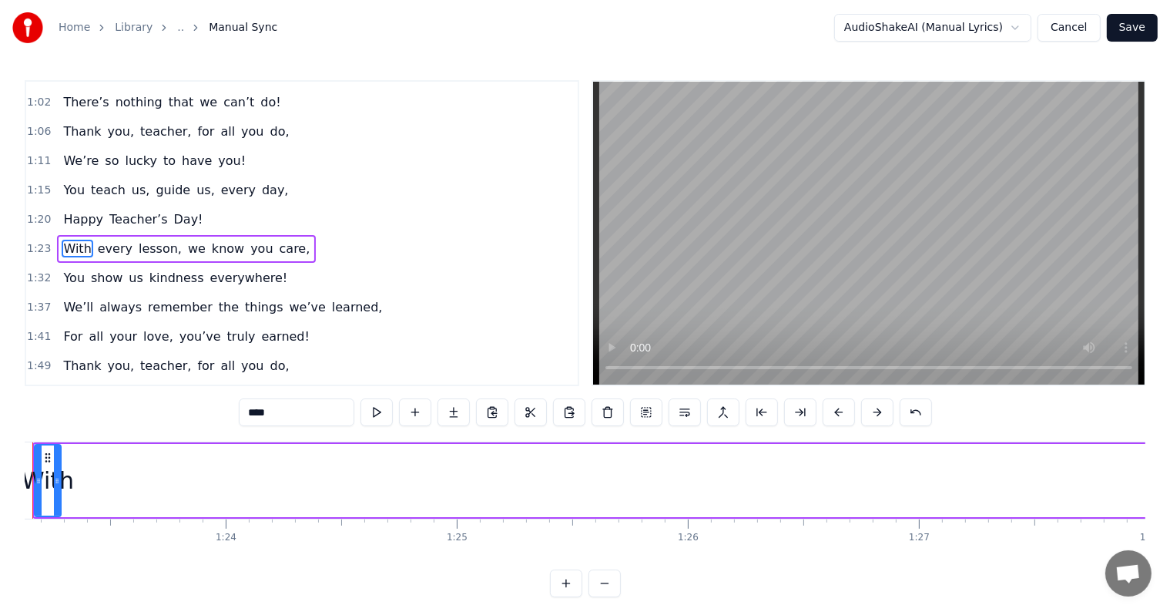
scroll to position [0, 19147]
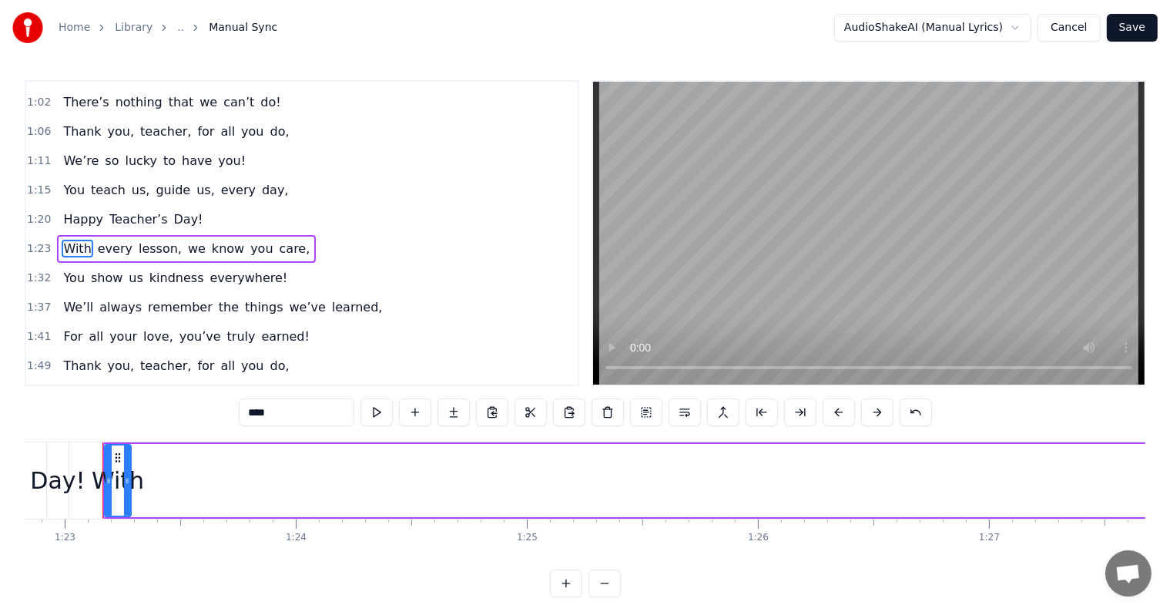
click at [114, 468] on div "With" at bounding box center [118, 480] width 52 height 35
drag, startPoint x: 114, startPoint y: 468, endPoint x: 185, endPoint y: 496, distance: 76.1
click at [185, 496] on div "With every lesson, we know you care," at bounding box center [1099, 480] width 1995 height 76
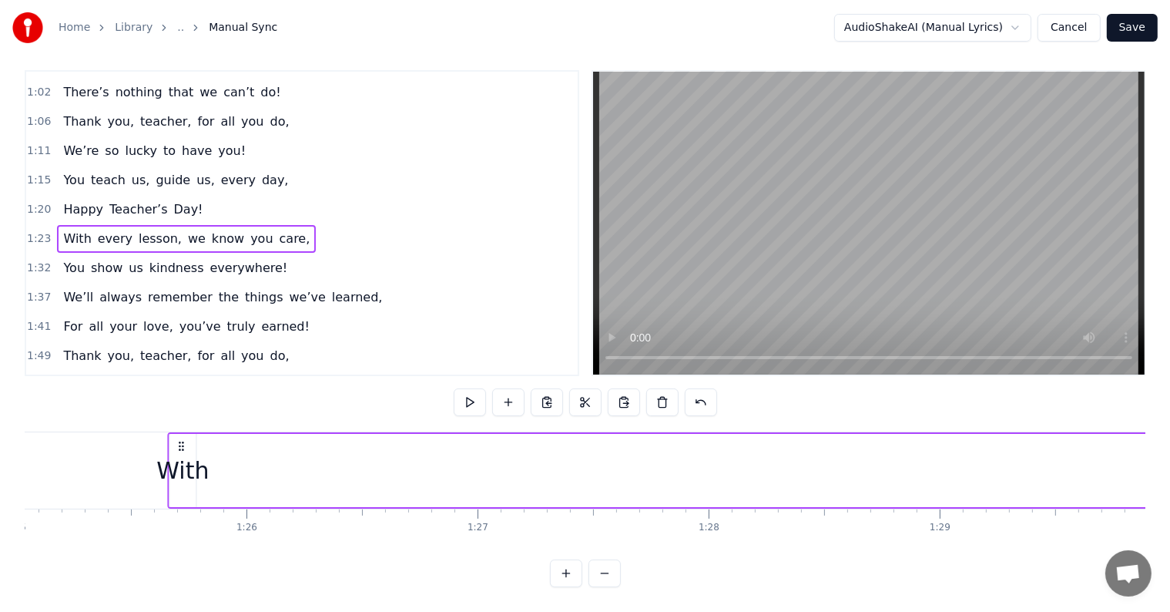
scroll to position [0, 19655]
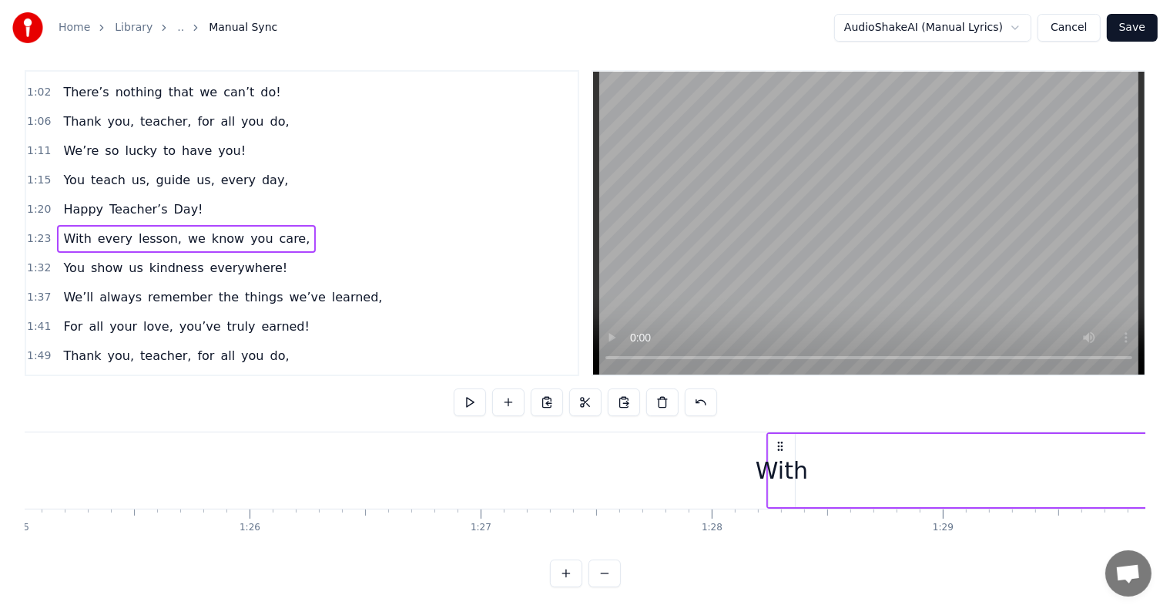
drag, startPoint x: 116, startPoint y: 459, endPoint x: 816, endPoint y: 436, distance: 700.8
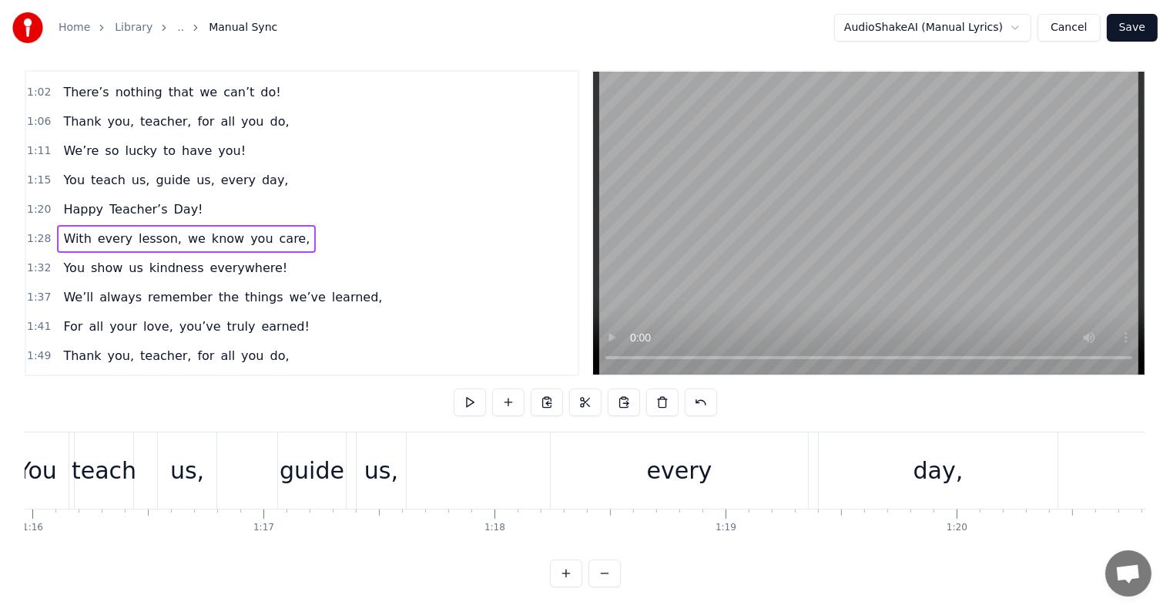
scroll to position [0, 17691]
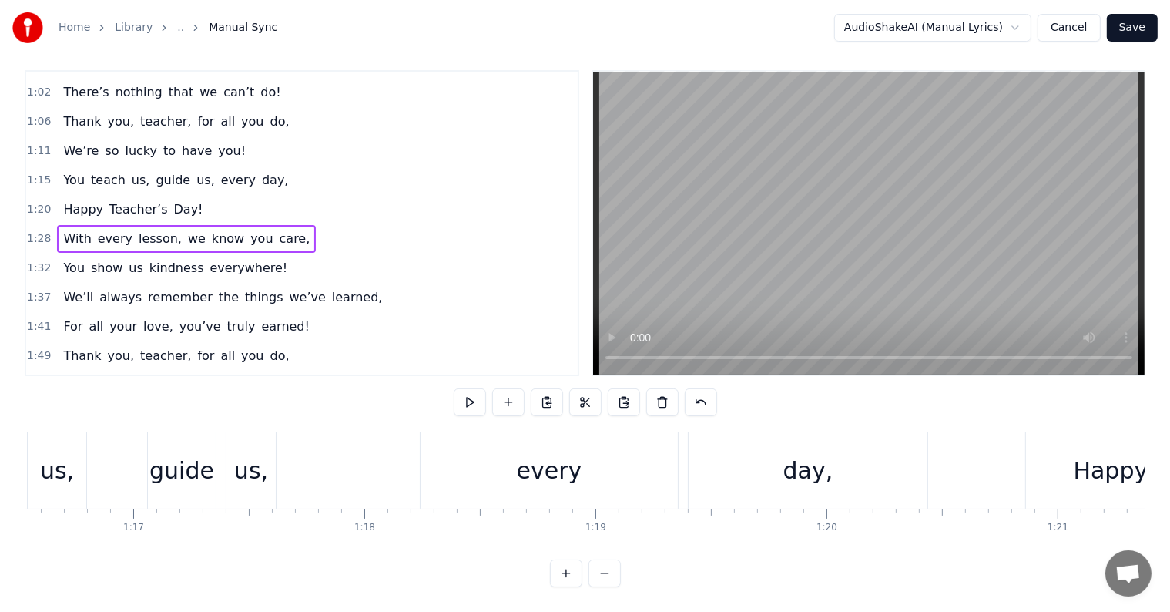
click at [208, 195] on div "1:20 Happy Teacher’s Day!" at bounding box center [302, 209] width 552 height 29
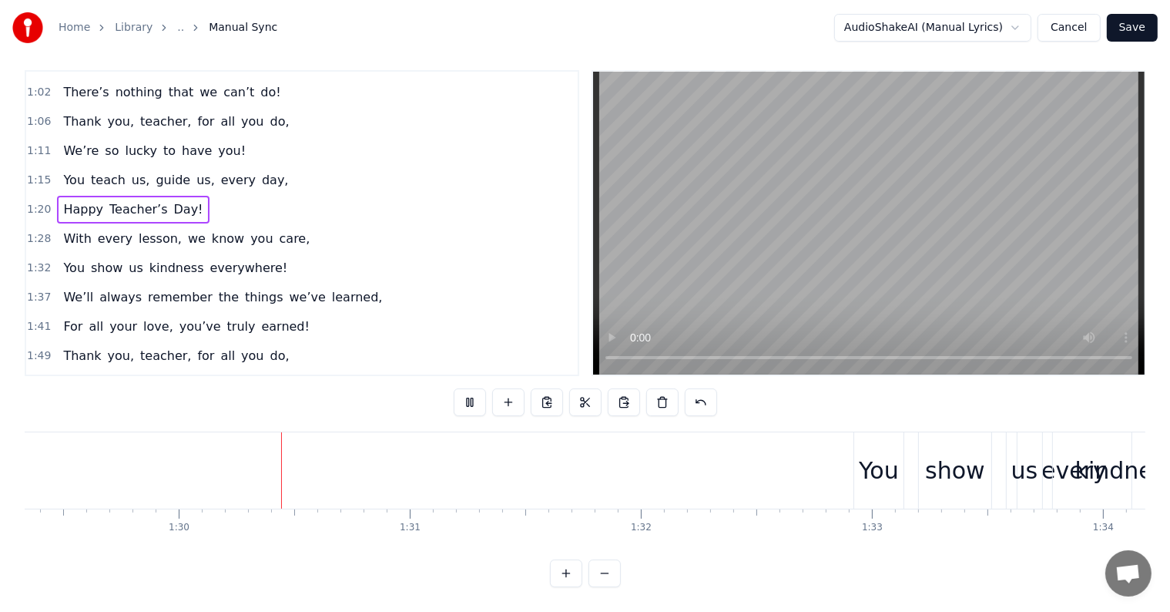
scroll to position [0, 20681]
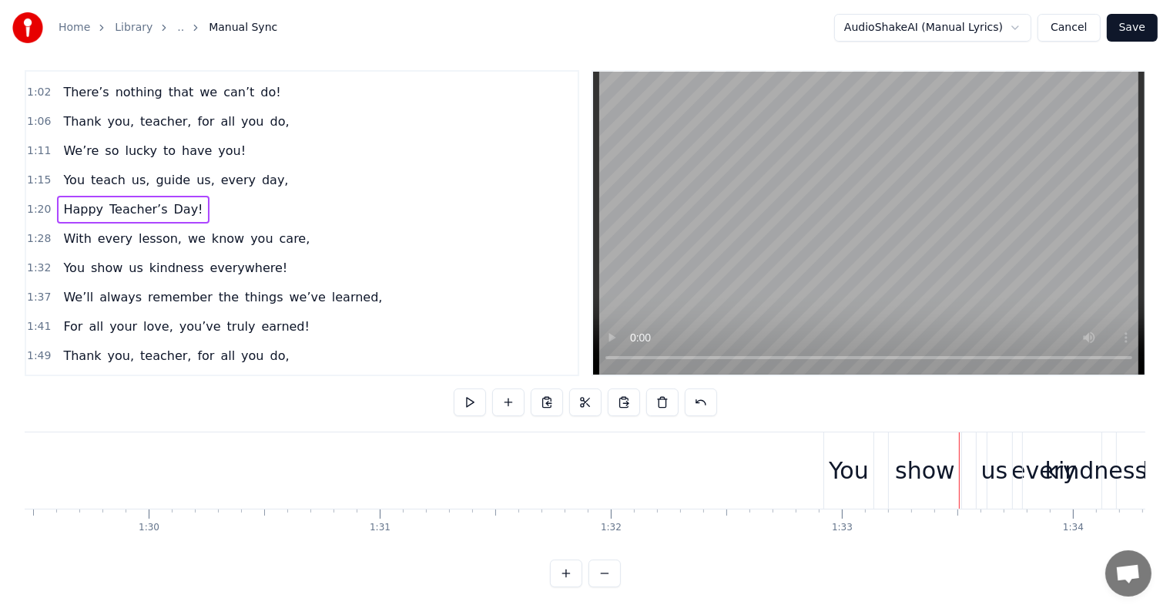
click at [1077, 32] on button "Cancel" at bounding box center [1069, 28] width 62 height 28
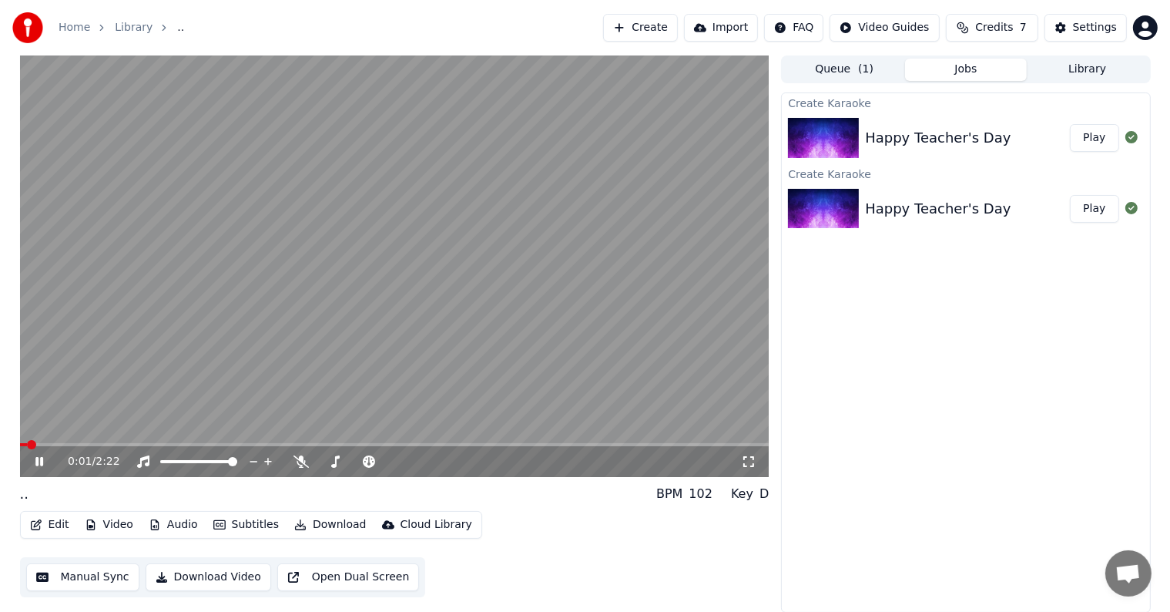
click at [37, 454] on div "0:01 / 2:22" at bounding box center [394, 461] width 737 height 15
click at [39, 468] on icon at bounding box center [50, 461] width 36 height 12
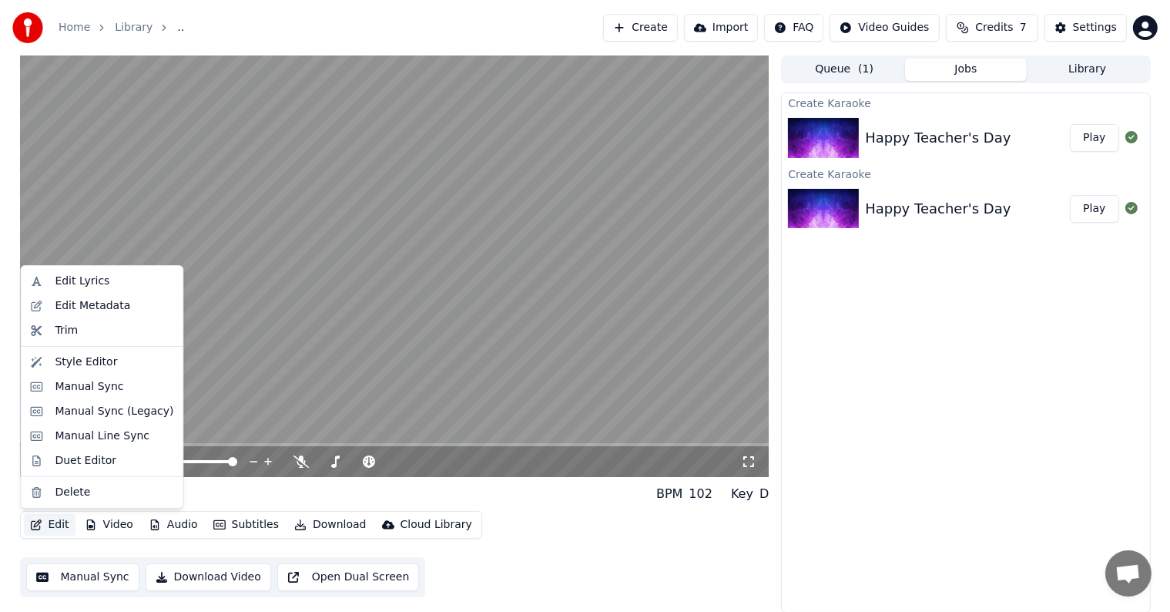
click at [49, 520] on button "Edit" at bounding box center [50, 525] width 52 height 22
click at [75, 398] on div "Manual Sync" at bounding box center [102, 386] width 156 height 25
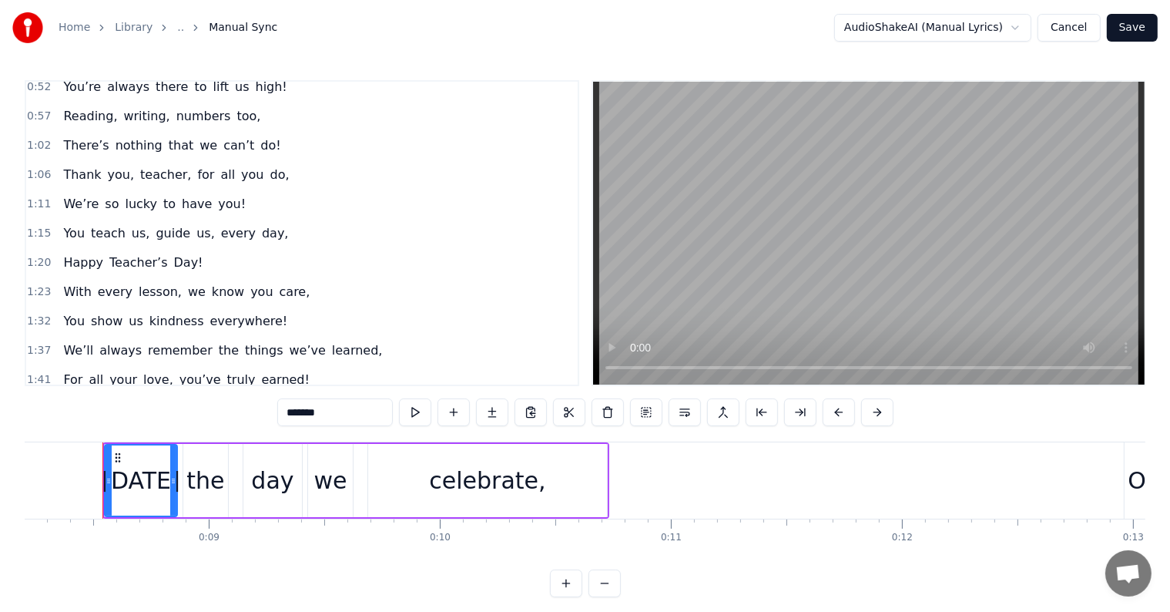
scroll to position [277, 0]
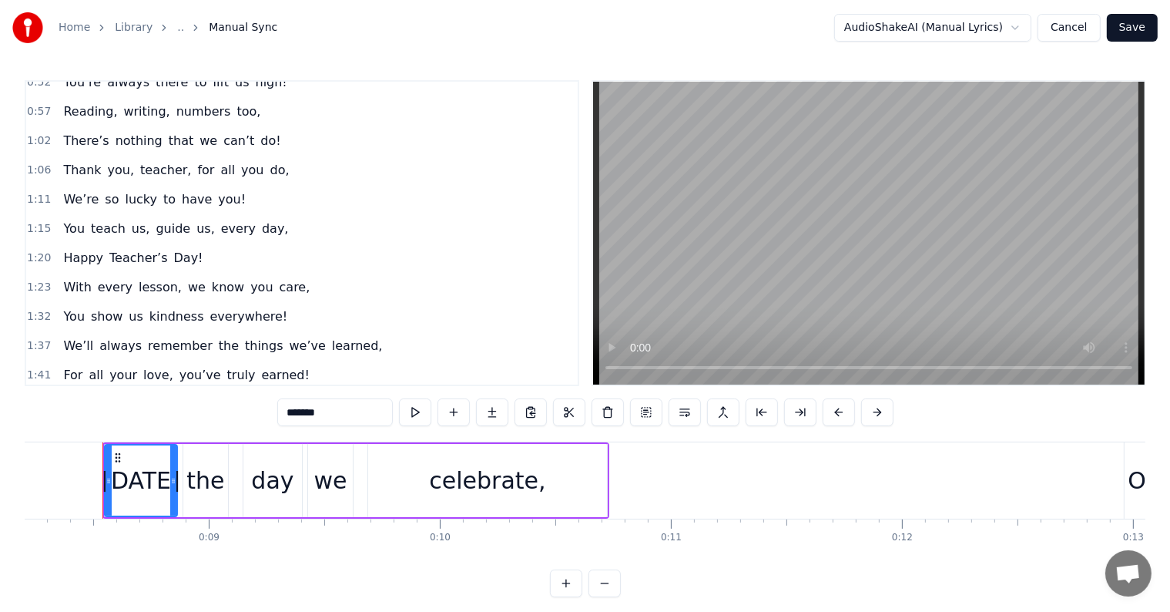
click at [188, 248] on div "1:20 Happy Teacher’s Day!" at bounding box center [302, 257] width 552 height 29
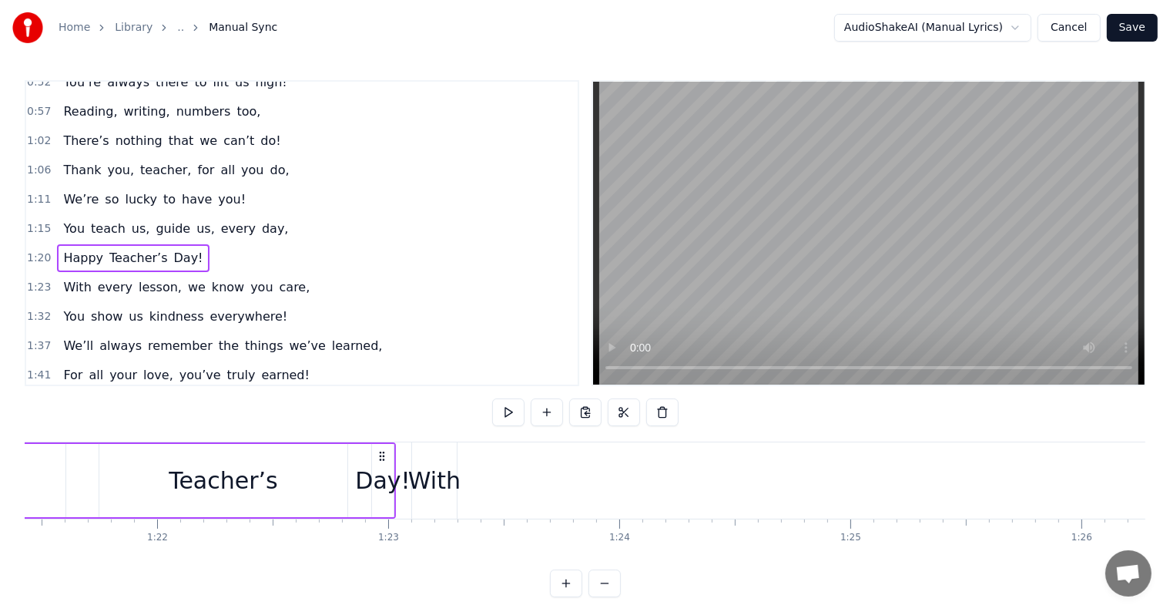
scroll to position [0, 18786]
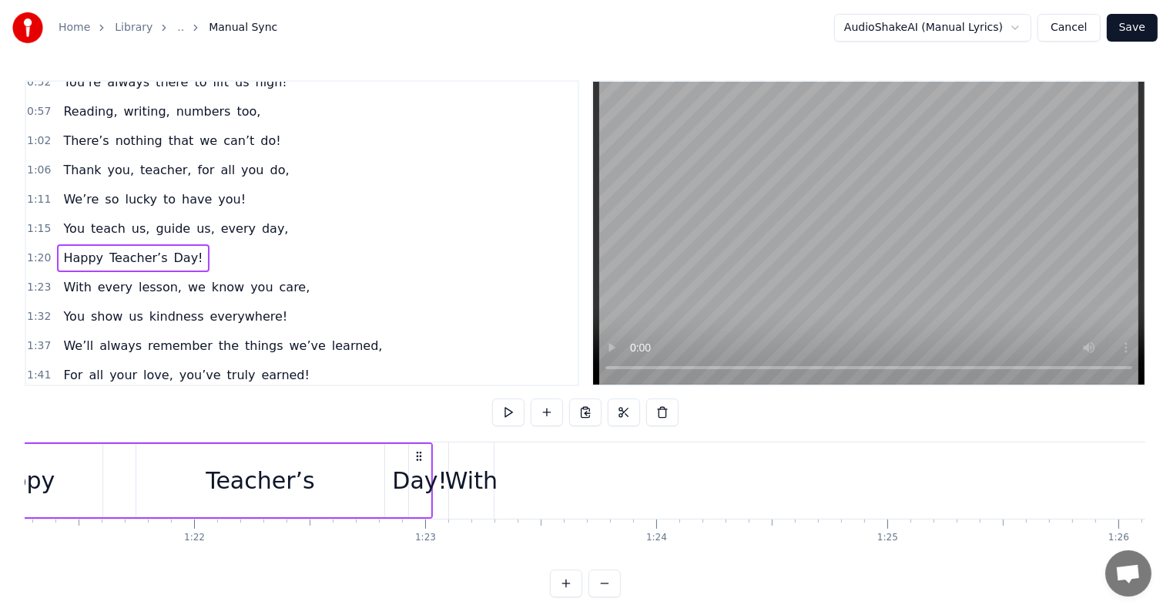
click at [488, 492] on div "With" at bounding box center [471, 480] width 52 height 35
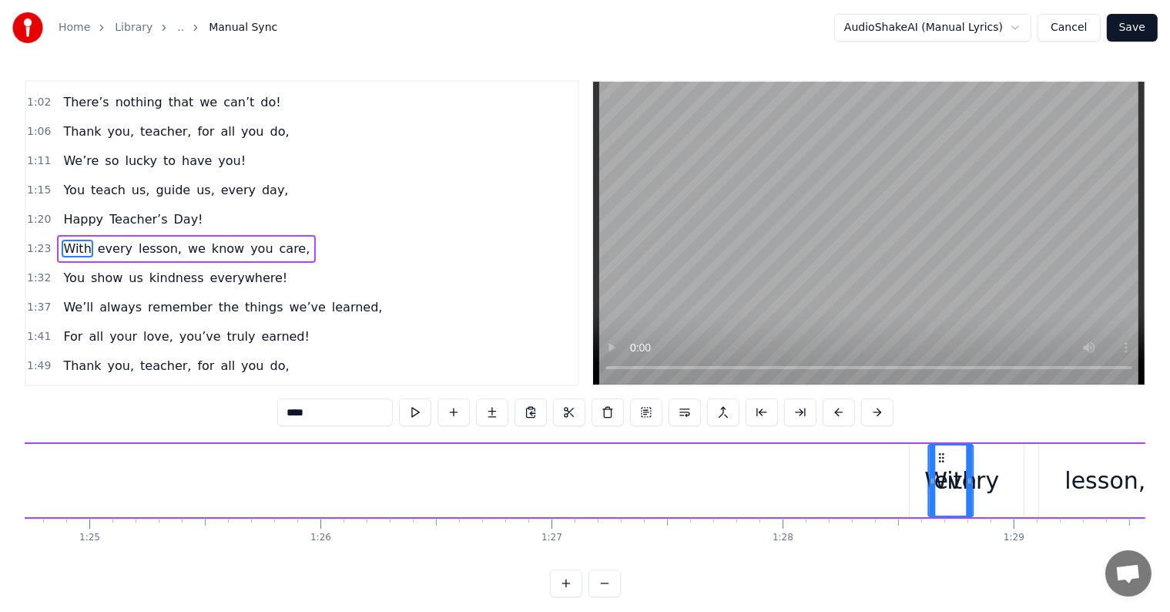
scroll to position [0, 19584]
drag, startPoint x: 461, startPoint y: 452, endPoint x: 901, endPoint y: 472, distance: 440.5
click at [901, 472] on div "With" at bounding box center [913, 480] width 43 height 70
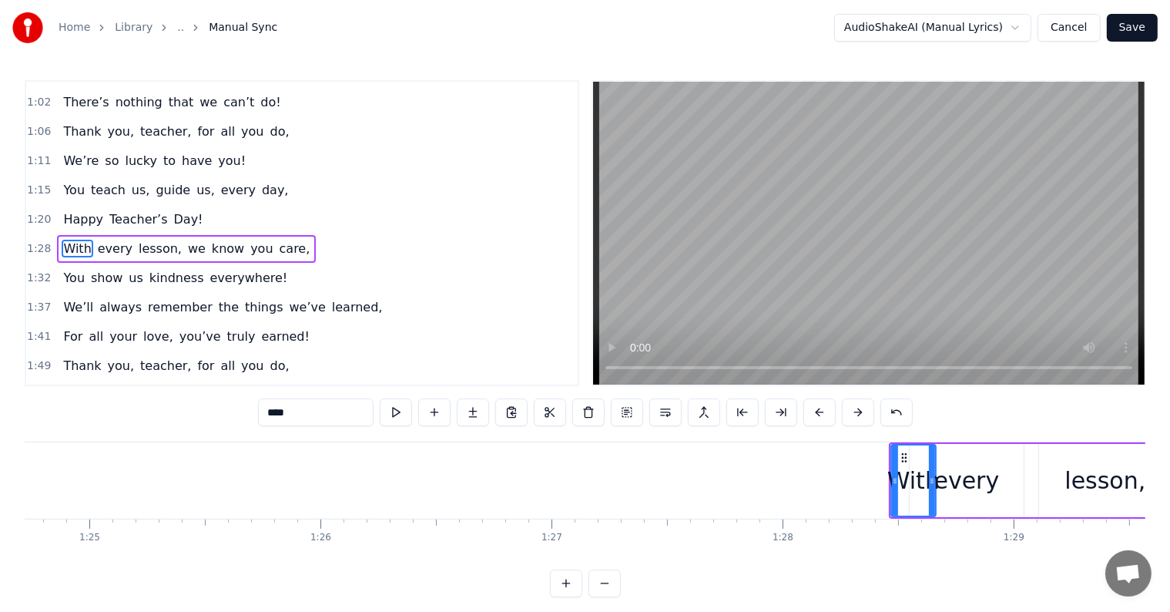
click at [206, 205] on div "1:20 Happy Teacher’s Day!" at bounding box center [302, 219] width 552 height 29
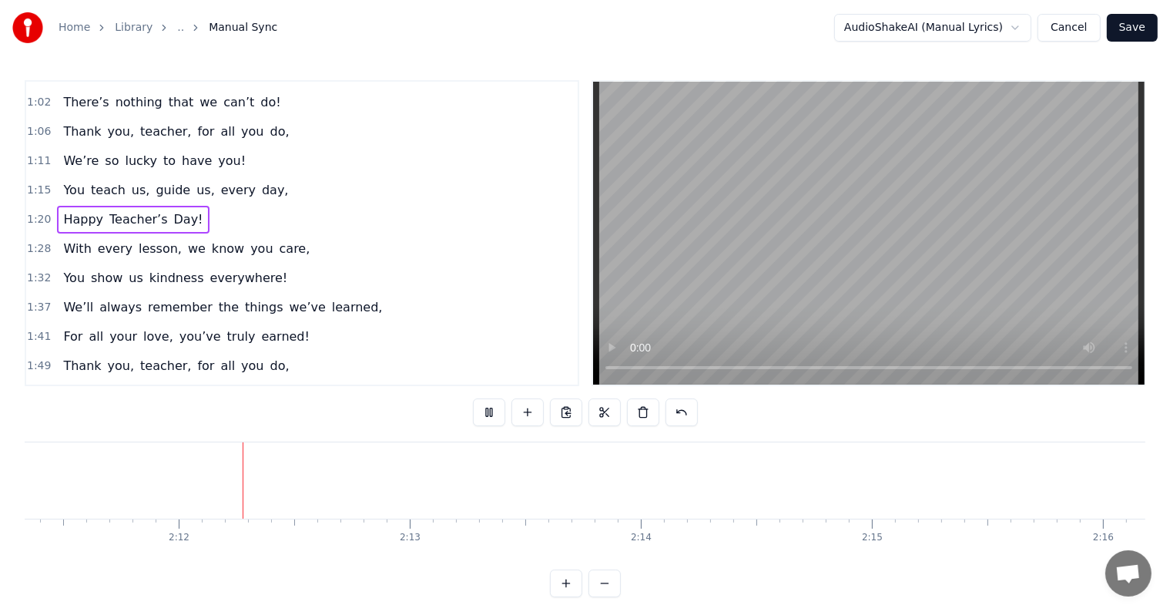
scroll to position [0, 30390]
click at [1140, 20] on button "Save" at bounding box center [1132, 28] width 51 height 28
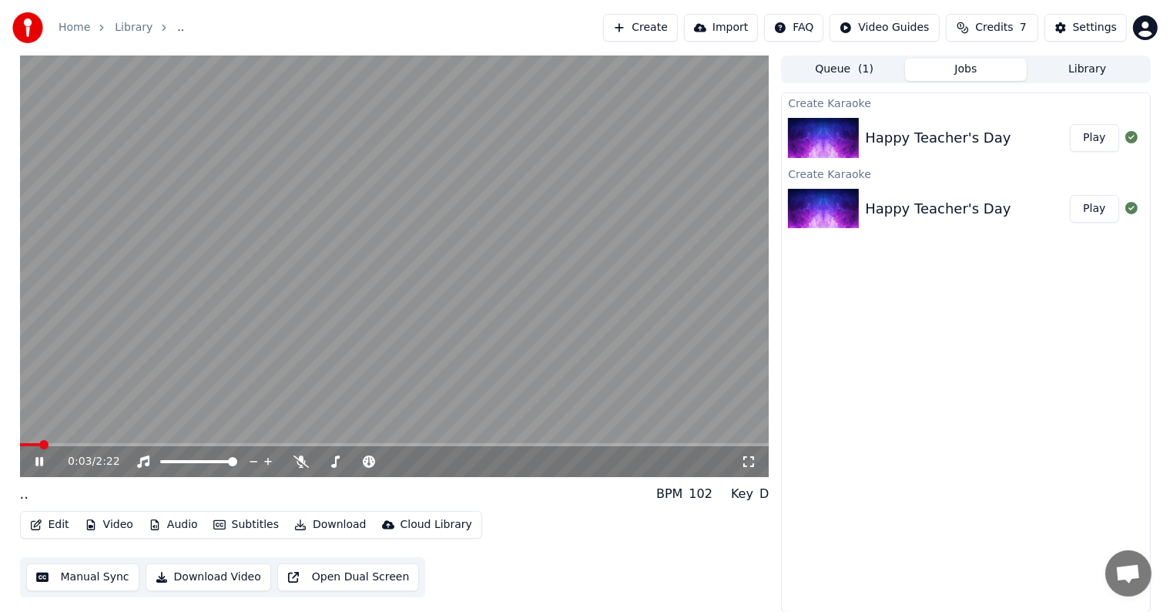
click at [243, 444] on div "0:03 / 2:22" at bounding box center [395, 265] width 750 height 421
click at [243, 444] on span at bounding box center [395, 444] width 750 height 3
click at [277, 445] on span at bounding box center [395, 444] width 750 height 3
click at [297, 439] on video at bounding box center [395, 265] width 750 height 421
click at [322, 445] on span at bounding box center [395, 444] width 750 height 3
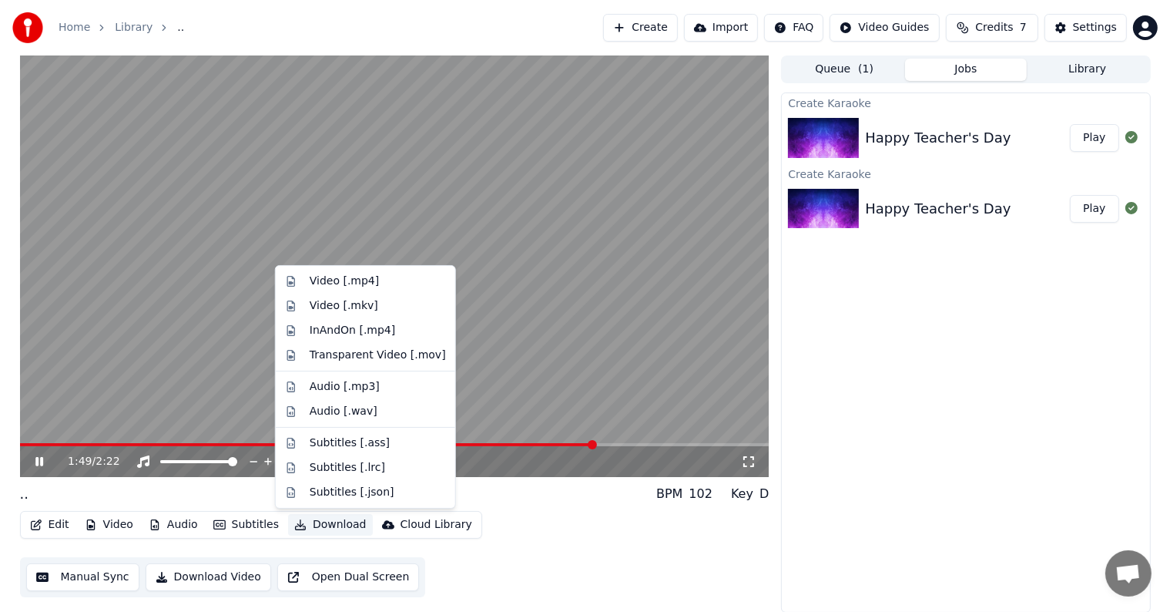
click at [324, 519] on button "Download" at bounding box center [330, 525] width 85 height 22
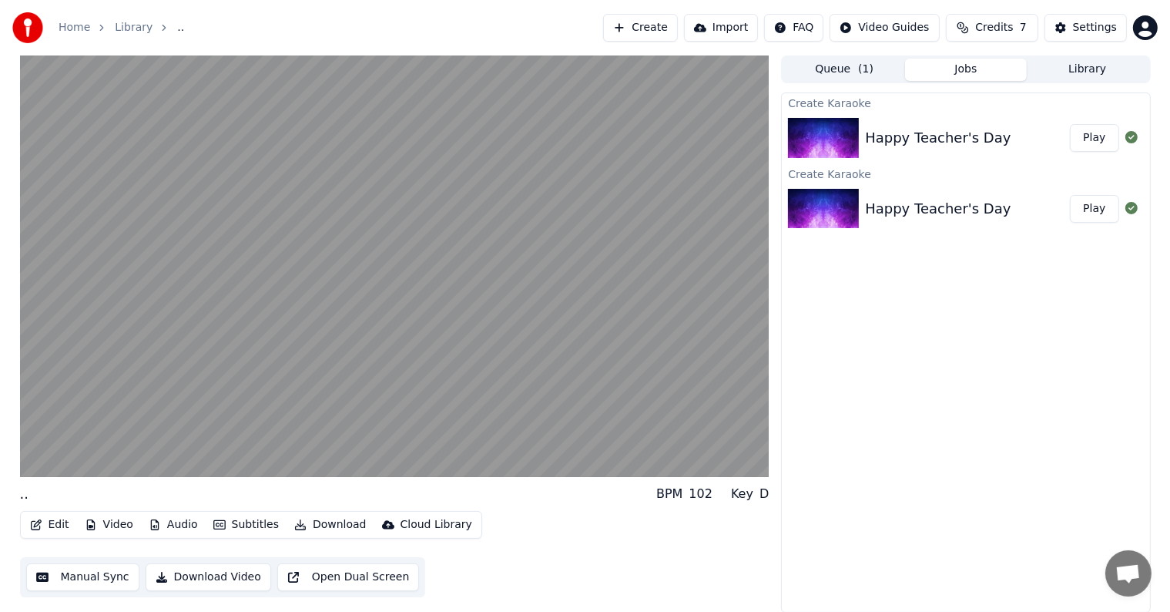
click at [479, 556] on div "Edit Video Audio Subtitles Download Cloud Library Manual Sync Download Video Op…" at bounding box center [395, 554] width 750 height 86
click at [190, 579] on button "Download Video" at bounding box center [209, 577] width 126 height 28
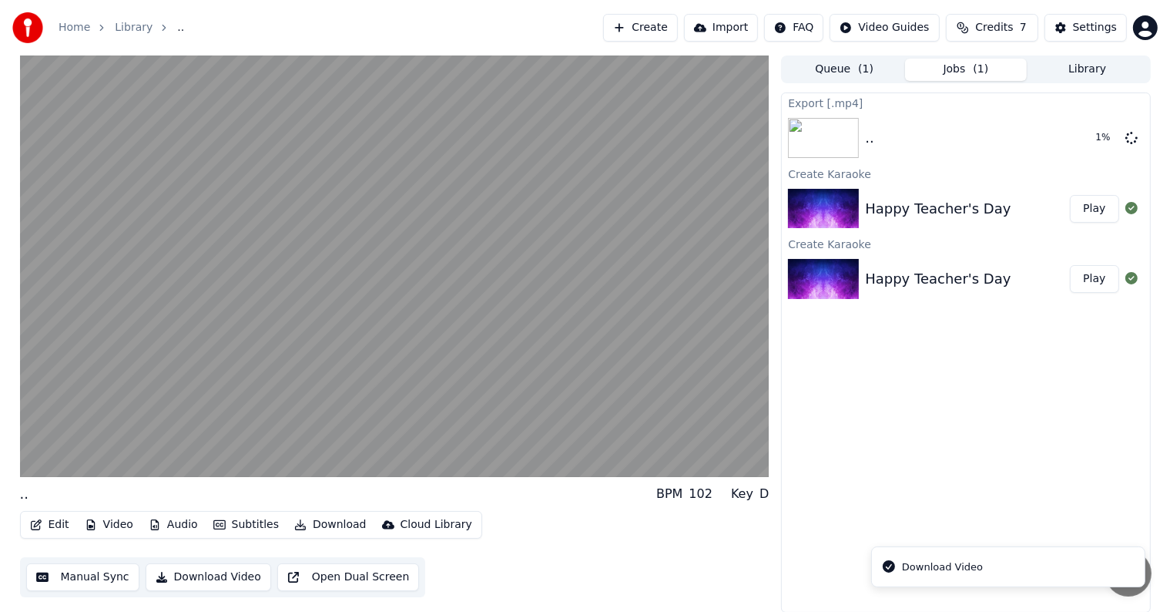
click at [906, 569] on div "Download Video" at bounding box center [942, 566] width 81 height 15
click at [885, 566] on icon "Notifications alt+T" at bounding box center [889, 566] width 12 height 12
